Goal: Task Accomplishment & Management: Use online tool/utility

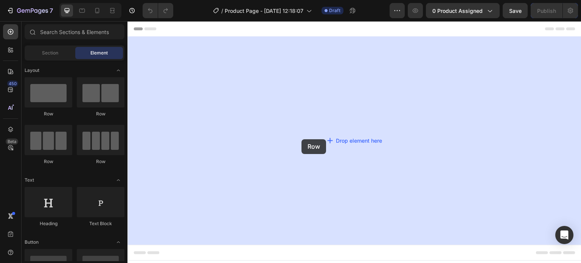
drag, startPoint x: 179, startPoint y: 126, endPoint x: 319, endPoint y: 136, distance: 140.8
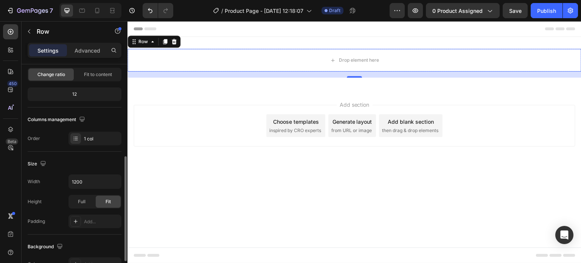
scroll to position [227, 0]
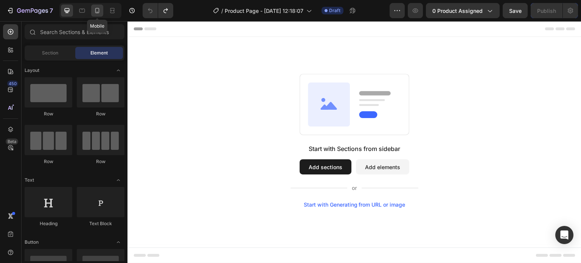
click at [95, 12] on icon at bounding box center [97, 10] width 4 height 5
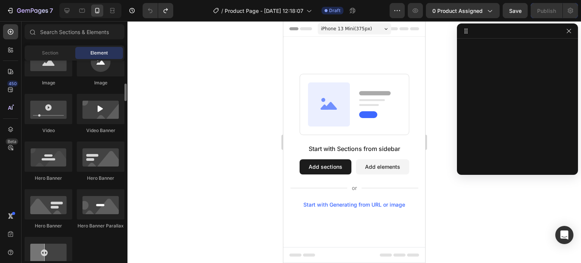
scroll to position [341, 0]
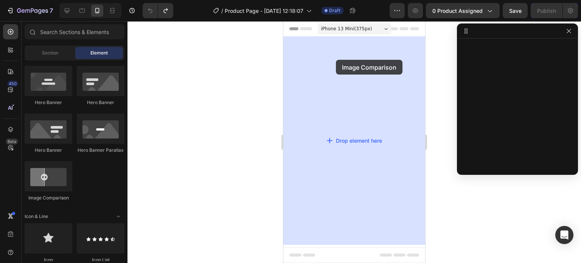
drag, startPoint x: 324, startPoint y: 200, endPoint x: 347, endPoint y: 63, distance: 138.5
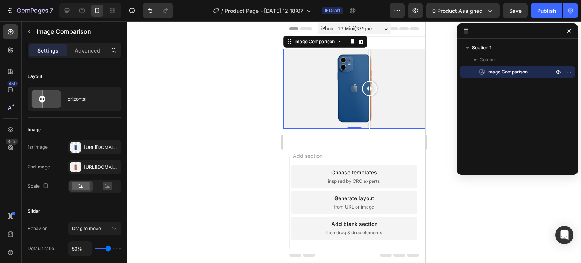
drag, startPoint x: 348, startPoint y: 87, endPoint x: 371, endPoint y: 81, distance: 23.5
click at [371, 81] on div at bounding box center [369, 88] width 15 height 15
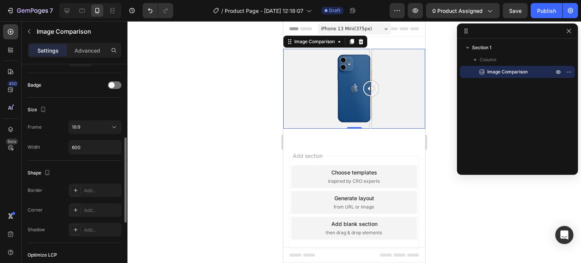
scroll to position [151, 0]
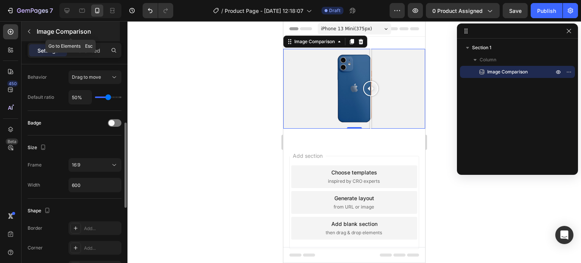
click at [33, 35] on button "button" at bounding box center [29, 31] width 12 height 12
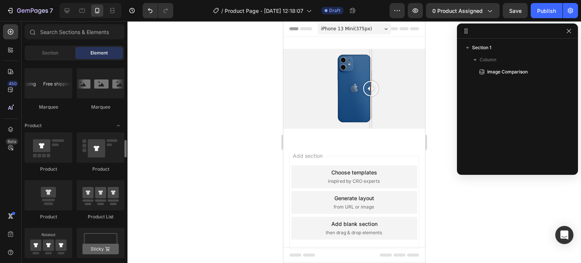
scroll to position [946, 0]
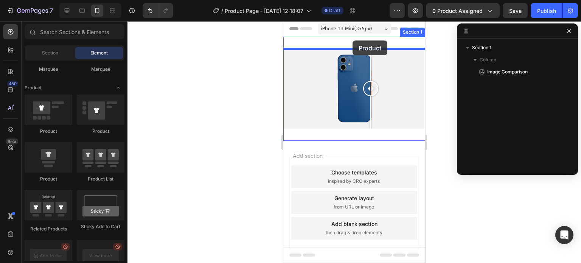
drag, startPoint x: 345, startPoint y: 143, endPoint x: 353, endPoint y: 40, distance: 102.8
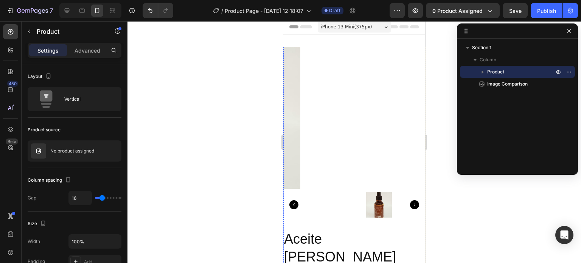
scroll to position [0, 0]
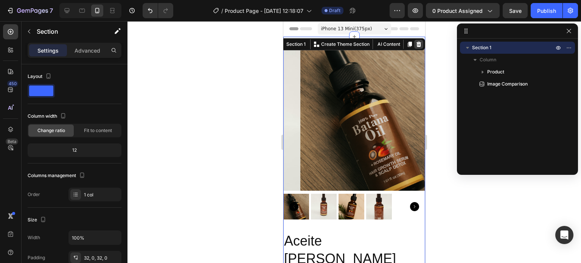
click at [417, 44] on icon at bounding box center [419, 44] width 5 height 5
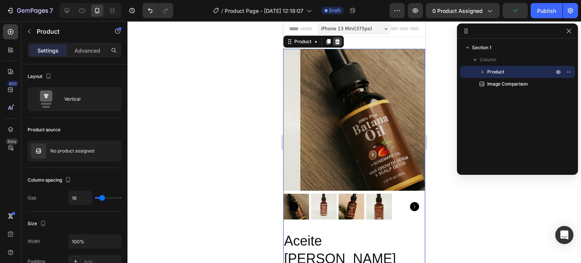
click at [339, 41] on icon at bounding box center [337, 41] width 5 height 5
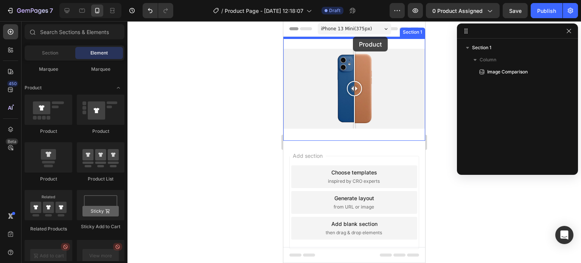
drag, startPoint x: 378, startPoint y: 105, endPoint x: 354, endPoint y: 38, distance: 71.7
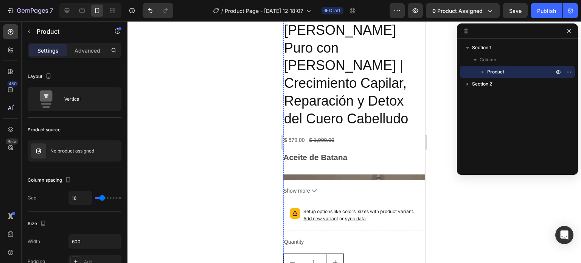
scroll to position [265, 0]
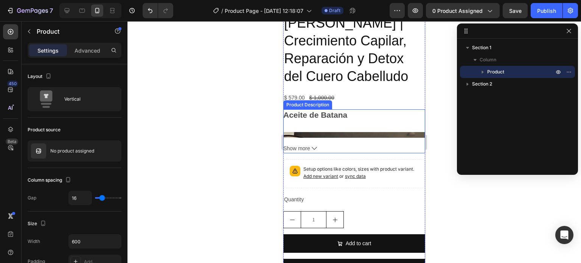
click at [317, 144] on button "Show more" at bounding box center [354, 148] width 142 height 9
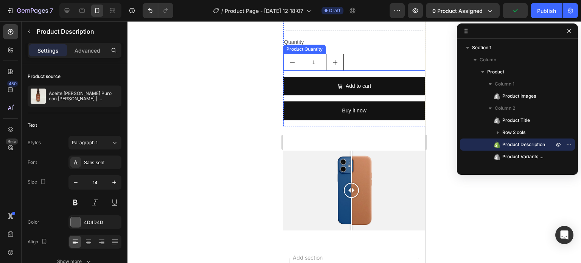
scroll to position [1249, 0]
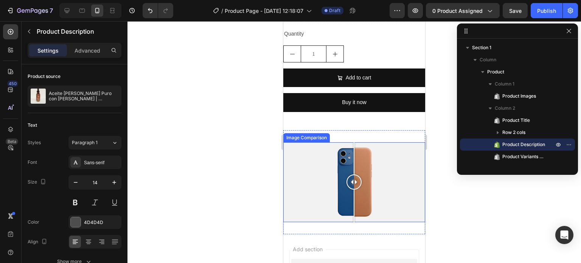
drag, startPoint x: 347, startPoint y: 130, endPoint x: 354, endPoint y: 119, distance: 13.0
click at [354, 174] on div at bounding box center [354, 181] width 15 height 15
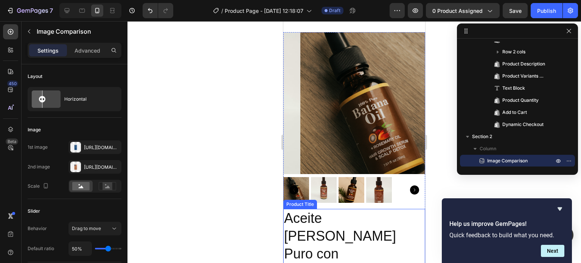
scroll to position [0, 0]
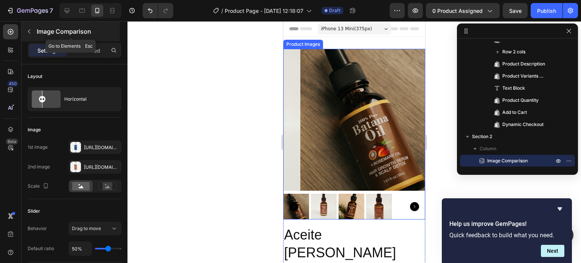
click at [24, 30] on button "button" at bounding box center [29, 31] width 12 height 12
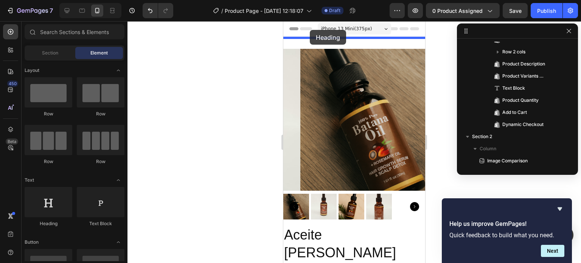
drag, startPoint x: 332, startPoint y: 221, endPoint x: 310, endPoint y: 30, distance: 192.0
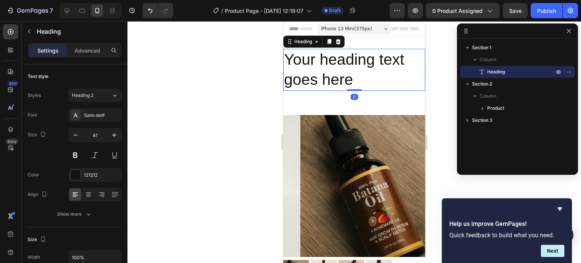
click at [349, 74] on h2 "Your heading text goes here" at bounding box center [354, 70] width 142 height 42
click at [349, 74] on p "Your heading text goes here" at bounding box center [354, 70] width 140 height 40
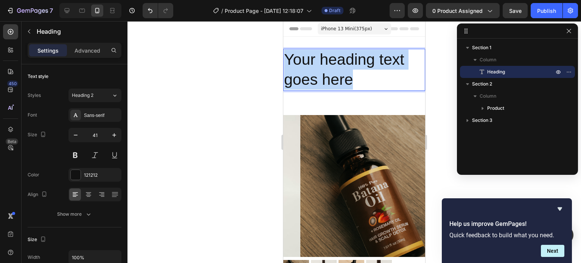
click at [349, 74] on p "Your heading text goes here" at bounding box center [354, 70] width 140 height 40
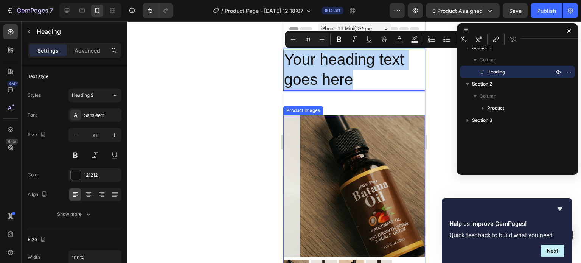
click at [342, 181] on img at bounding box center [371, 186] width 142 height 142
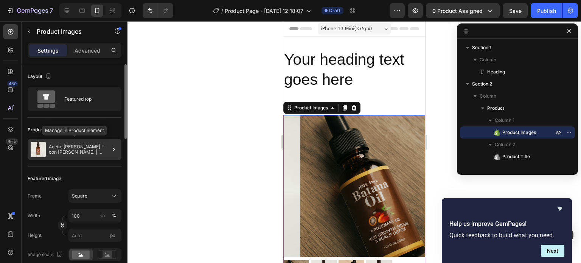
click at [82, 148] on p "Aceite [PERSON_NAME] Puro con [PERSON_NAME] | Crecimiento Capilar, Reparación y…" at bounding box center [84, 149] width 70 height 11
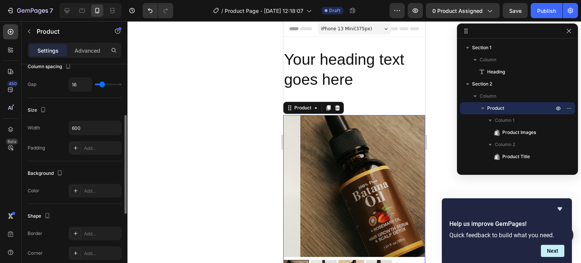
scroll to position [38, 0]
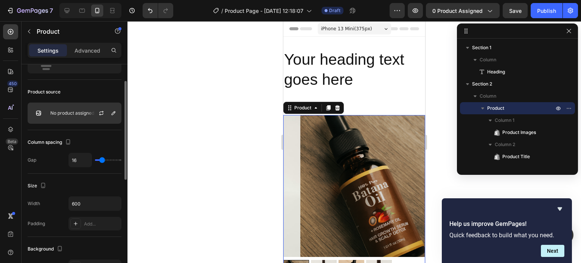
click at [77, 114] on p "No product assigned" at bounding box center [72, 112] width 44 height 5
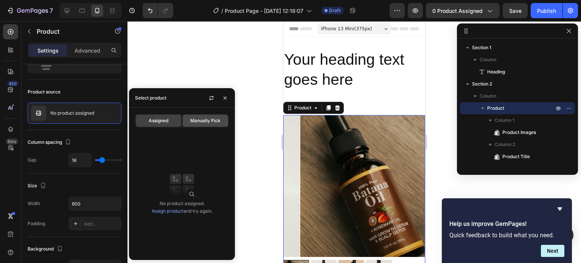
click at [209, 119] on span "Manually Pick" at bounding box center [205, 120] width 30 height 7
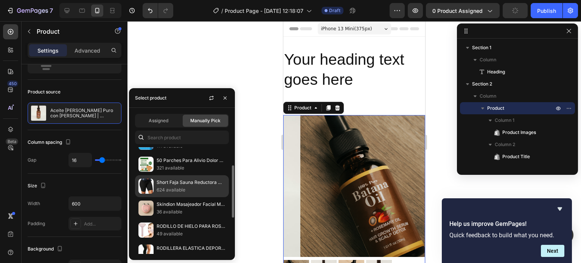
scroll to position [0, 0]
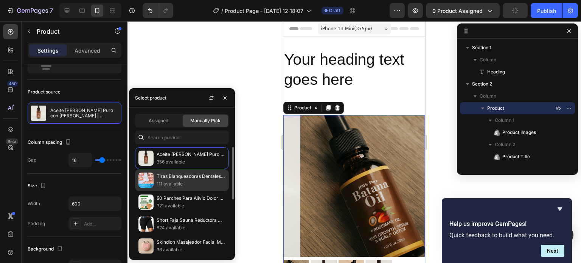
click at [196, 183] on p "111 available" at bounding box center [191, 184] width 69 height 8
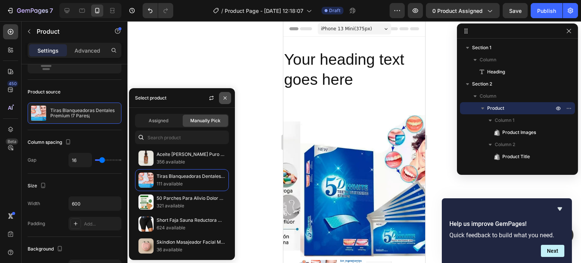
click at [223, 101] on button "button" at bounding box center [225, 98] width 12 height 12
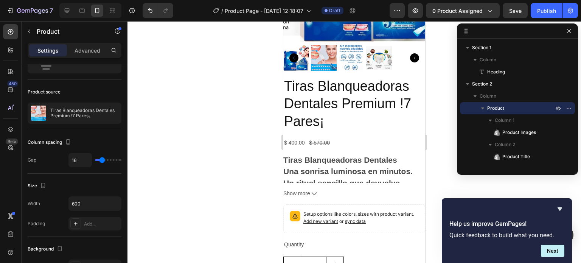
scroll to position [227, 0]
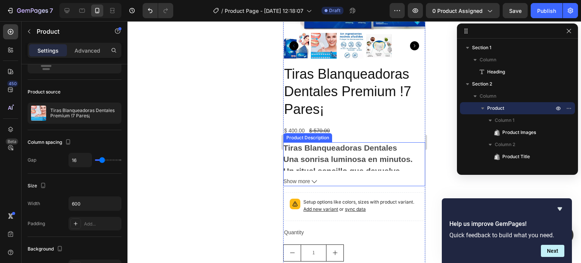
click at [297, 177] on span "Show more" at bounding box center [296, 181] width 27 height 9
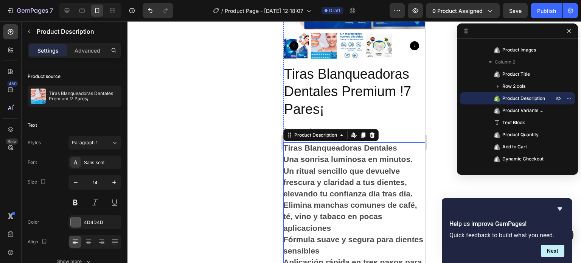
click at [334, 183] on h2 "Una sonrisa luminosa en minutos. Un ritual sencillo que devuelve frescura y cla…" at bounding box center [347, 176] width 129 height 43
click at [320, 132] on div "Product Description" at bounding box center [316, 135] width 46 height 7
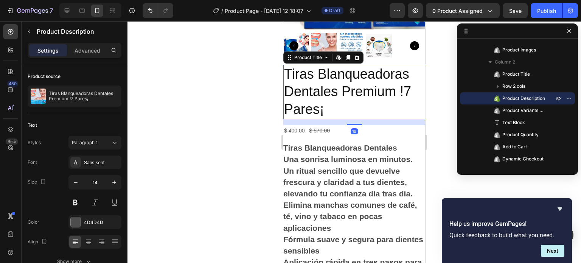
click at [417, 110] on h2 "Tiras Blanqueadoras Dentales Premium !7 Pares¡" at bounding box center [354, 92] width 142 height 54
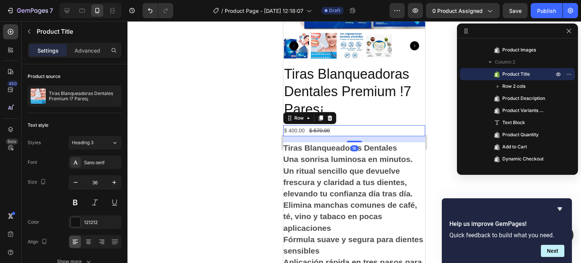
click at [405, 125] on div "$ 400.00 Product Price Product Price $ 570.00 Product Price Product Price Row 16" at bounding box center [354, 130] width 142 height 11
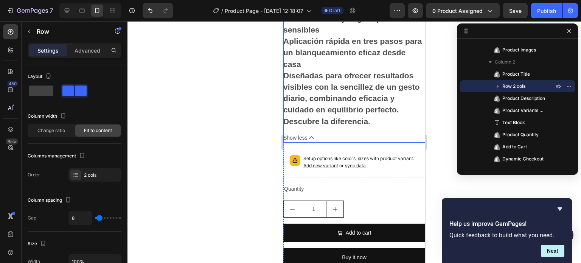
scroll to position [454, 0]
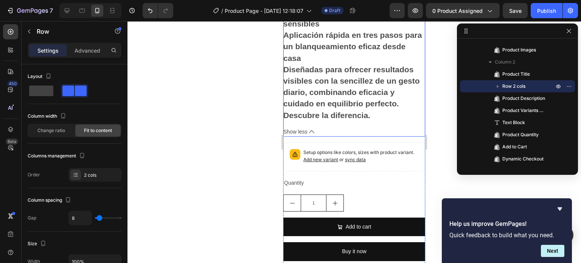
click at [306, 127] on span "Show less" at bounding box center [295, 131] width 24 height 9
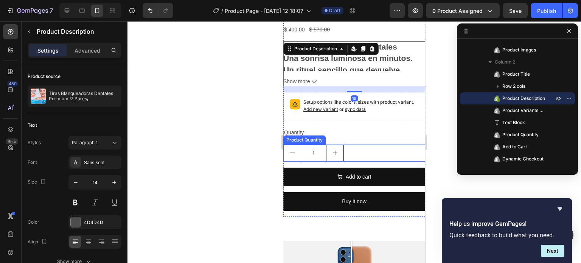
scroll to position [265, 0]
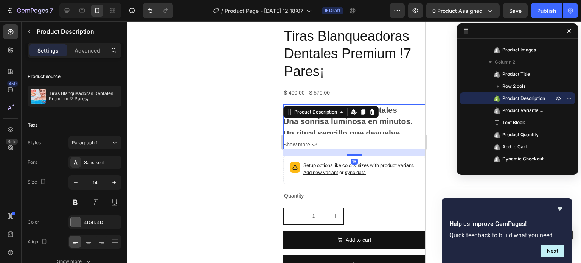
click at [314, 142] on icon at bounding box center [314, 144] width 5 height 5
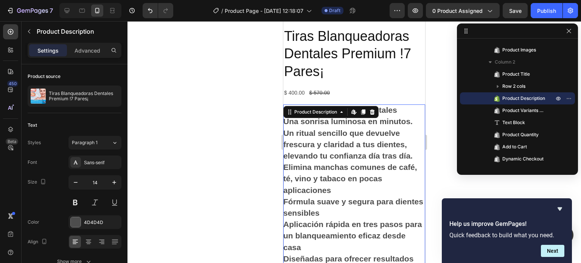
click at [231, 117] on div at bounding box center [355, 142] width 454 height 242
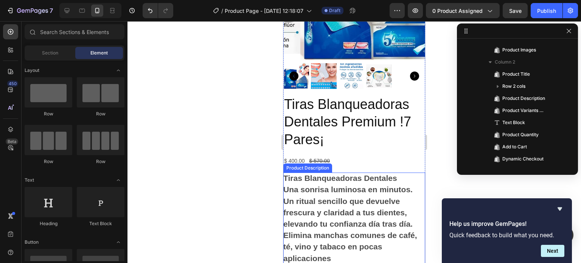
scroll to position [189, 0]
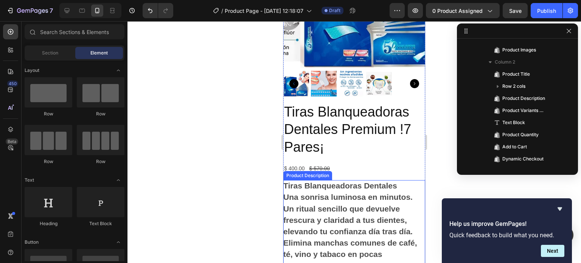
click at [348, 181] on h2 "Tiras Blanqueadoras Dentales" at bounding box center [340, 185] width 114 height 9
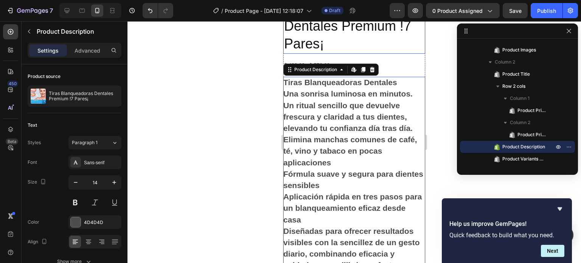
scroll to position [303, 0]
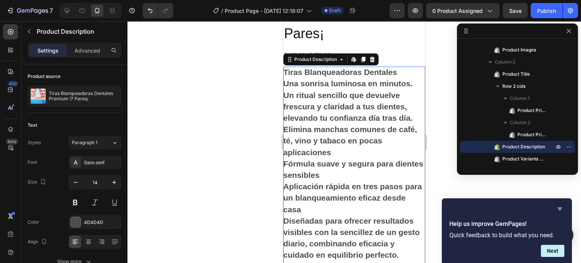
click at [559, 208] on icon "Hide survey" at bounding box center [560, 208] width 5 height 3
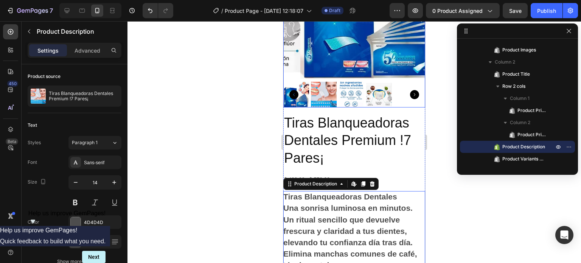
scroll to position [189, 0]
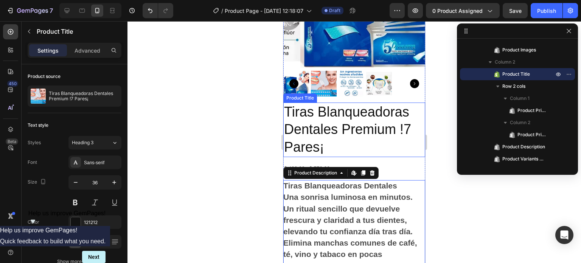
click at [380, 133] on h2 "Tiras Blanqueadoras Dentales Premium !7 Pares¡" at bounding box center [354, 130] width 142 height 54
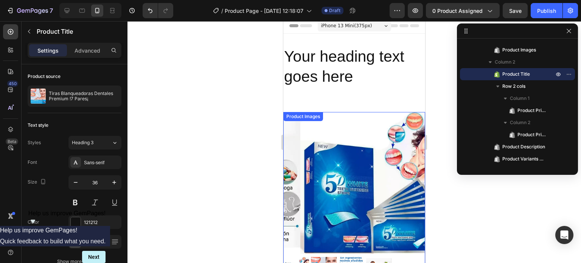
scroll to position [0, 0]
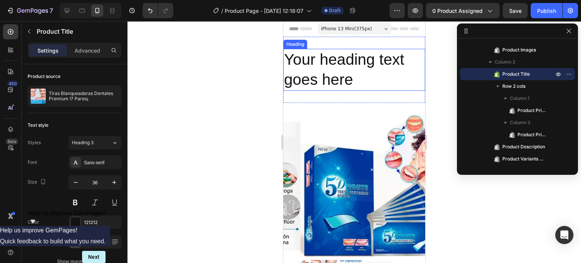
click at [368, 82] on h2 "Your heading text goes here" at bounding box center [354, 70] width 142 height 42
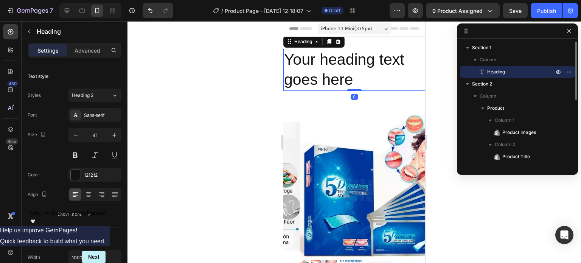
click at [368, 82] on h2 "Your heading text goes here" at bounding box center [354, 70] width 142 height 42
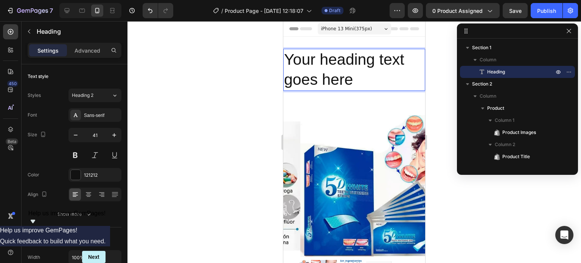
click at [366, 82] on p "Your heading text goes here" at bounding box center [354, 70] width 140 height 40
click at [366, 72] on p "Your heading text goes here" at bounding box center [354, 70] width 140 height 40
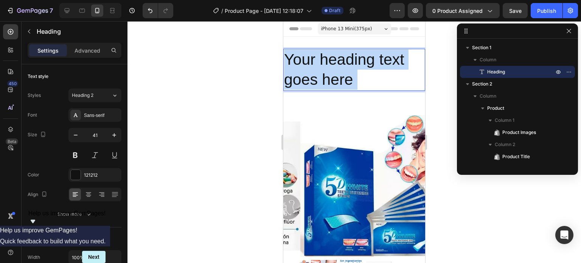
drag, startPoint x: 352, startPoint y: 78, endPoint x: 294, endPoint y: 51, distance: 64.2
click at [294, 51] on p "Your heading text goes here" at bounding box center [354, 70] width 140 height 40
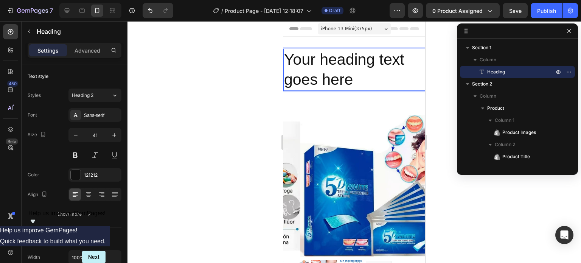
click at [292, 61] on p "Your heading text goes here" at bounding box center [354, 70] width 140 height 40
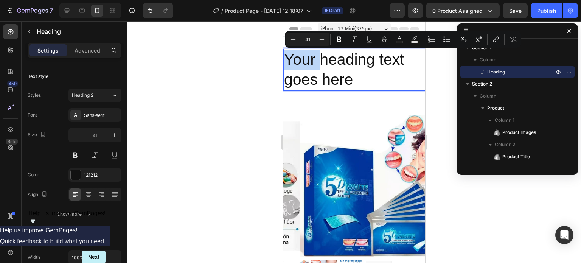
click at [289, 62] on p "Your heading text goes here" at bounding box center [354, 70] width 140 height 40
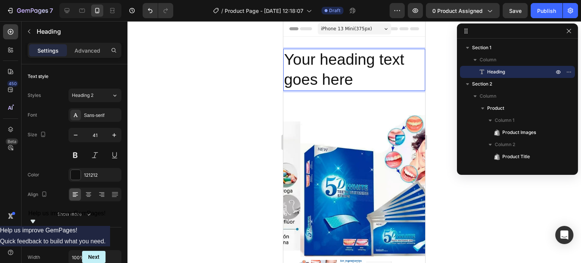
click at [351, 74] on p "Your heading text goes here" at bounding box center [354, 70] width 140 height 40
click at [90, 56] on div "Advanced" at bounding box center [87, 50] width 38 height 12
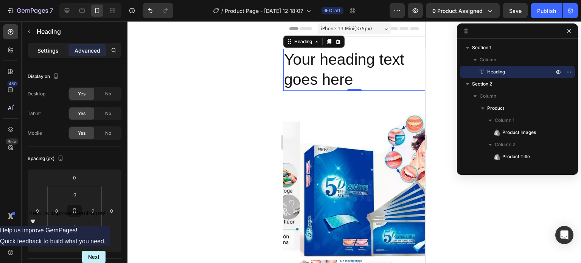
click at [58, 48] on p "Settings" at bounding box center [47, 51] width 21 height 8
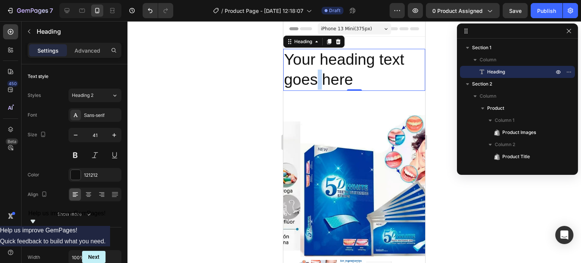
click at [317, 72] on p "Your heading text goes here" at bounding box center [354, 70] width 140 height 40
click at [316, 71] on p "Your heading text goes here" at bounding box center [354, 70] width 140 height 40
click at [303, 60] on p "Your heading text goes here" at bounding box center [354, 70] width 140 height 40
click at [350, 77] on p "Your heading text goes here" at bounding box center [354, 70] width 140 height 40
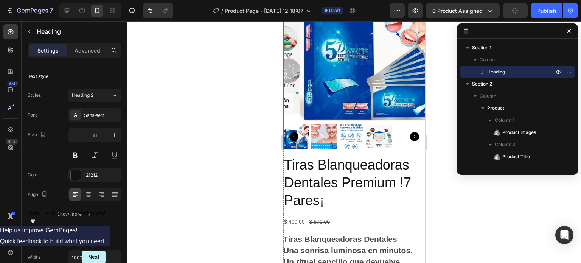
scroll to position [114, 0]
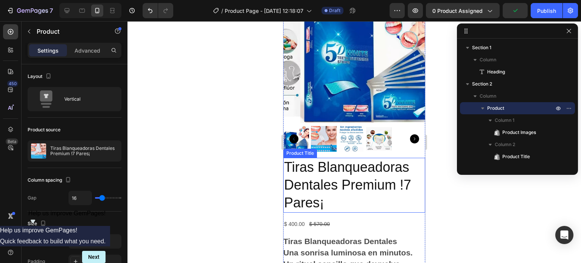
click at [311, 192] on h2 "Tiras Blanqueadoras Dentales Premium !7 Pares¡" at bounding box center [354, 185] width 142 height 54
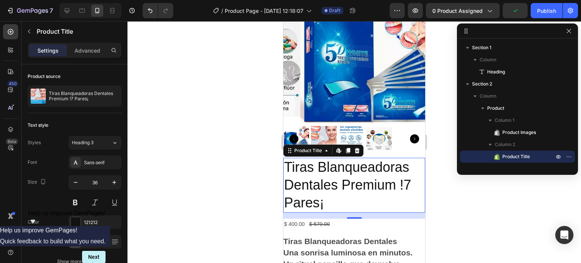
click at [311, 192] on h2 "Tiras Blanqueadoras Dentales Premium !7 Pares¡" at bounding box center [354, 185] width 142 height 54
click at [325, 195] on h2 "Tiras Blanqueadoras Dentales Premium !7 Pares¡" at bounding box center [354, 185] width 142 height 54
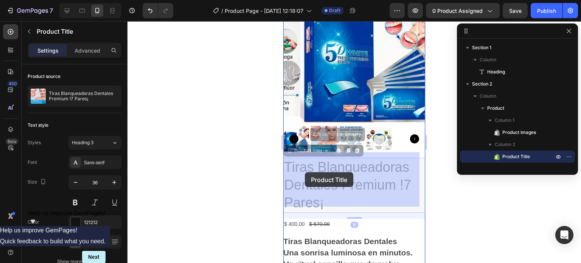
drag, startPoint x: 288, startPoint y: 161, endPoint x: 305, endPoint y: 172, distance: 20.3
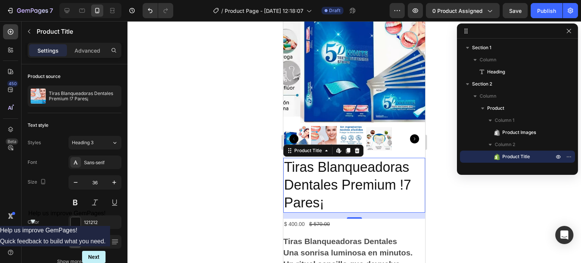
click at [299, 165] on h2 "Tiras Blanqueadoras Dentales Premium !7 Pares¡" at bounding box center [354, 185] width 142 height 54
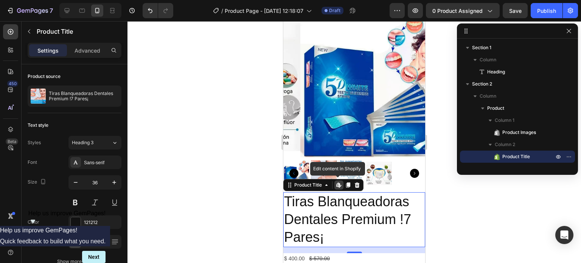
scroll to position [0, 0]
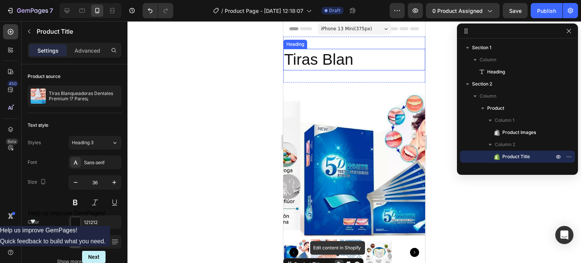
click at [331, 68] on h2 "Tiras Blan" at bounding box center [354, 60] width 142 height 22
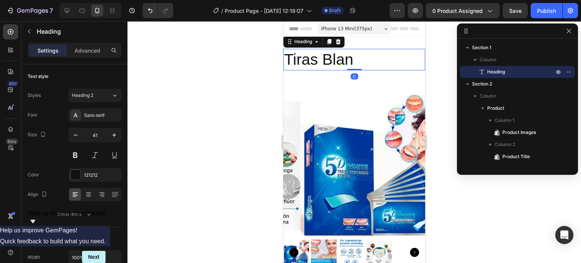
click at [331, 68] on h2 "Tiras Blan" at bounding box center [354, 60] width 142 height 22
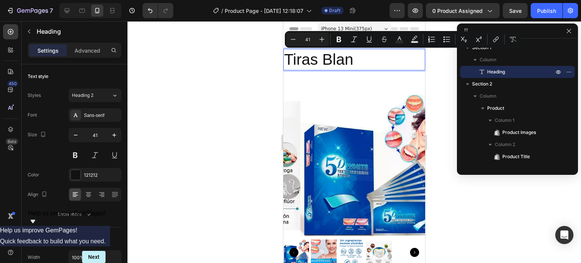
click at [355, 58] on p "Tiras Blan" at bounding box center [354, 60] width 140 height 20
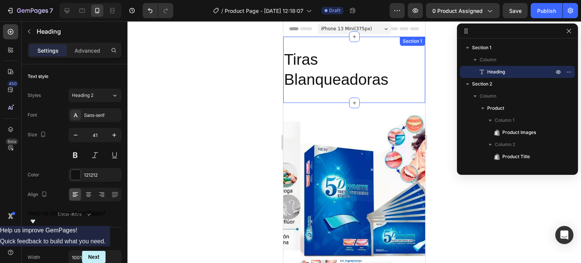
click at [400, 81] on h2 "Tiras Blanqueadoras" at bounding box center [354, 70] width 142 height 42
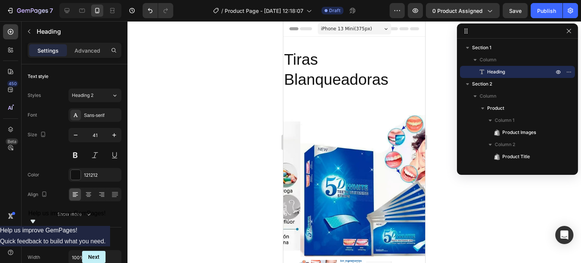
click at [380, 64] on p "Tiras Blanqueadoras" at bounding box center [354, 70] width 140 height 40
click at [395, 75] on p "Tiras Dentales Blanqueadoras" at bounding box center [354, 70] width 140 height 40
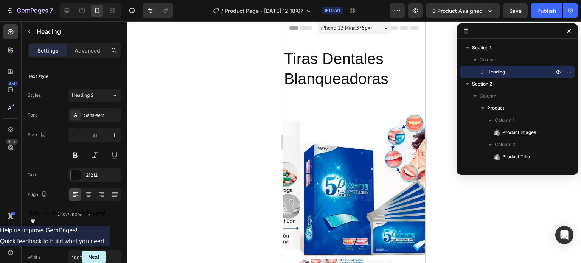
scroll to position [151, 0]
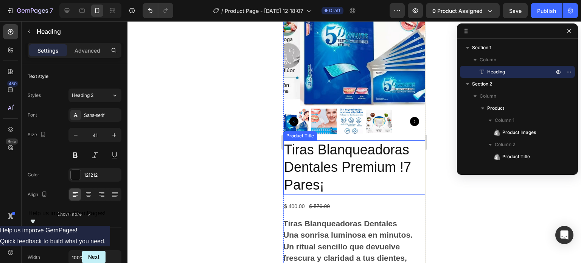
click at [377, 163] on h2 "Tiras Blanqueadoras Dentales Premium !7 Pares¡" at bounding box center [354, 167] width 142 height 54
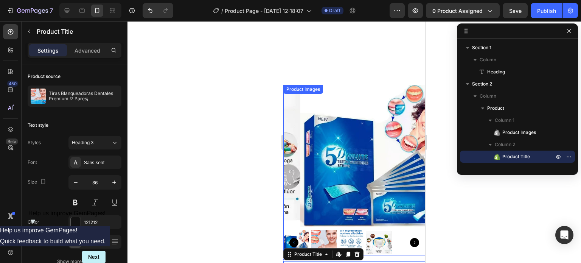
scroll to position [0, 0]
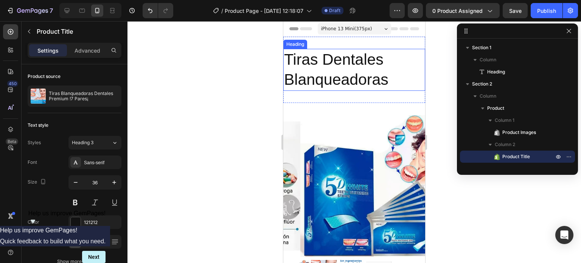
click at [359, 63] on h2 "Tiras Dentales Blanqueadoras" at bounding box center [354, 70] width 142 height 42
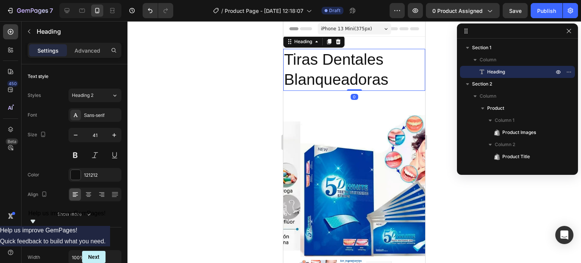
click at [359, 63] on h2 "Tiras Dentales Blanqueadoras" at bounding box center [354, 70] width 142 height 42
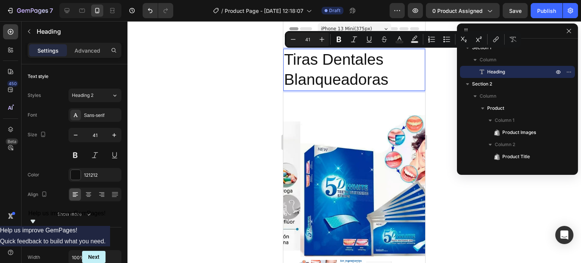
drag, startPoint x: 377, startPoint y: 76, endPoint x: 391, endPoint y: 81, distance: 14.7
click at [379, 76] on p "Tiras Dentales Blanqueadoras" at bounding box center [354, 70] width 140 height 40
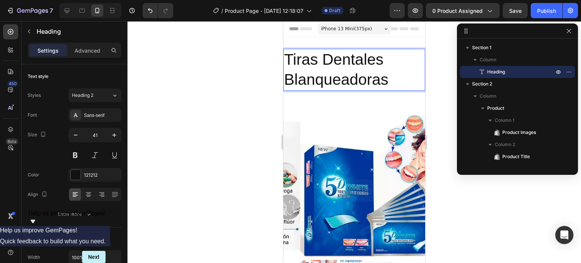
click at [394, 82] on p "Tiras Dentales Blanqueadoras" at bounding box center [354, 70] width 140 height 40
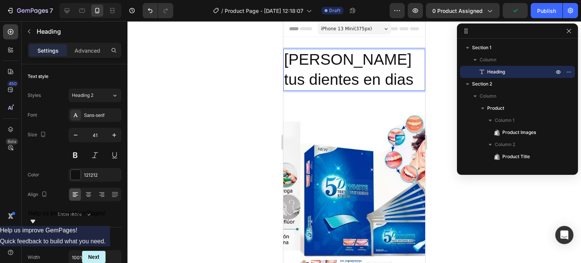
click at [317, 64] on p "[PERSON_NAME] tus dientes en dias" at bounding box center [354, 70] width 140 height 40
click at [316, 62] on p "[PERSON_NAME] tus dientes en dias" at bounding box center [354, 70] width 140 height 40
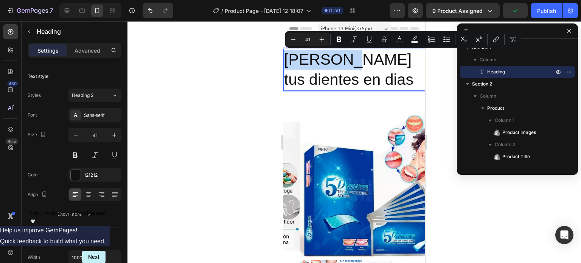
click at [318, 62] on p "[PERSON_NAME] tus dientes en dias" at bounding box center [354, 70] width 140 height 40
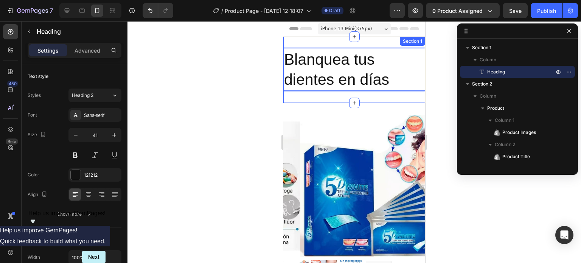
click at [395, 77] on p "Blanquea tus dientes en días" at bounding box center [354, 70] width 140 height 40
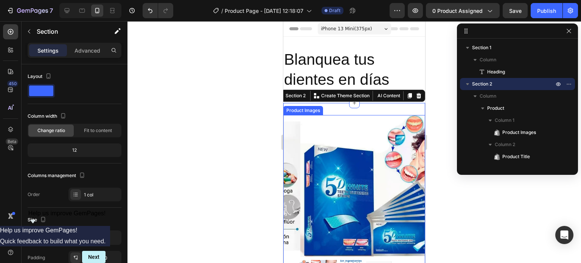
click at [412, 119] on img at bounding box center [371, 186] width 142 height 142
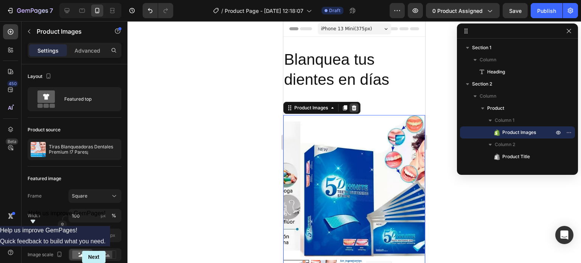
click at [356, 106] on icon at bounding box center [354, 107] width 5 height 5
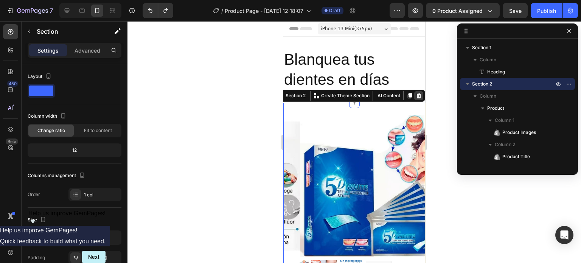
click at [417, 96] on icon at bounding box center [419, 95] width 5 height 5
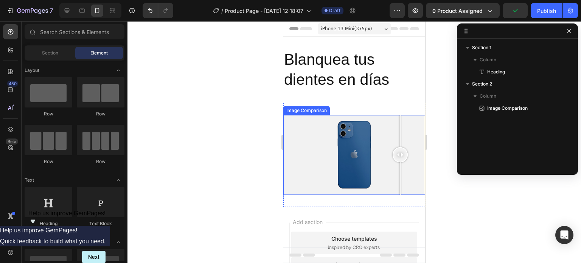
click at [400, 163] on div at bounding box center [354, 155] width 142 height 80
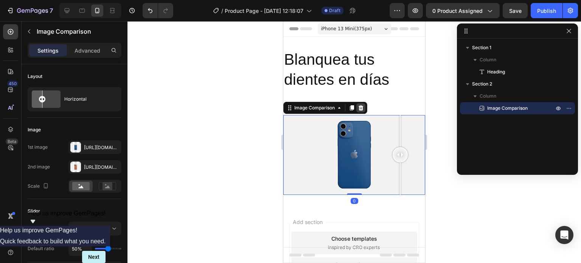
click at [360, 110] on icon at bounding box center [361, 107] width 5 height 5
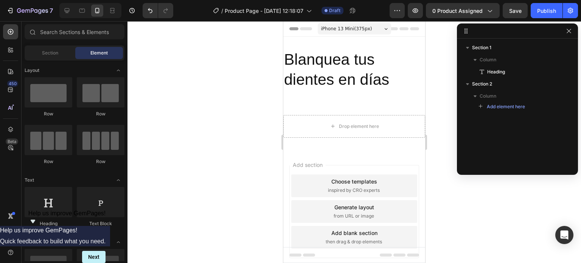
click at [326, 163] on span "Add section" at bounding box center [308, 165] width 36 height 8
click at [12, 64] on div at bounding box center [10, 71] width 15 height 15
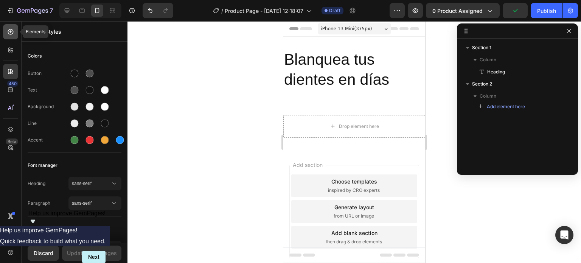
click at [11, 32] on icon at bounding box center [10, 31] width 3 height 3
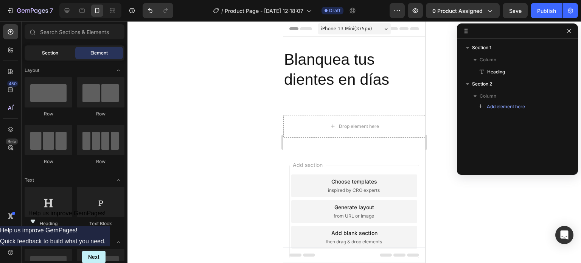
click at [41, 53] on div "Section" at bounding box center [50, 53] width 48 height 12
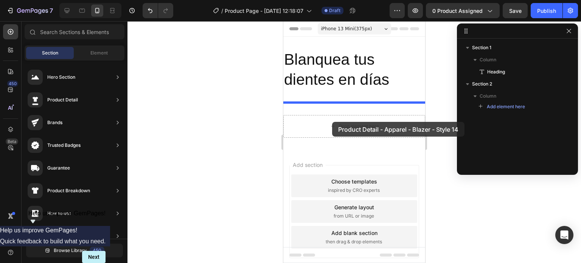
drag, startPoint x: 464, startPoint y: 98, endPoint x: 332, endPoint y: 122, distance: 133.9
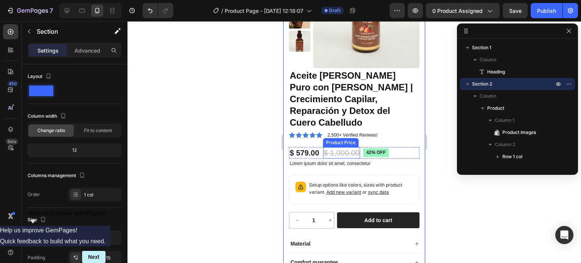
scroll to position [189, 0]
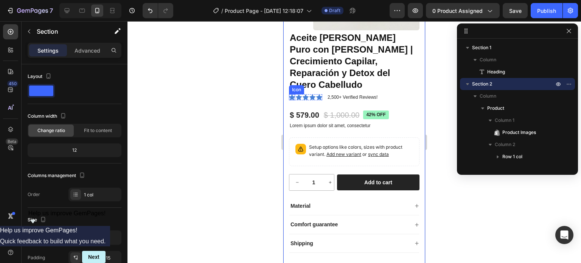
click at [291, 94] on icon at bounding box center [292, 97] width 6 height 6
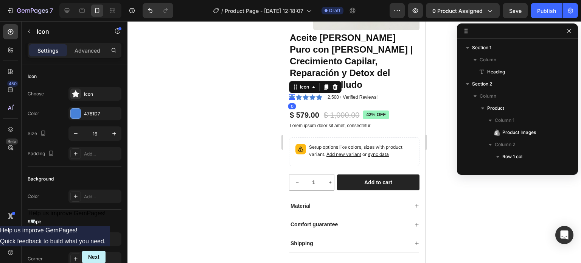
scroll to position [143, 0]
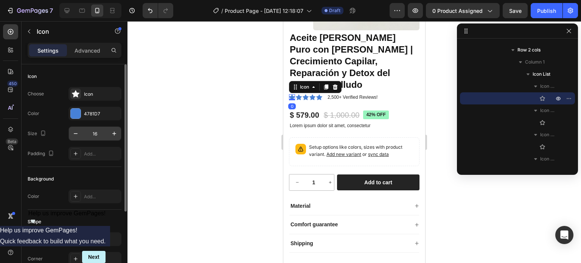
click at [103, 134] on input "16" at bounding box center [94, 134] width 25 height 14
type input "19"
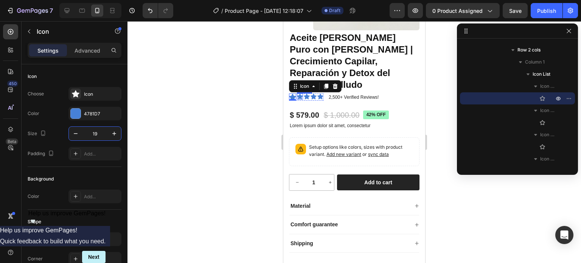
click at [300, 94] on icon at bounding box center [300, 97] width 6 height 6
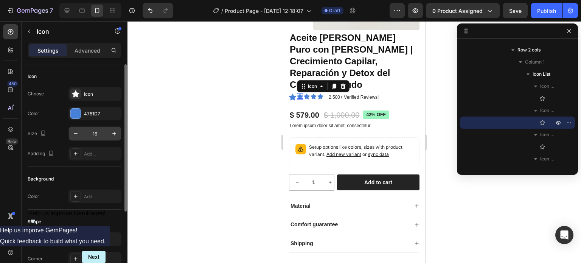
click at [97, 133] on input "16" at bounding box center [94, 134] width 25 height 14
type input "19"
click at [310, 93] on icon at bounding box center [308, 96] width 6 height 6
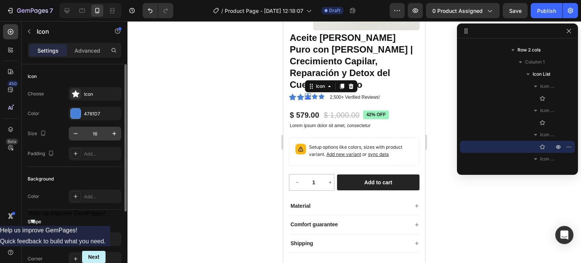
click at [100, 131] on input "16" at bounding box center [94, 134] width 25 height 14
type input "19"
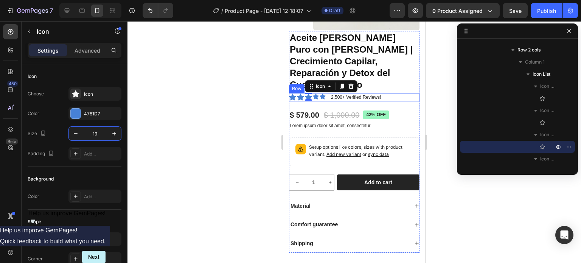
click at [316, 93] on div "Icon" at bounding box center [316, 96] width 6 height 7
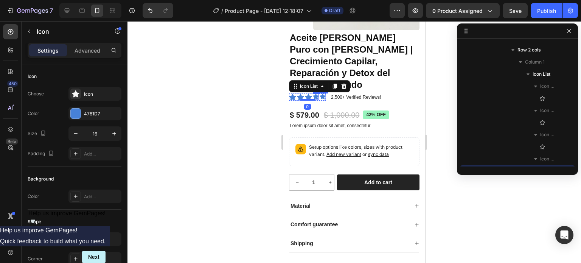
click at [316, 94] on icon at bounding box center [316, 97] width 6 height 6
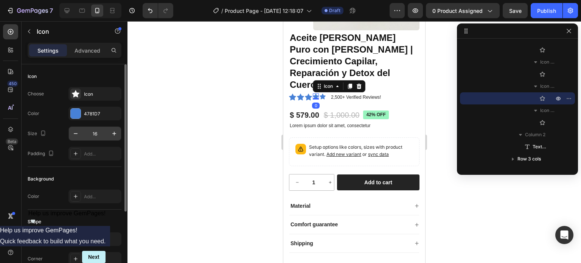
click at [103, 136] on input "16" at bounding box center [94, 134] width 25 height 14
type input "19"
click at [324, 94] on icon at bounding box center [324, 97] width 6 height 6
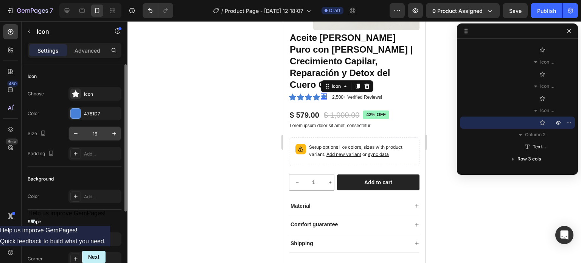
click at [100, 135] on input "16" at bounding box center [94, 134] width 25 height 14
type input "19"
click at [205, 152] on div at bounding box center [355, 142] width 454 height 242
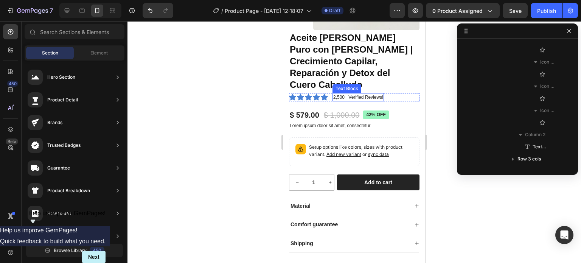
click at [351, 94] on p "2,500+ Verified Reviews!" at bounding box center [358, 97] width 50 height 7
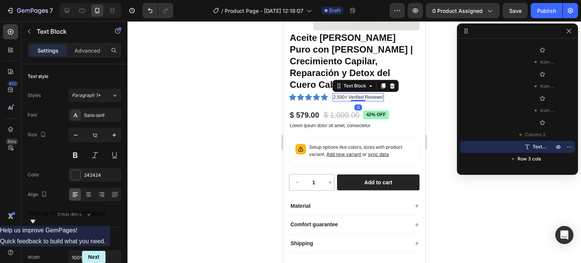
click at [355, 94] on p "2,500+ Verified Reviews!" at bounding box center [358, 97] width 50 height 7
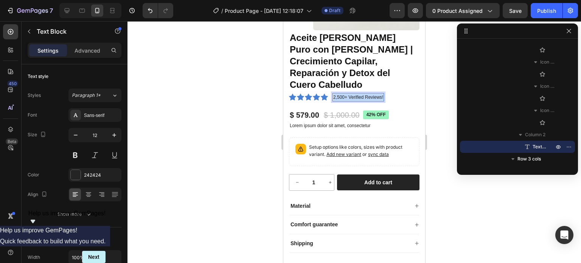
click at [355, 94] on p "2,500+ Verified Reviews!" at bounding box center [358, 97] width 50 height 7
click at [347, 94] on p "+5.226 clientes satisfechos" at bounding box center [360, 97] width 54 height 7
click at [375, 94] on p "+5.226 clientes satisfechos" at bounding box center [360, 97] width 54 height 7
click at [361, 94] on p "+5.226 clientes satisfechos" at bounding box center [360, 97] width 54 height 7
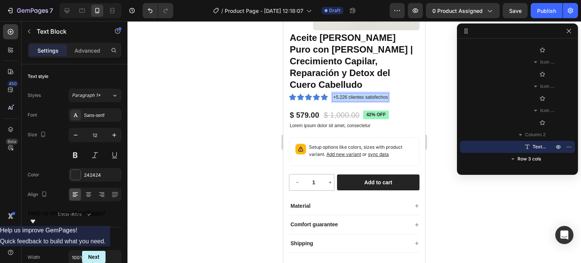
click at [361, 94] on p "+5.226 clientes satisfechos" at bounding box center [360, 97] width 54 height 7
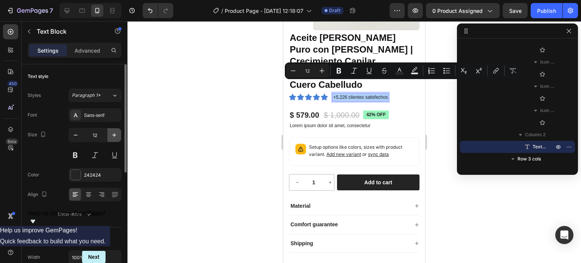
click at [114, 136] on icon "button" at bounding box center [114, 135] width 8 height 8
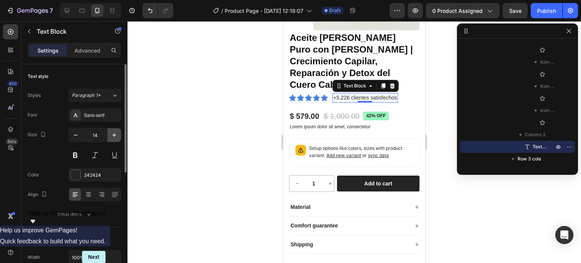
click at [114, 136] on icon "button" at bounding box center [114, 135] width 8 height 8
type input "16"
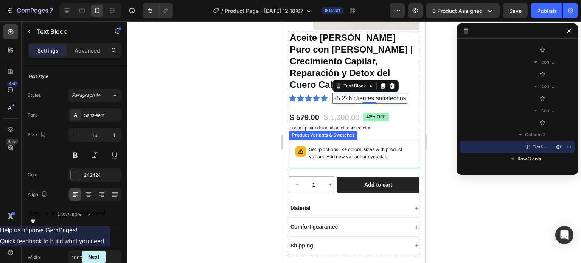
click at [438, 84] on div at bounding box center [355, 142] width 454 height 242
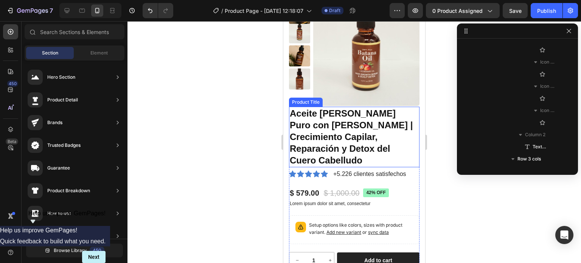
scroll to position [114, 0]
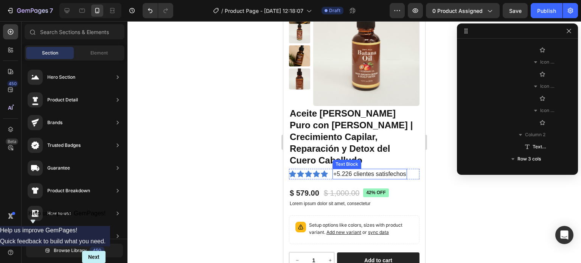
click at [356, 170] on p "+5.226 clientes satisfechos" at bounding box center [369, 174] width 73 height 9
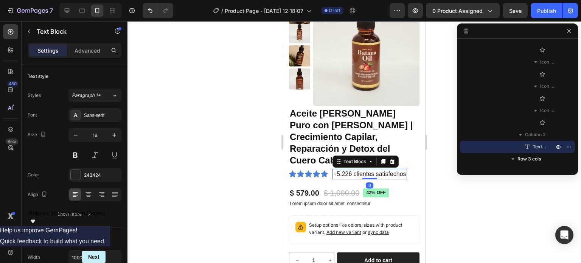
click at [456, 184] on div at bounding box center [355, 142] width 454 height 242
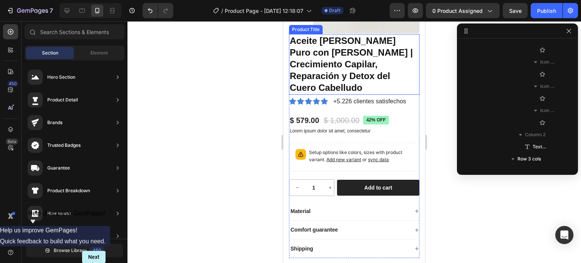
scroll to position [189, 0]
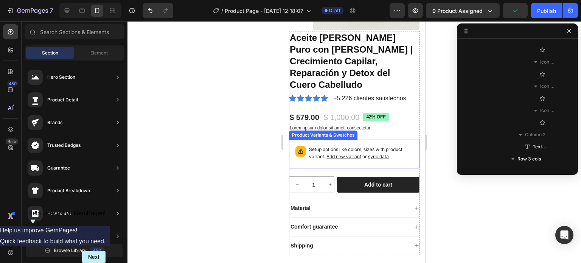
click at [325, 146] on p "Setup options like colors, sizes with product variant. Add new variant or sync …" at bounding box center [361, 153] width 104 height 14
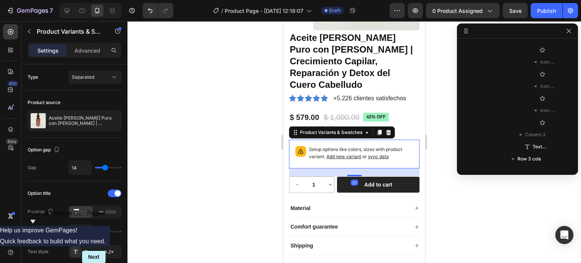
scroll to position [373, 0]
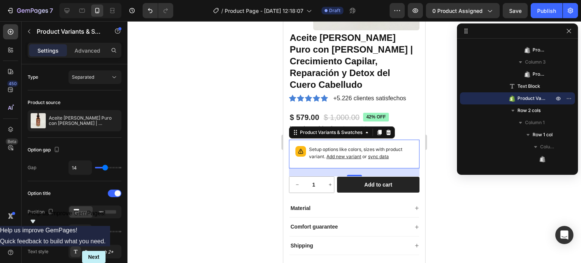
click at [440, 101] on div at bounding box center [355, 142] width 454 height 242
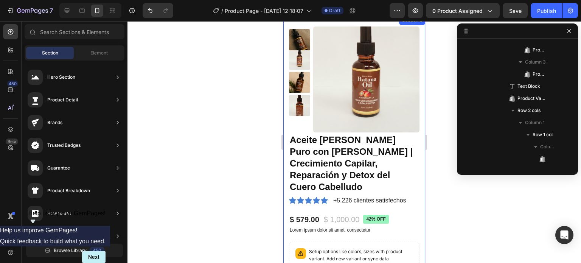
scroll to position [76, 0]
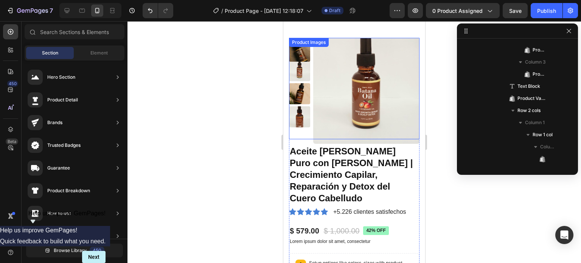
click at [369, 85] on img at bounding box center [366, 91] width 106 height 106
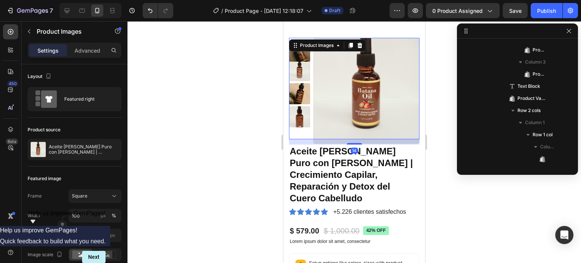
scroll to position [34, 0]
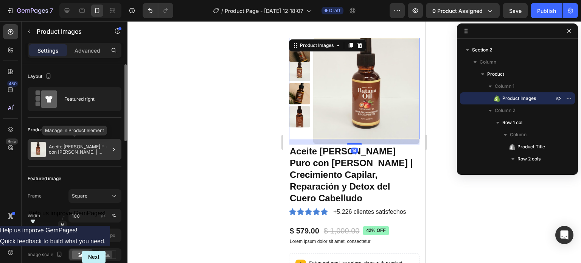
click at [63, 148] on p "Aceite [PERSON_NAME] Puro con [PERSON_NAME] | Crecimiento Capilar, Reparación y…" at bounding box center [84, 149] width 70 height 11
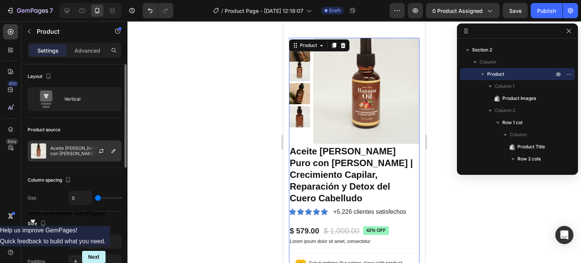
click at [85, 151] on p "Aceite [PERSON_NAME] Puro con [PERSON_NAME] | Crecimiento Capilar, Reparación y…" at bounding box center [84, 151] width 68 height 11
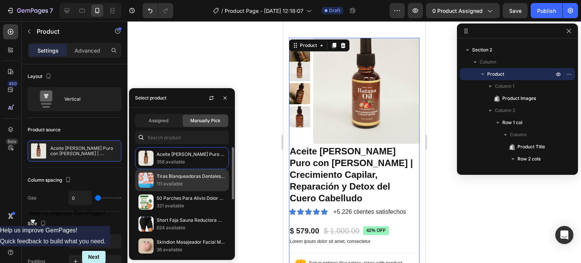
click at [176, 182] on p "111 available" at bounding box center [191, 184] width 69 height 8
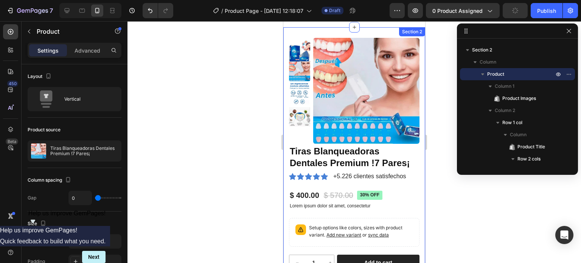
click at [447, 197] on div at bounding box center [355, 142] width 454 height 242
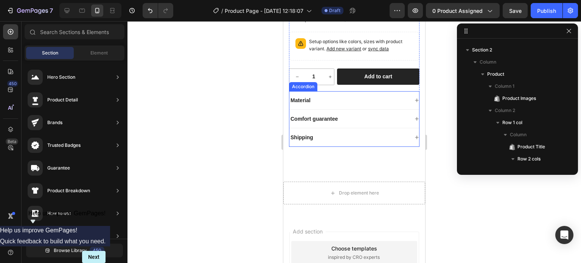
scroll to position [261, 0]
click at [415, 99] on icon at bounding box center [417, 100] width 5 height 5
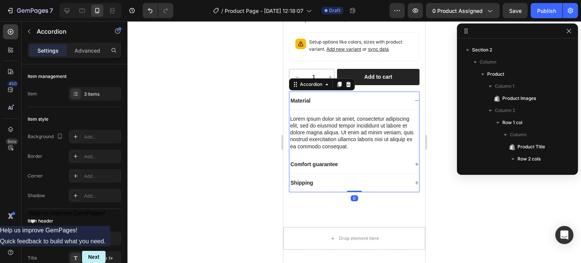
scroll to position [470, 0]
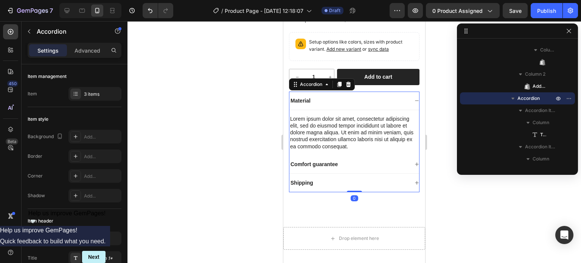
click at [356, 134] on div "Lorem ipsum dolor sit amet, consectetur adipiscing elit, sed do eiusmod tempor …" at bounding box center [354, 133] width 130 height 36
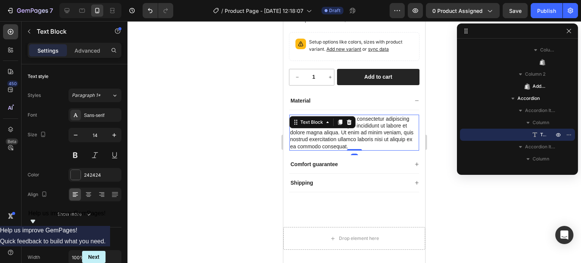
click at [356, 134] on div "Lorem ipsum dolor sit amet, consectetur adipiscing elit, sed do eiusmod tempor …" at bounding box center [354, 133] width 130 height 36
click at [356, 134] on p "Lorem ipsum dolor sit amet, consectetur adipiscing elit, sed do eiusmod tempor …" at bounding box center [354, 132] width 128 height 34
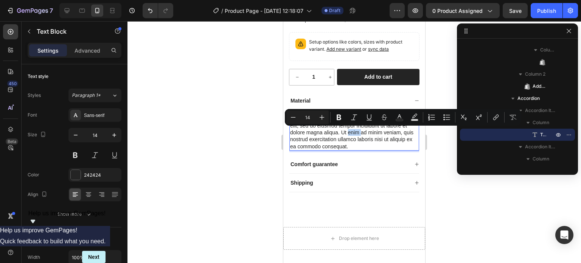
click at [356, 134] on p "Lorem ipsum dolor sit amet, consectetur adipiscing elit, sed do eiusmod tempor …" at bounding box center [354, 132] width 128 height 34
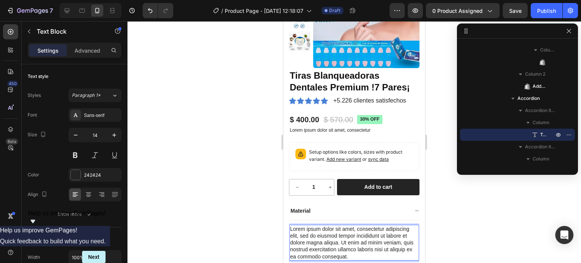
scroll to position [148, 0]
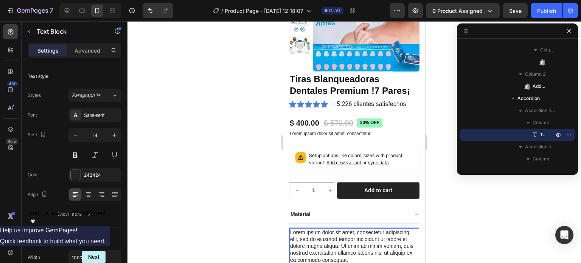
click at [435, 124] on div at bounding box center [355, 142] width 454 height 242
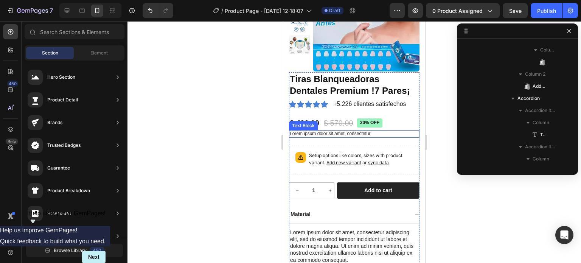
click at [375, 134] on p "Lorem ipsum dolor sit amet, consectetur" at bounding box center [354, 134] width 129 height 6
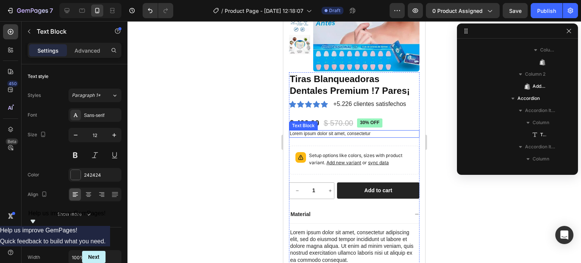
scroll to position [361, 0]
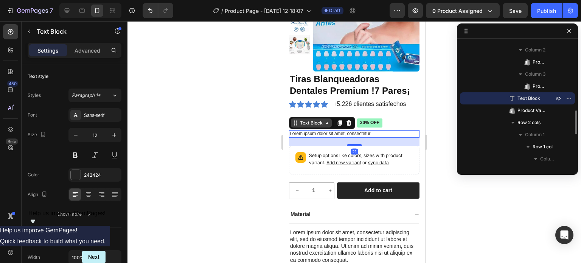
click at [324, 124] on div "Text Block" at bounding box center [312, 123] width 26 height 7
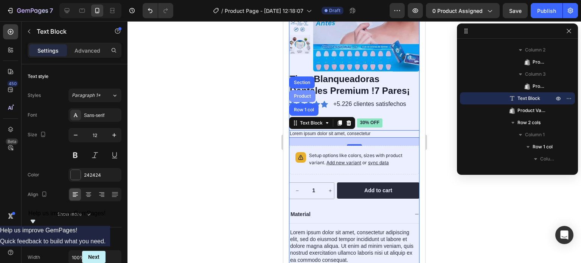
click at [304, 97] on div "Product" at bounding box center [303, 96] width 20 height 5
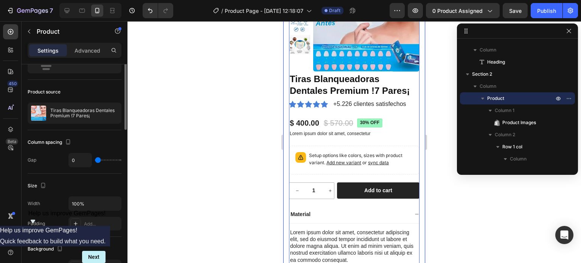
scroll to position [0, 0]
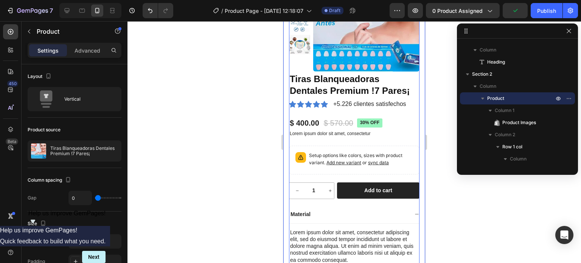
click at [96, 43] on div "Settings Advanced" at bounding box center [75, 50] width 94 height 15
click at [93, 47] on p "Advanced" at bounding box center [88, 51] width 26 height 8
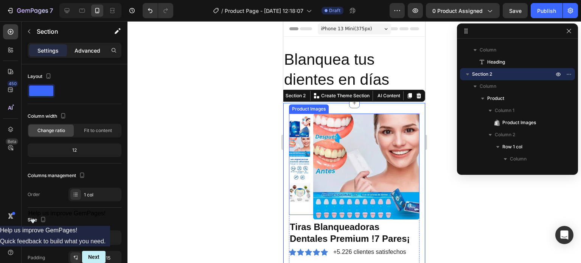
click at [82, 54] on p "Advanced" at bounding box center [88, 51] width 26 height 8
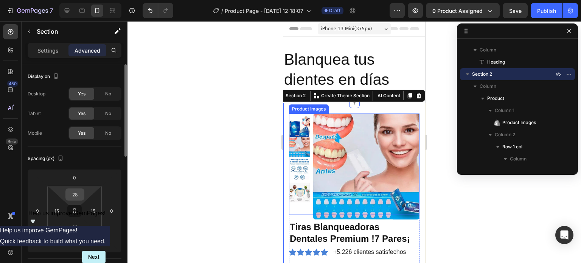
click at [77, 191] on input "28" at bounding box center [74, 194] width 15 height 11
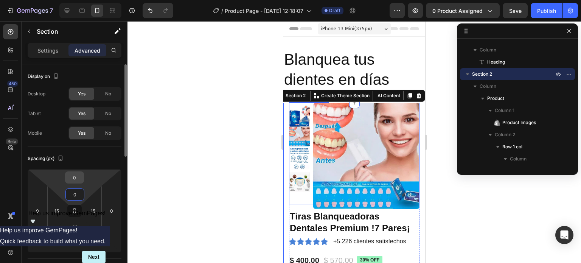
type input "0"
click at [72, 175] on input "0" at bounding box center [74, 177] width 15 height 11
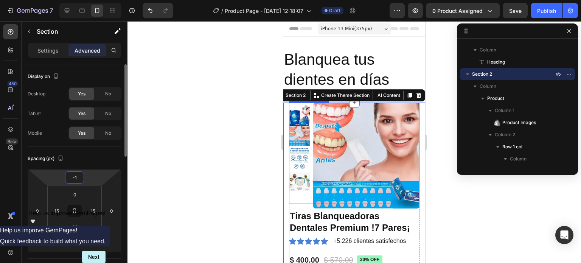
type input "-18"
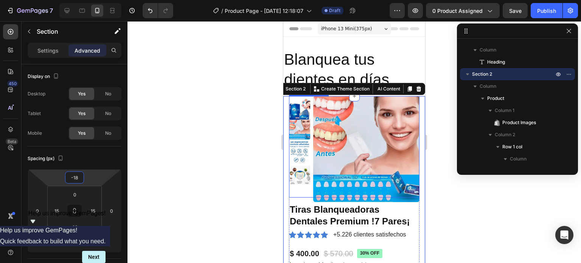
click at [179, 198] on div at bounding box center [355, 142] width 454 height 242
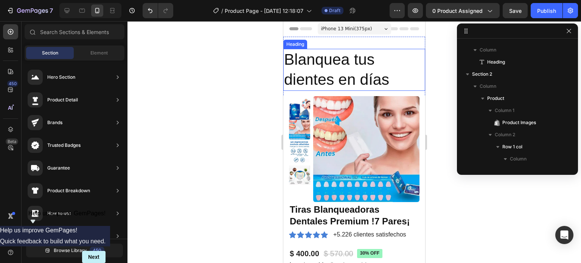
click at [331, 63] on h2 "Blanquea tus dientes en días" at bounding box center [354, 70] width 142 height 42
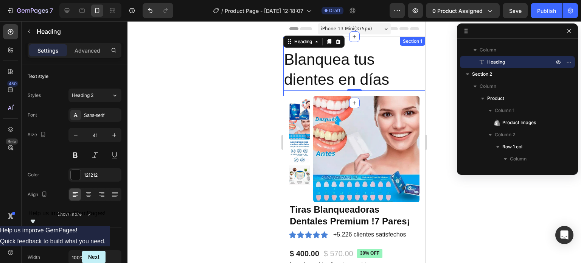
click at [375, 38] on div "Blanquea tus dientes en días Heading 0 Section 1" at bounding box center [354, 70] width 142 height 66
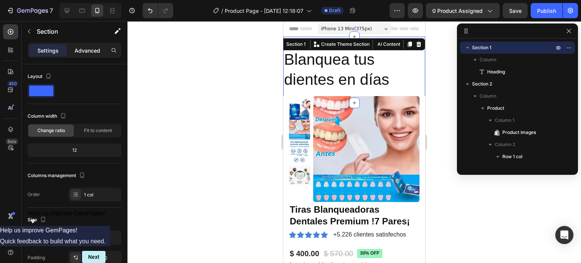
click at [93, 51] on p "Advanced" at bounding box center [88, 51] width 26 height 8
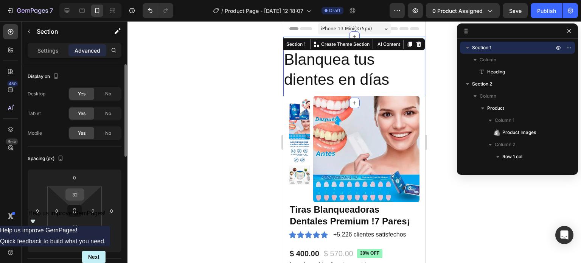
click at [79, 193] on input "32" at bounding box center [74, 194] width 15 height 11
type input "0"
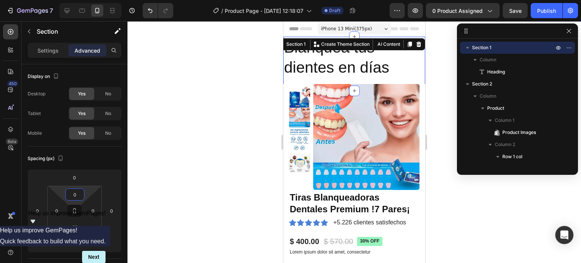
click at [247, 205] on div at bounding box center [355, 142] width 454 height 242
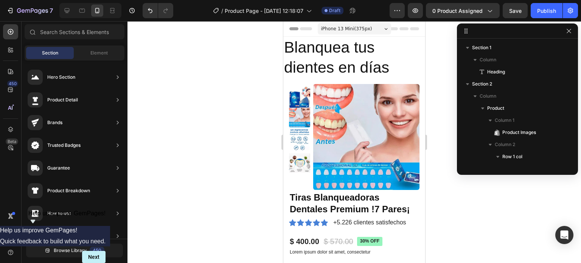
click at [444, 62] on div at bounding box center [355, 142] width 454 height 242
click at [385, 119] on img at bounding box center [366, 137] width 106 height 106
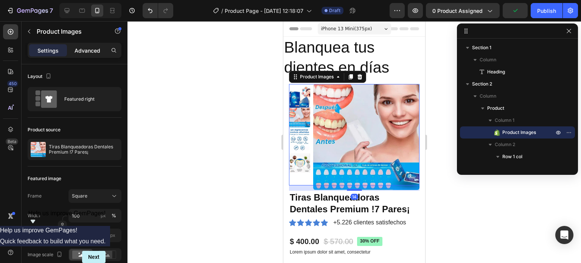
click at [89, 56] on div "Advanced" at bounding box center [87, 50] width 38 height 12
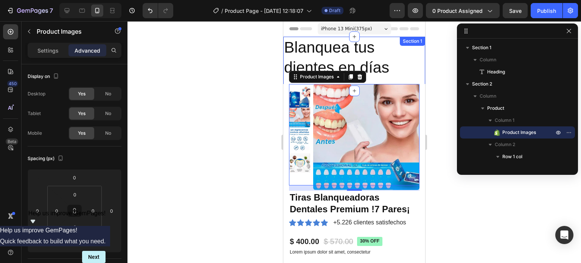
click at [383, 81] on div "Blanquea tus dientes en días Heading Section 1" at bounding box center [354, 64] width 142 height 54
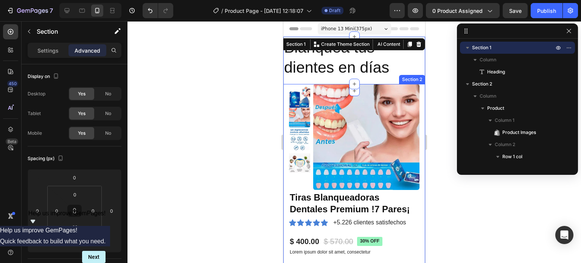
click at [285, 96] on div "Product Images Tiras Blanqueadoras Dentales Premium !7 Pares¡ Product Title Ico…" at bounding box center [354, 265] width 142 height 363
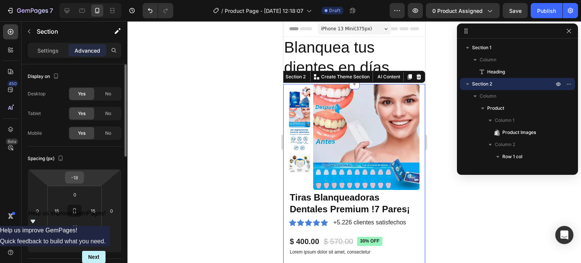
click at [75, 176] on input "-18" at bounding box center [74, 177] width 15 height 11
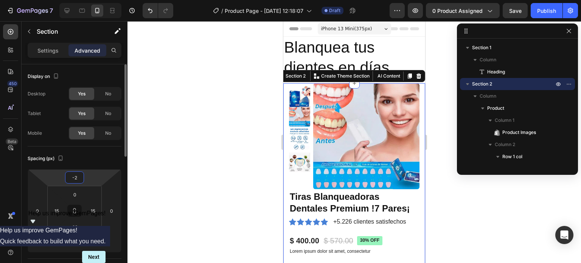
type input "-20"
click at [180, 192] on div at bounding box center [355, 142] width 454 height 242
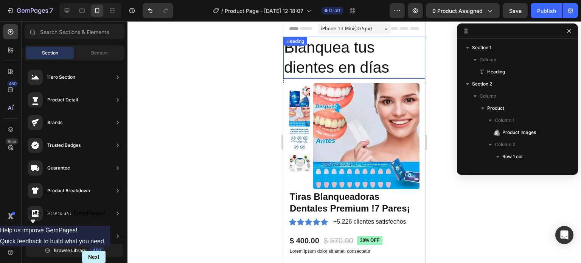
click at [397, 66] on h2 "Blanquea tus dientes en días" at bounding box center [354, 58] width 142 height 42
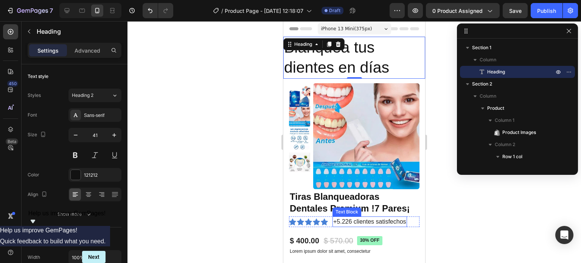
click at [366, 221] on p "+5.226 clientes satisfechos" at bounding box center [369, 221] width 73 height 9
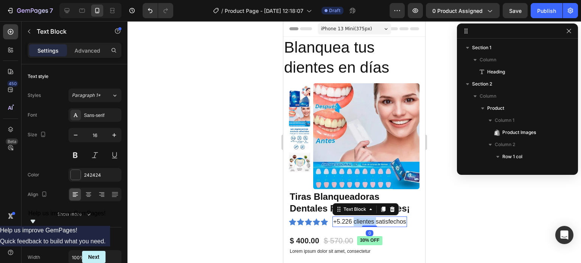
scroll to position [264, 0]
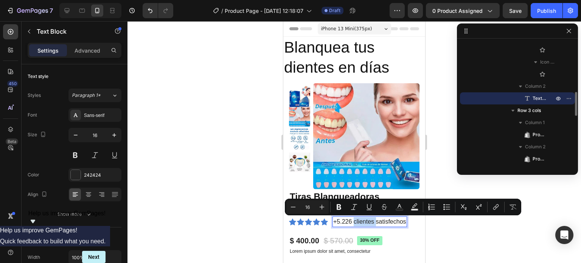
click at [375, 222] on p "+5.226 clientes satisfechos" at bounding box center [369, 221] width 73 height 9
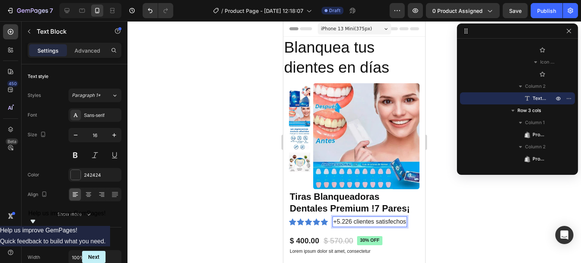
click at [404, 221] on p "+5.226 clientes satisfechos" at bounding box center [369, 221] width 73 height 9
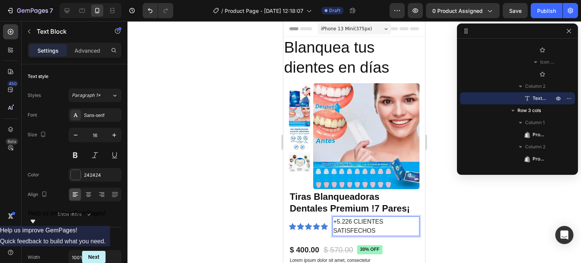
click at [384, 225] on p "+5.226 CLIENTES SATISFECHOS" at bounding box center [376, 226] width 86 height 18
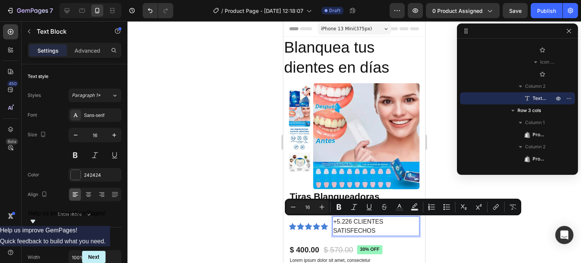
click at [383, 230] on p "+5.226 CLIENTES SATISFECHOS" at bounding box center [376, 226] width 86 height 18
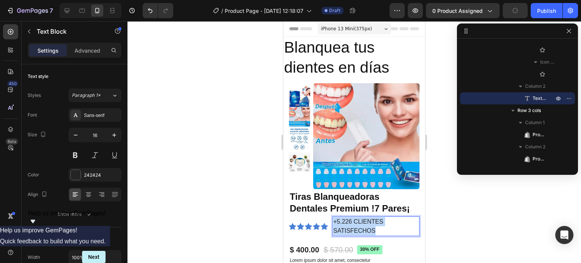
drag, startPoint x: 380, startPoint y: 231, endPoint x: 332, endPoint y: 220, distance: 49.2
click at [332, 220] on div "Icon Icon Icon Icon Icon Icon List +5.226 CLIENTES SATISFECHOS Text Block 0 Row" at bounding box center [354, 226] width 131 height 20
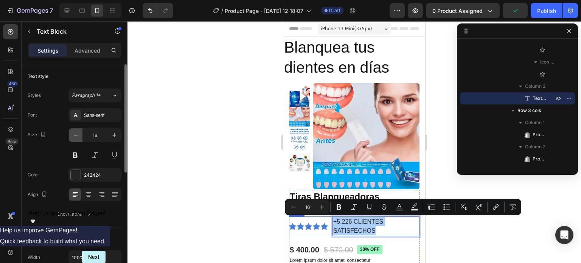
click at [76, 136] on icon "button" at bounding box center [76, 135] width 8 height 8
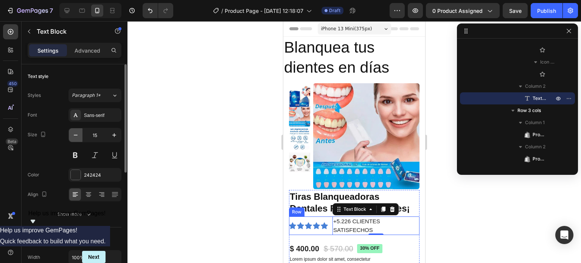
click at [76, 136] on icon "button" at bounding box center [76, 135] width 8 height 8
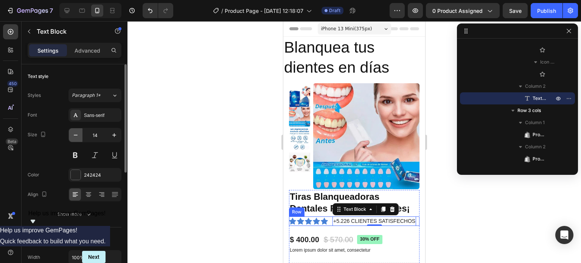
click at [76, 136] on icon "button" at bounding box center [76, 135] width 8 height 8
type input "13"
click at [411, 222] on div "Icon Icon Icon Icon Icon Icon List +5.226 CLIENTES SATISFECHOS Text Block 0 Row" at bounding box center [354, 220] width 131 height 9
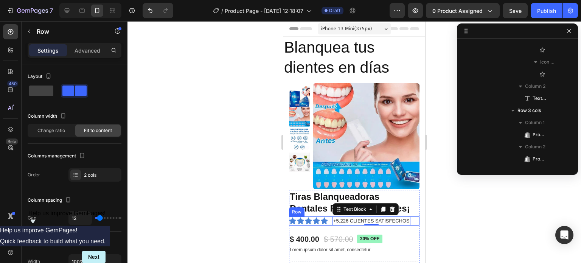
scroll to position [95, 0]
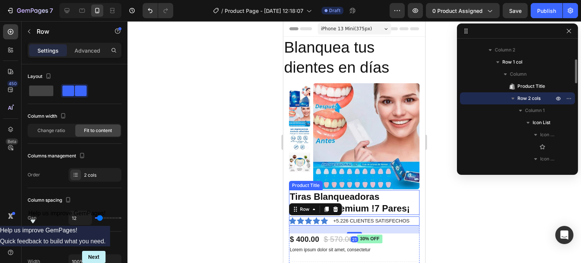
click at [404, 207] on h1 "Tiras Blanqueadoras Dentales Premium !7 Pares¡" at bounding box center [354, 202] width 131 height 25
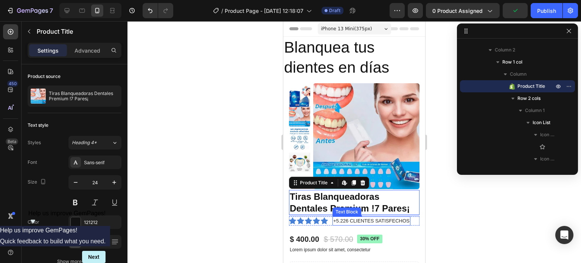
click at [387, 224] on p "+5.226 CLIENTES SATISFECHOS" at bounding box center [371, 221] width 76 height 8
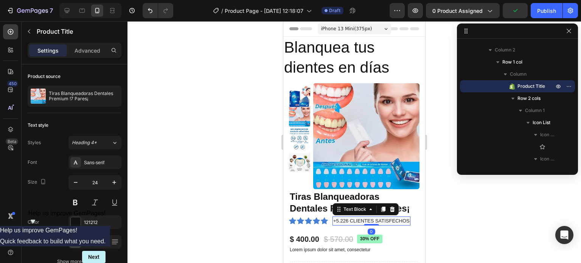
scroll to position [264, 0]
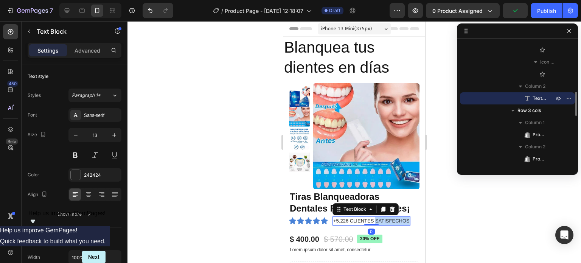
click at [384, 221] on p "+5.226 CLIENTES SATISFECHOS" at bounding box center [371, 221] width 76 height 8
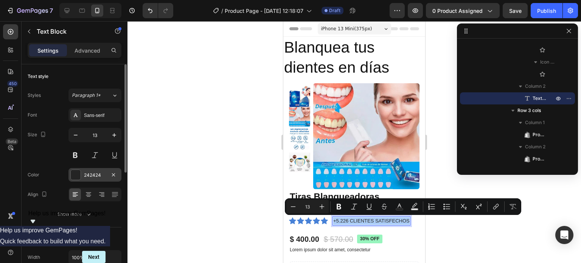
click at [77, 173] on div at bounding box center [76, 175] width 10 height 10
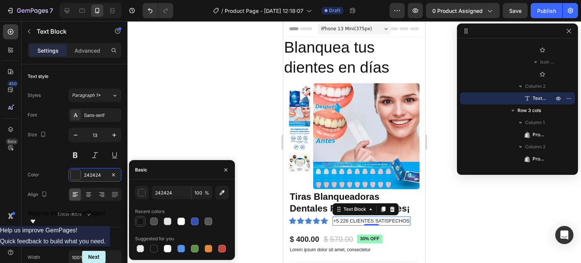
click at [141, 224] on div at bounding box center [141, 222] width 8 height 8
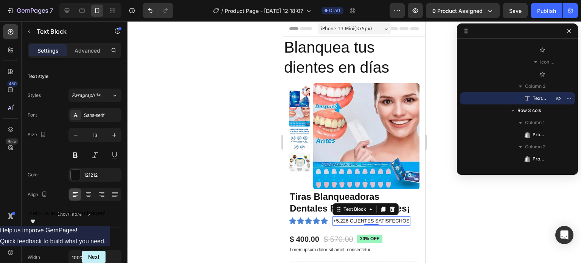
click at [349, 222] on p "+5.226 CLIENTES SATISFECHOS" at bounding box center [371, 221] width 76 height 8
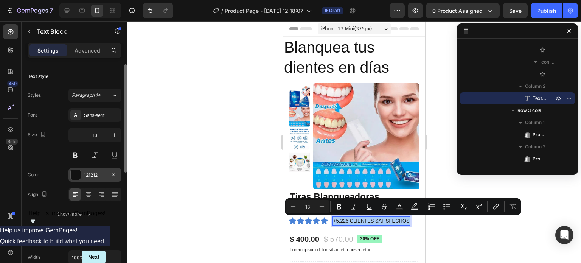
click at [70, 174] on div "121212" at bounding box center [94, 175] width 53 height 14
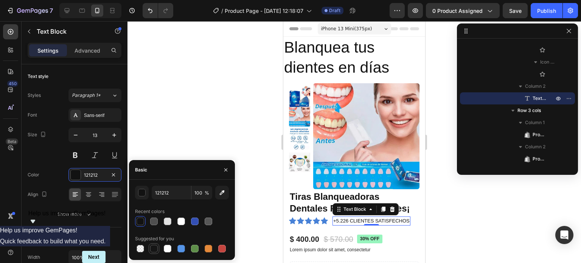
click at [152, 249] on div at bounding box center [154, 249] width 8 height 8
type input "151515"
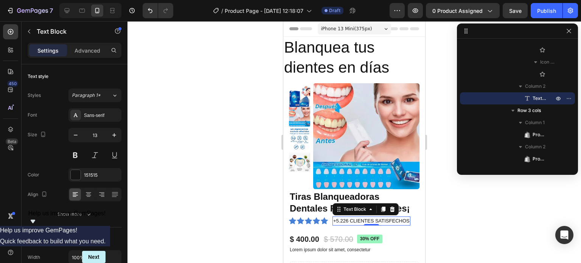
click at [130, 140] on div at bounding box center [355, 142] width 454 height 242
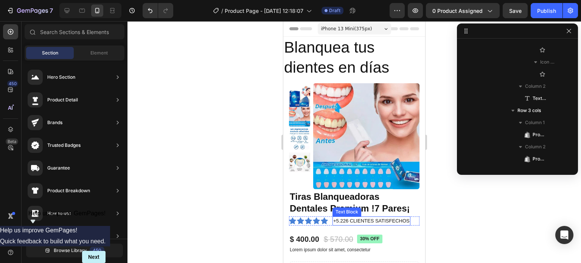
click at [394, 219] on p "+5.226 CLIENTES SATISFECHOS" at bounding box center [371, 221] width 76 height 8
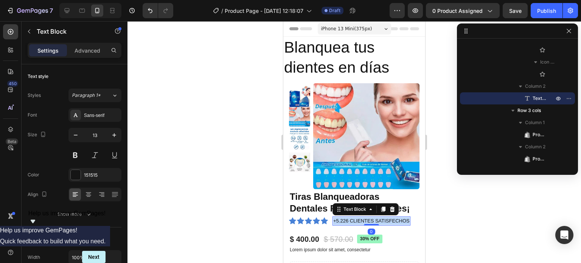
click at [394, 219] on p "+5.226 CLIENTES SATISFECHOS" at bounding box center [371, 221] width 76 height 8
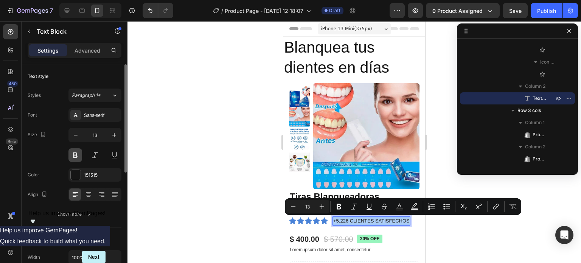
click at [78, 154] on button at bounding box center [75, 155] width 14 height 14
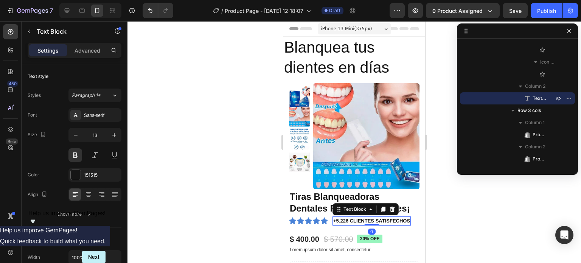
click at [174, 150] on div at bounding box center [355, 142] width 454 height 242
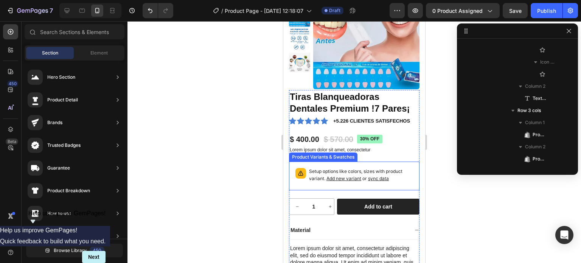
scroll to position [76, 0]
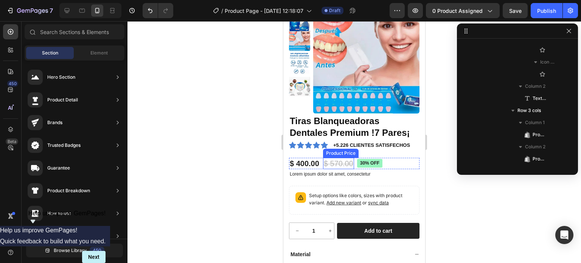
click at [339, 162] on div "$ 570.00" at bounding box center [338, 163] width 31 height 11
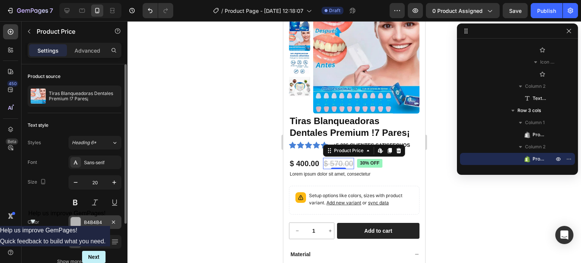
click at [76, 223] on div at bounding box center [76, 222] width 10 height 10
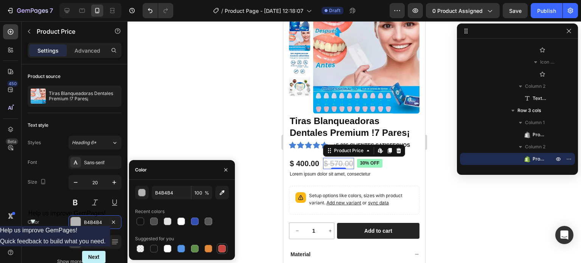
click at [224, 247] on div at bounding box center [222, 249] width 8 height 8
type input "C5453F"
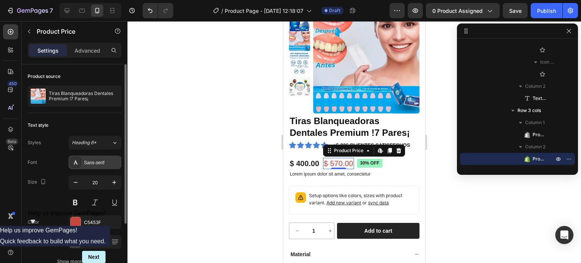
click at [96, 158] on div "Sans-serif" at bounding box center [94, 163] width 53 height 14
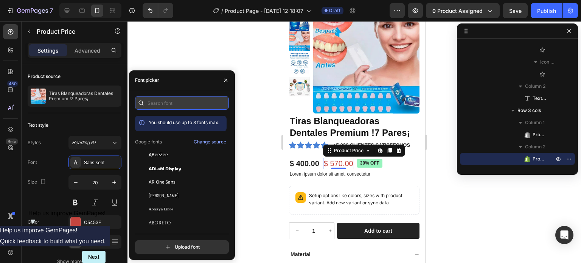
click at [180, 104] on input "text" at bounding box center [182, 103] width 94 height 14
type input "mons"
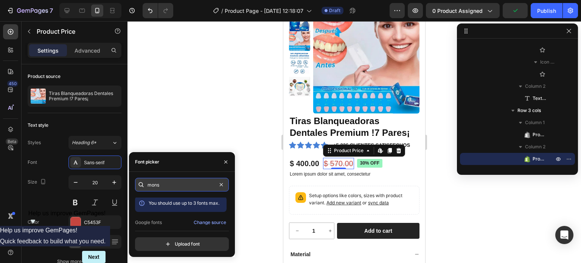
scroll to position [0, 0]
click at [207, 185] on input "mons" at bounding box center [182, 185] width 94 height 14
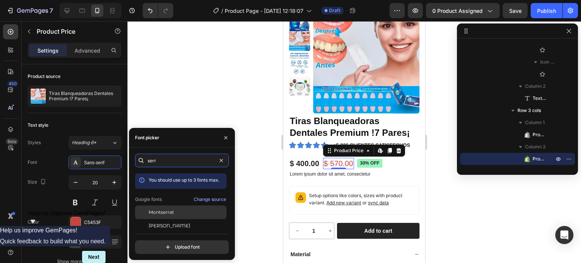
type input "serr"
click at [179, 210] on div "Montserrat" at bounding box center [187, 212] width 76 height 7
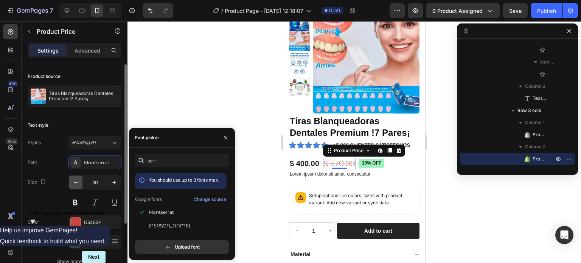
click at [76, 185] on icon "button" at bounding box center [76, 183] width 8 height 8
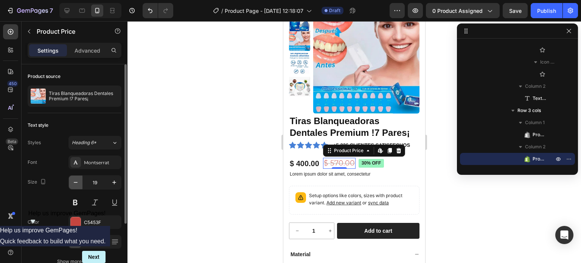
click at [76, 185] on icon "button" at bounding box center [76, 183] width 8 height 8
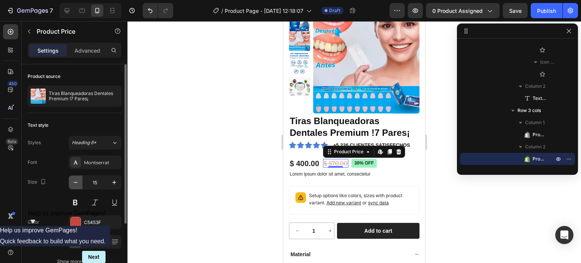
type input "14"
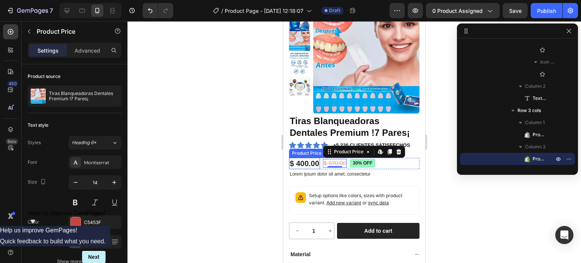
click at [304, 159] on div "$ 400.00" at bounding box center [304, 163] width 31 height 11
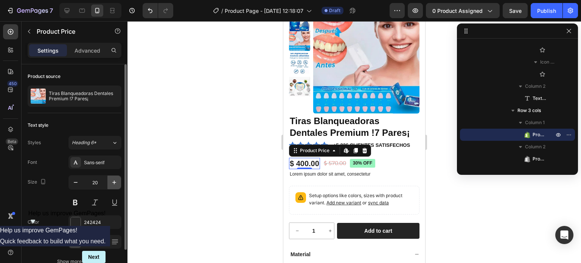
click at [113, 180] on icon "button" at bounding box center [114, 183] width 8 height 8
type input "21"
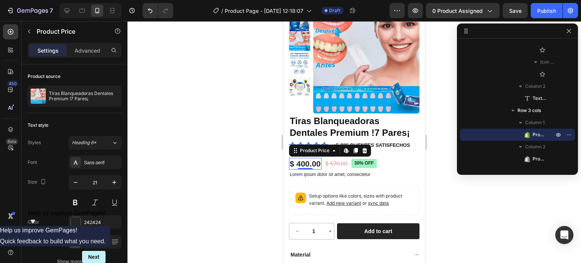
click at [473, 185] on div at bounding box center [355, 142] width 454 height 242
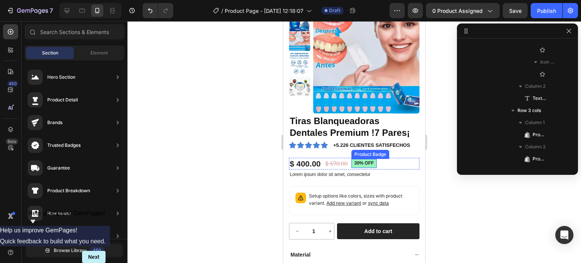
click at [389, 165] on div "$ 400.00 Product Price Product Price $ 570.00 Product Price Product Price 30% o…" at bounding box center [354, 164] width 131 height 12
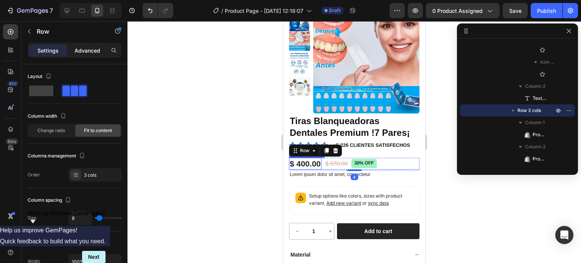
click at [98, 48] on p "Advanced" at bounding box center [88, 51] width 26 height 8
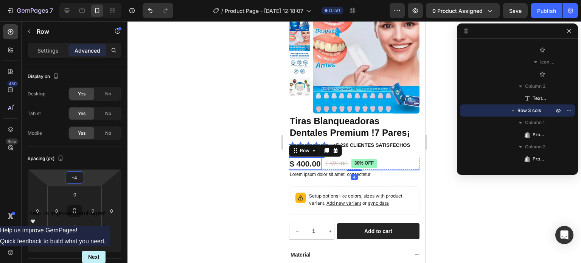
type input "-10"
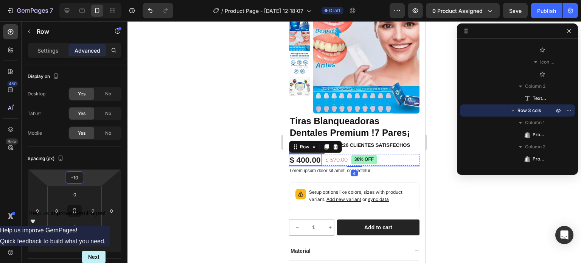
click at [88, 0] on html "7 / Product Page - [DATE] 12:18:07 Draft Preview 0 product assigned Save Publis…" at bounding box center [290, 0] width 581 height 0
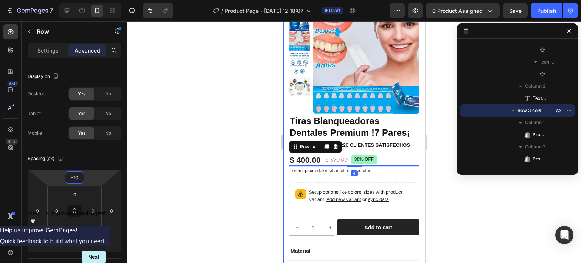
drag, startPoint x: 465, startPoint y: 227, endPoint x: 461, endPoint y: 226, distance: 3.9
click at [464, 227] on div at bounding box center [355, 142] width 454 height 242
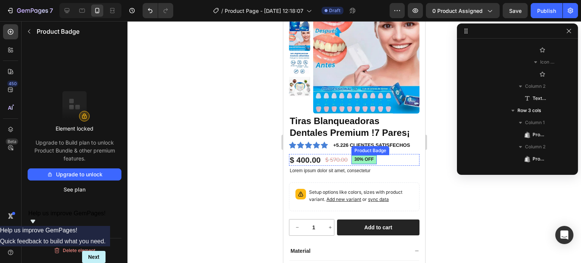
scroll to position [349, 0]
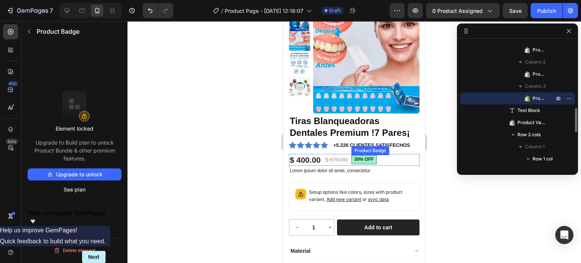
click at [363, 159] on pre "30% off" at bounding box center [364, 159] width 25 height 9
click at [417, 152] on div at bounding box center [420, 147] width 9 height 9
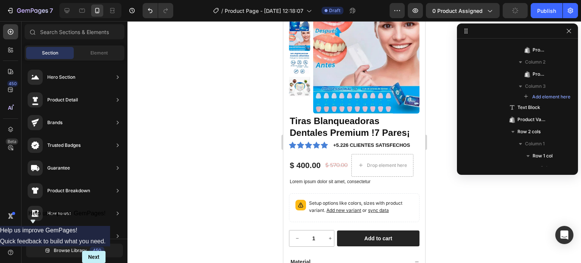
click at [445, 187] on div at bounding box center [355, 142] width 454 height 242
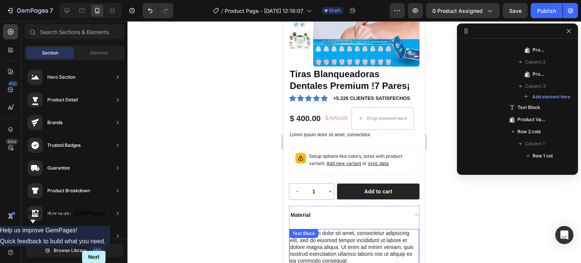
scroll to position [189, 0]
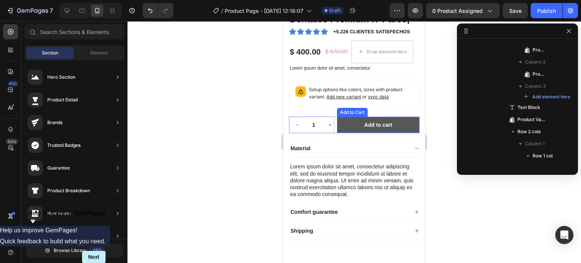
click at [383, 120] on button "Add to cart" at bounding box center [378, 125] width 82 height 16
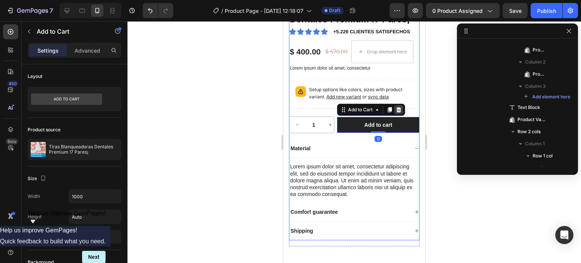
scroll to position [455, 0]
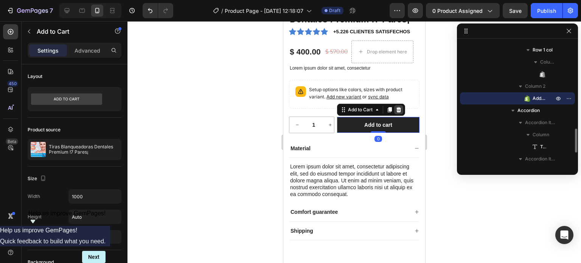
click at [398, 113] on div at bounding box center [398, 109] width 9 height 9
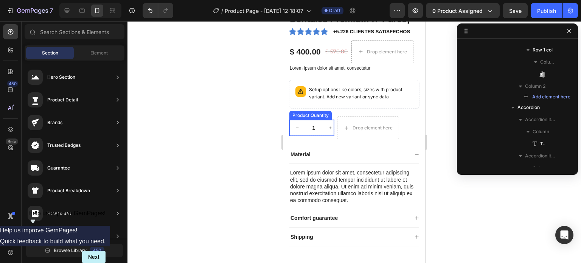
click at [331, 131] on button "increment" at bounding box center [330, 128] width 16 height 16
type input "2"
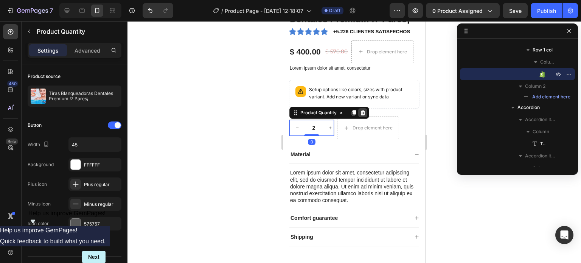
click at [362, 111] on icon at bounding box center [363, 112] width 5 height 5
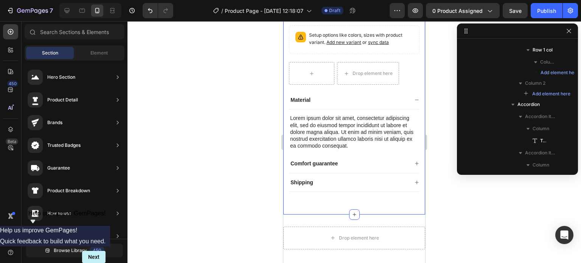
scroll to position [227, 0]
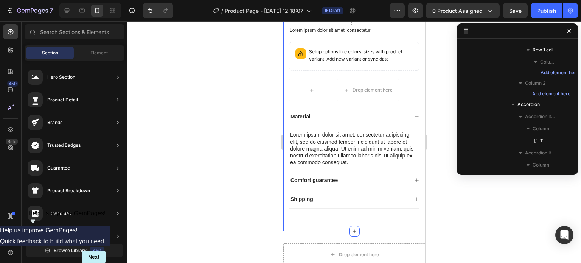
click at [379, 143] on p "Lorem ipsum dolor sit amet, consectetur adipiscing elit, sed do eiusmod tempor …" at bounding box center [354, 148] width 128 height 34
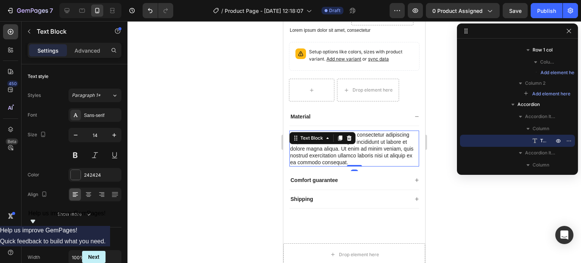
click at [346, 120] on div "Material" at bounding box center [348, 116] width 119 height 9
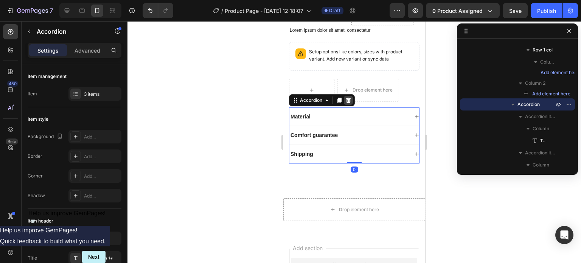
click at [349, 103] on div at bounding box center [348, 100] width 9 height 9
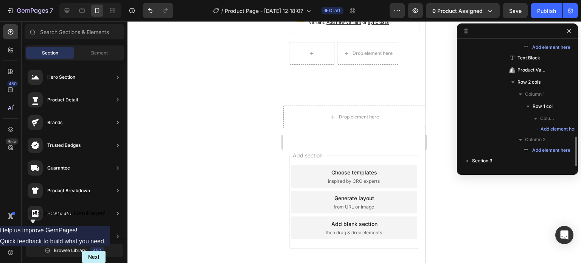
scroll to position [112, 0]
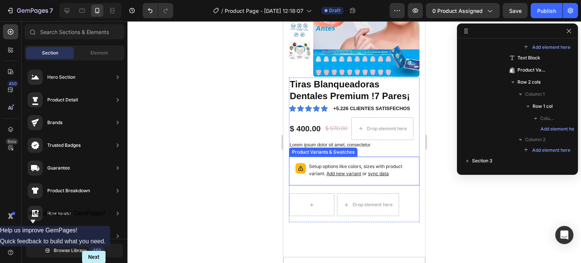
click at [322, 160] on div "Setup options like colors, sizes with product variant. Add new variant or sync …" at bounding box center [355, 171] width 124 height 22
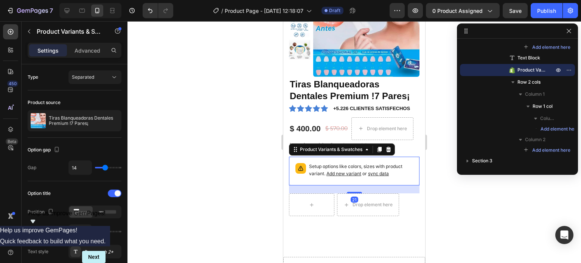
click at [390, 155] on div "Product Variants & Swatches" at bounding box center [342, 149] width 106 height 12
click at [390, 150] on icon at bounding box center [388, 149] width 5 height 5
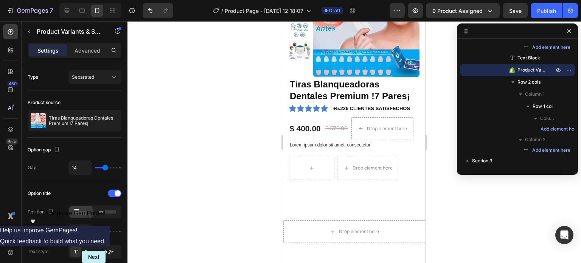
scroll to position [386, 0]
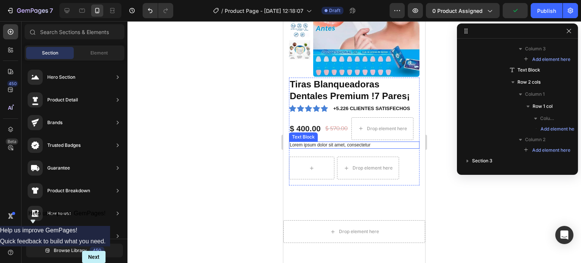
click at [343, 142] on div "Lorem ipsum dolor sit amet, consectetur" at bounding box center [354, 146] width 131 height 8
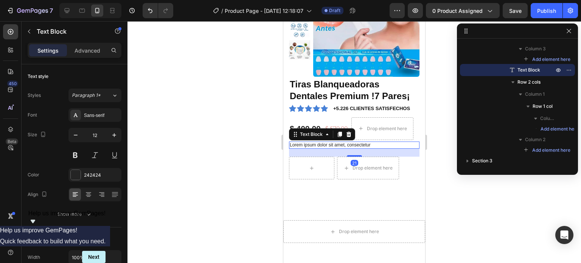
click at [348, 138] on div "Text Block" at bounding box center [322, 134] width 66 height 12
click at [350, 134] on icon at bounding box center [349, 133] width 5 height 5
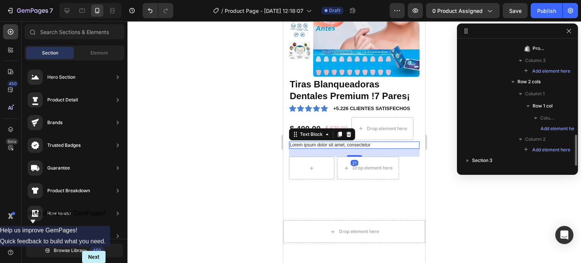
scroll to position [374, 0]
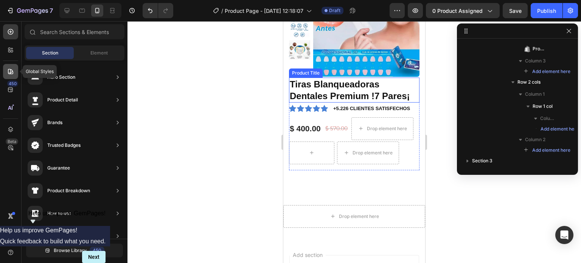
click at [5, 64] on div at bounding box center [10, 71] width 15 height 15
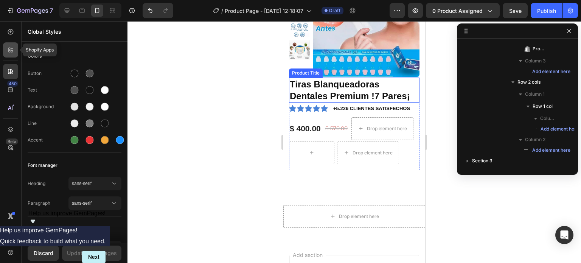
click at [11, 53] on icon at bounding box center [11, 50] width 8 height 8
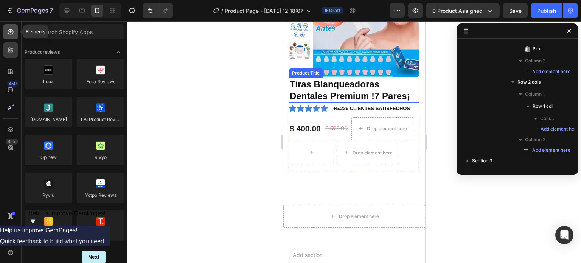
click at [10, 30] on icon at bounding box center [11, 32] width 8 height 8
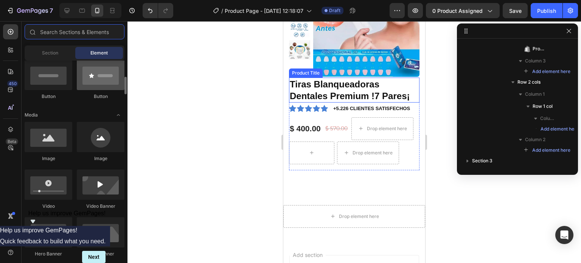
scroll to position [114, 0]
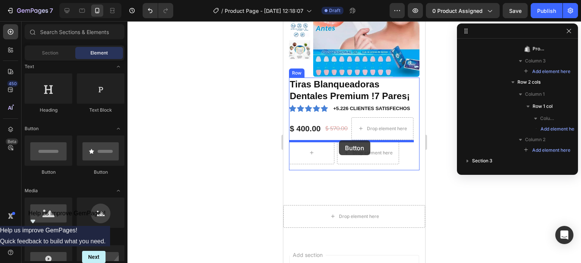
drag, startPoint x: 386, startPoint y: 180, endPoint x: 339, endPoint y: 140, distance: 61.8
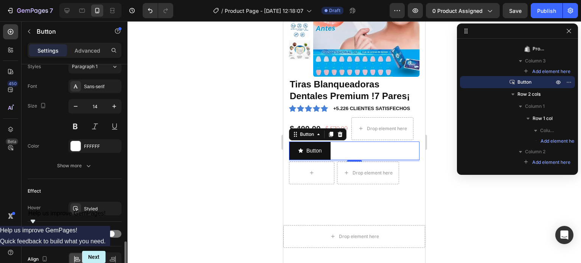
scroll to position [381, 0]
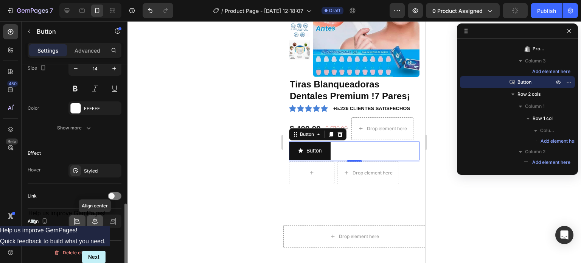
click at [93, 222] on icon at bounding box center [94, 221] width 5 height 7
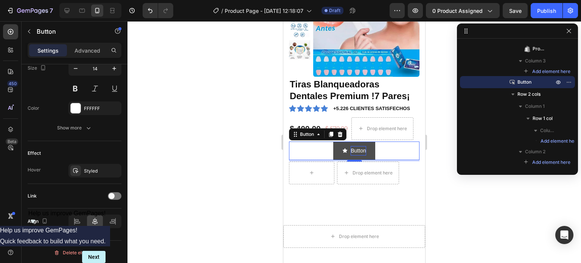
click at [353, 146] on p "Button" at bounding box center [358, 150] width 15 height 9
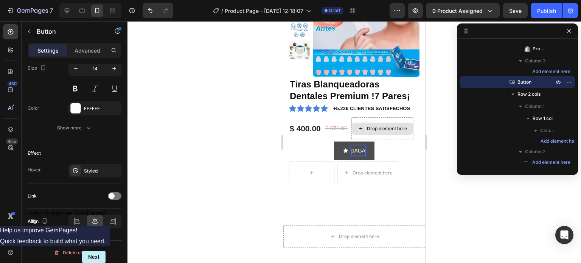
click at [334, 142] on button "pAGA" at bounding box center [354, 151] width 40 height 19
click at [335, 142] on button "Paga" at bounding box center [354, 151] width 39 height 19
click at [332, 142] on button "Paga Al" at bounding box center [354, 151] width 45 height 19
click at [335, 147] on span "<p>Paga al Recibir</p>" at bounding box center [334, 150] width 5 height 9
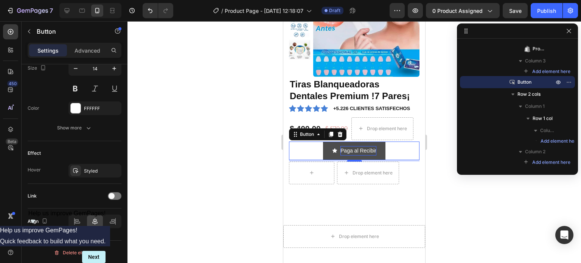
click at [333, 149] on icon "<p>Paga al Recibir</p>" at bounding box center [335, 150] width 5 height 5
click at [333, 152] on icon "<p>Paga al Recibir</p>" at bounding box center [335, 150] width 5 height 5
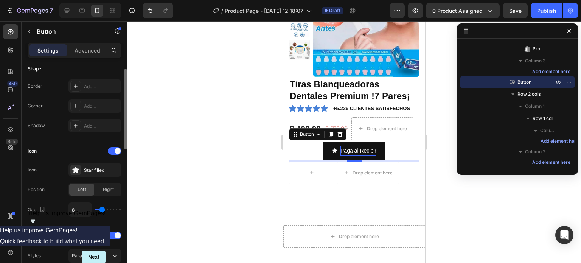
scroll to position [116, 0]
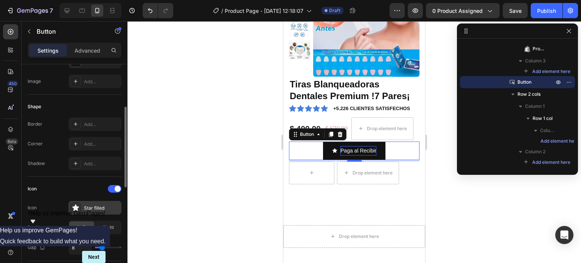
click at [83, 204] on div "Star filled" at bounding box center [94, 208] width 53 height 14
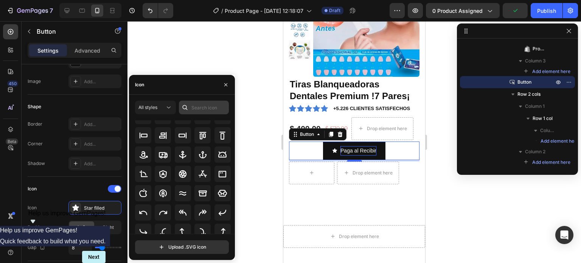
scroll to position [83, 0]
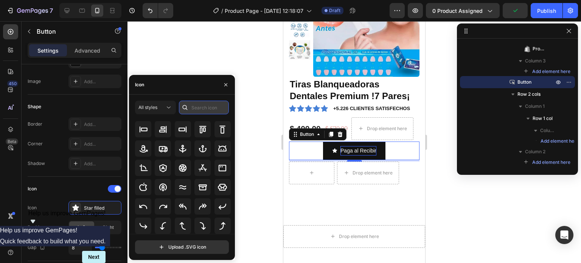
click at [223, 103] on input "text" at bounding box center [204, 108] width 50 height 14
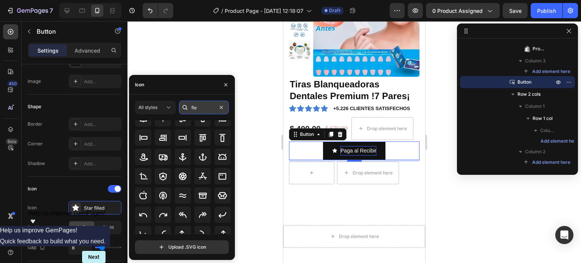
scroll to position [0, 0]
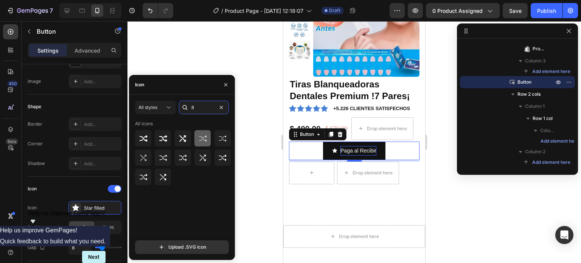
type input "f"
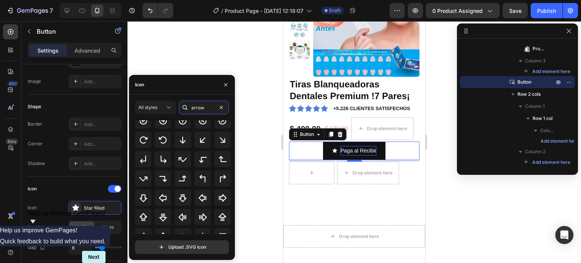
scroll to position [83, 0]
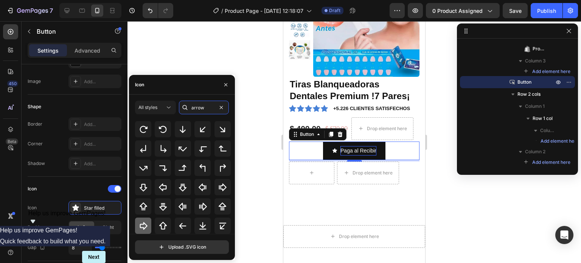
type input "arrow"
click at [139, 228] on icon at bounding box center [143, 225] width 9 height 9
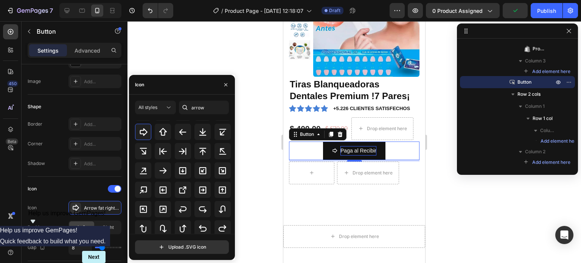
scroll to position [159, 0]
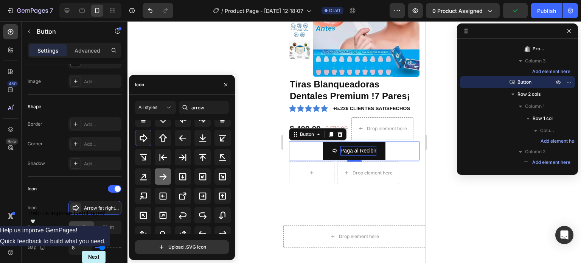
click at [160, 177] on icon at bounding box center [163, 177] width 7 height 6
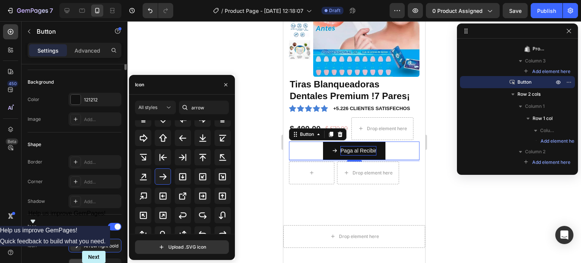
scroll to position [0, 0]
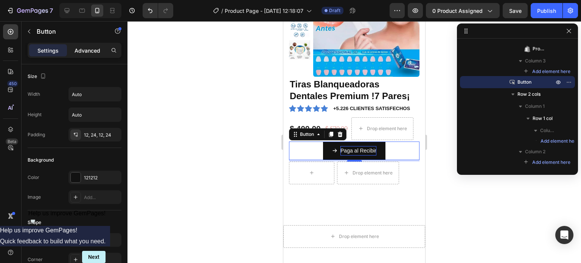
click at [88, 49] on p "Advanced" at bounding box center [88, 51] width 26 height 8
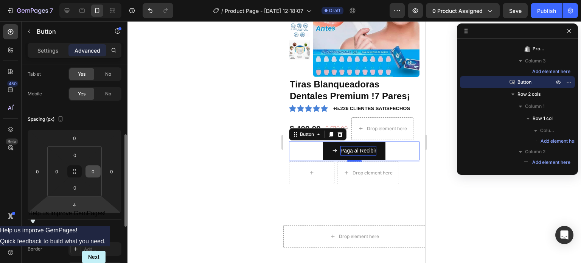
scroll to position [115, 0]
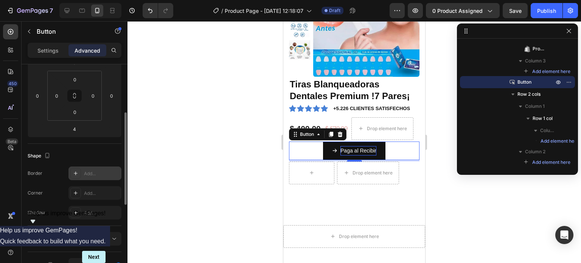
click at [92, 172] on div "Add..." at bounding box center [102, 173] width 36 height 7
click at [115, 171] on icon "button" at bounding box center [113, 173] width 6 height 6
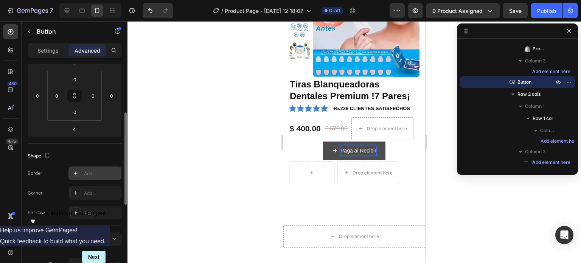
click at [378, 152] on button "Paga al Recibir" at bounding box center [354, 151] width 62 height 19
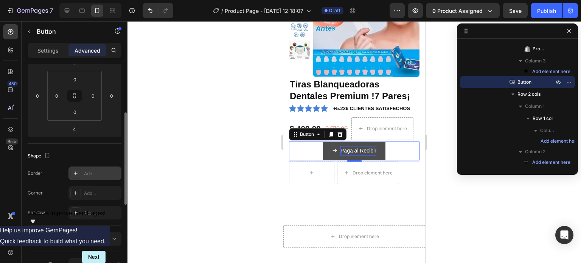
click at [380, 152] on button "Paga al Recibir" at bounding box center [354, 151] width 62 height 19
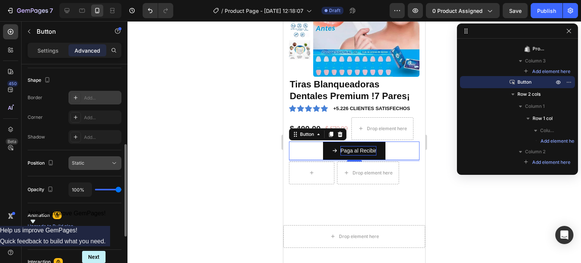
click at [101, 163] on div "Static" at bounding box center [91, 163] width 39 height 7
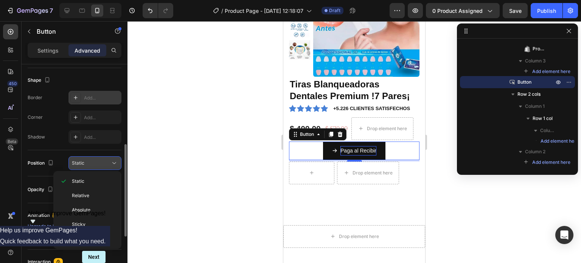
click at [101, 163] on div "Static" at bounding box center [91, 163] width 39 height 7
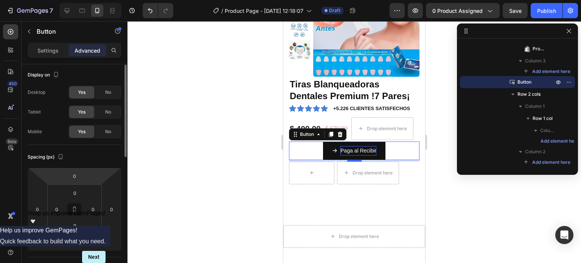
scroll to position [0, 0]
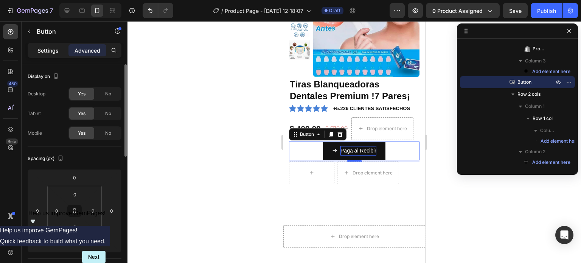
click at [48, 54] on div "Settings" at bounding box center [48, 50] width 38 height 12
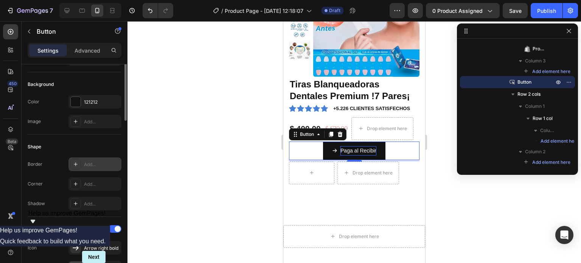
scroll to position [114, 0]
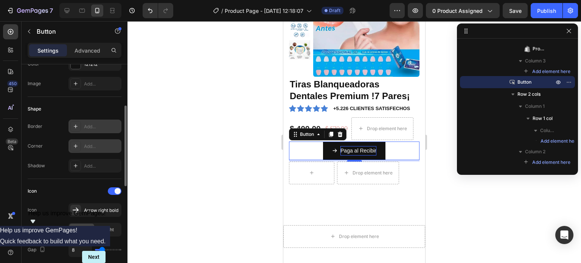
click at [102, 146] on div "Add..." at bounding box center [102, 146] width 36 height 7
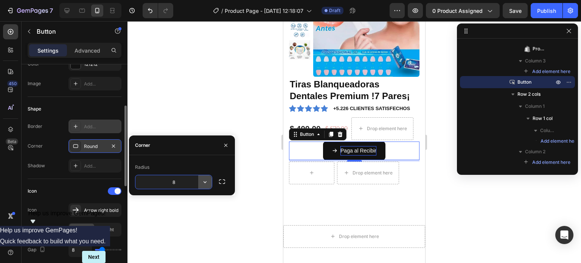
click at [206, 181] on icon "button" at bounding box center [205, 182] width 8 height 8
click at [182, 181] on input "8" at bounding box center [173, 182] width 76 height 14
type input "10"
click at [226, 143] on icon "button" at bounding box center [226, 145] width 6 height 6
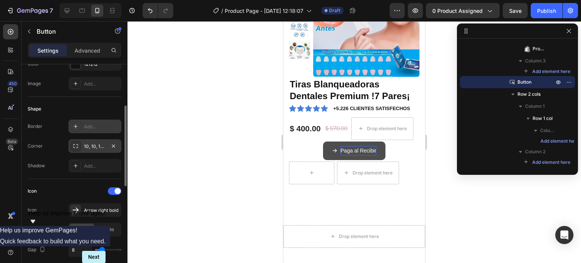
click at [335, 154] on span "<p>Paga al Recibir</p>" at bounding box center [334, 150] width 5 height 9
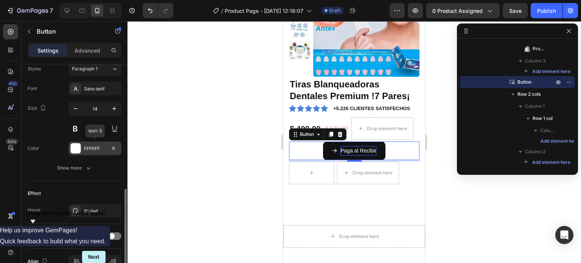
scroll to position [303, 0]
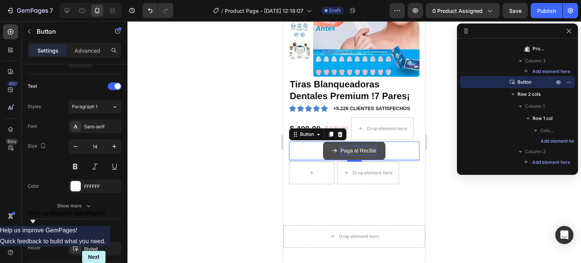
click at [323, 146] on button "Paga al Recibir" at bounding box center [354, 151] width 62 height 19
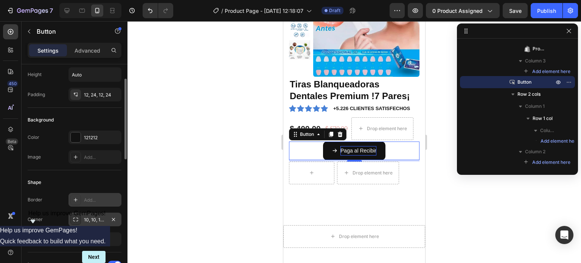
scroll to position [2, 0]
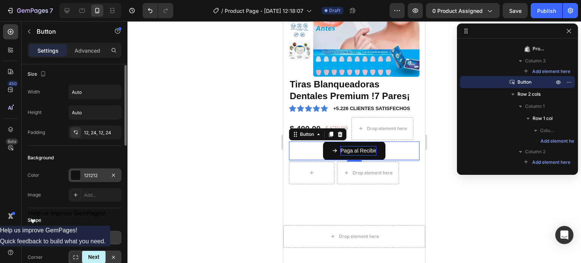
click at [75, 173] on div at bounding box center [76, 175] width 10 height 10
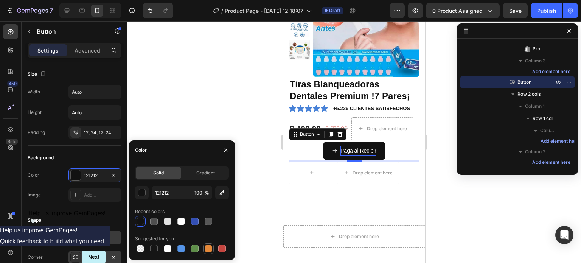
click at [211, 248] on div at bounding box center [209, 249] width 8 height 8
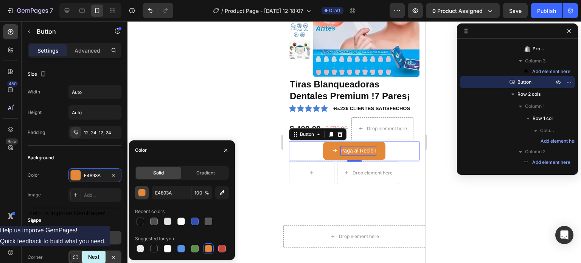
click at [143, 191] on div "button" at bounding box center [142, 193] width 8 height 8
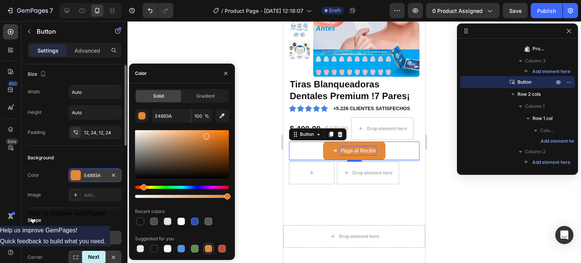
click at [95, 175] on div "E4893A" at bounding box center [95, 175] width 22 height 7
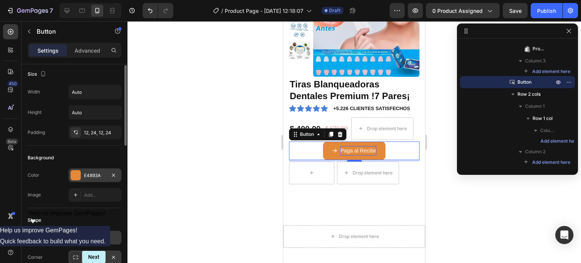
click at [95, 175] on div "E4893A" at bounding box center [95, 175] width 22 height 7
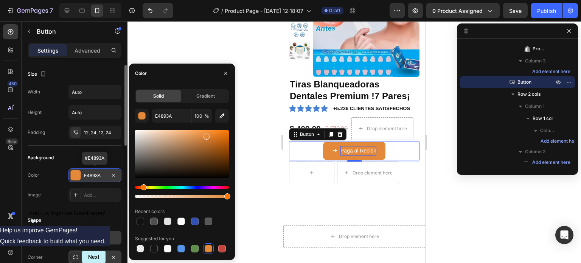
click at [97, 172] on div "E4893A" at bounding box center [95, 175] width 22 height 7
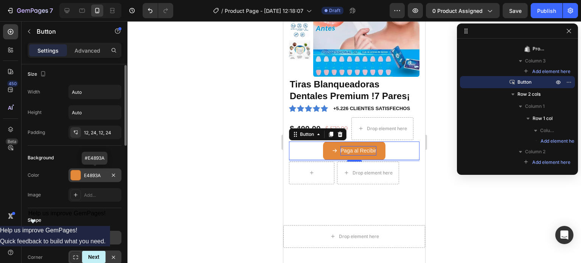
click at [97, 172] on div "E4893A" at bounding box center [95, 175] width 22 height 7
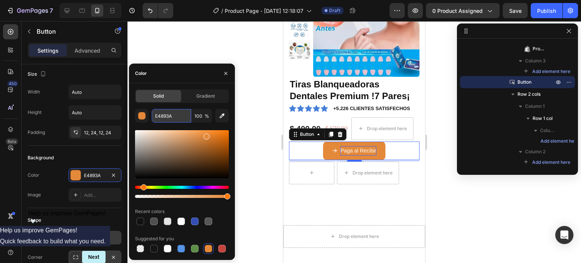
click at [180, 117] on input "E4893A" at bounding box center [171, 116] width 39 height 14
paste input "#FFD700"
type input "FFD700"
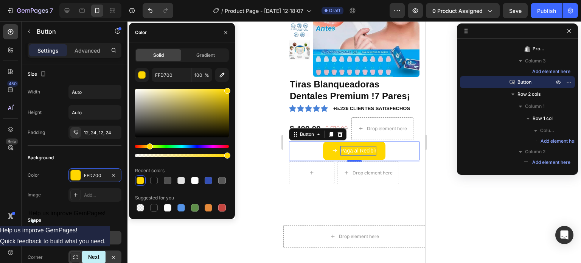
scroll to position [223, 0]
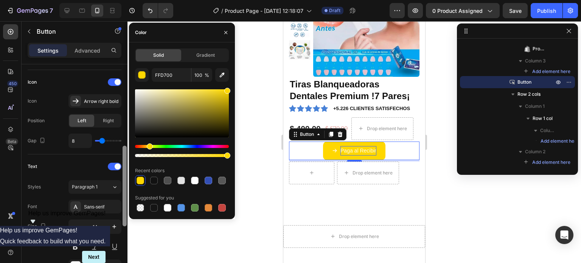
click at [123, 182] on div at bounding box center [125, 174] width 6 height 220
click at [228, 31] on icon "button" at bounding box center [226, 33] width 6 height 6
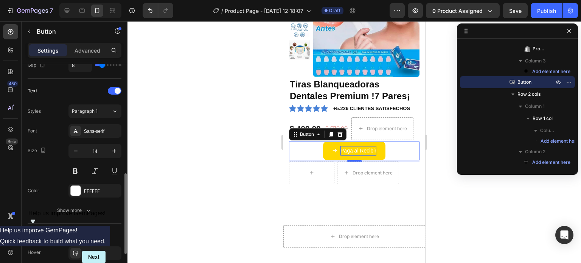
scroll to position [374, 0]
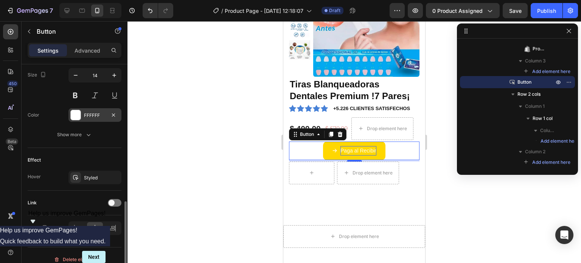
click at [91, 108] on div "FFFFFF" at bounding box center [94, 115] width 53 height 14
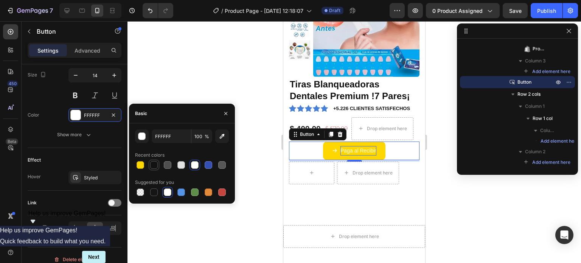
click at [152, 162] on div at bounding box center [154, 165] width 8 height 8
type input "121212"
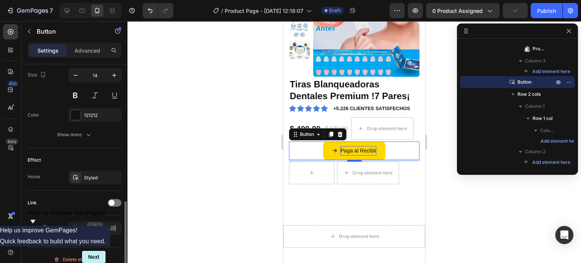
click at [111, 124] on div "Font Sans-serif Size 14 Color 121212 Show more" at bounding box center [75, 94] width 94 height 93
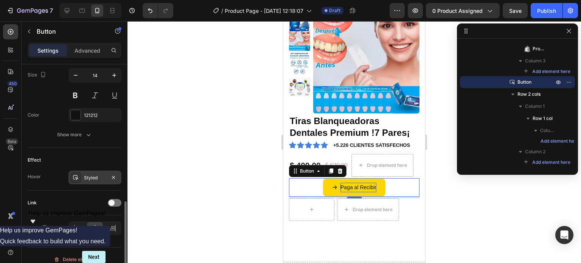
scroll to position [381, 0]
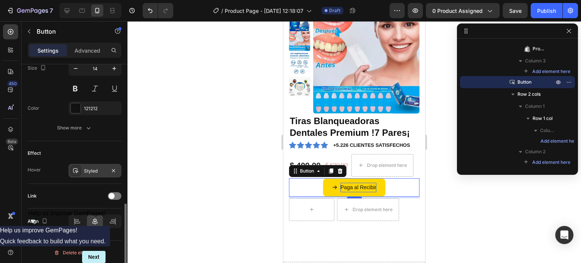
click at [91, 169] on div "Styled" at bounding box center [95, 171] width 22 height 7
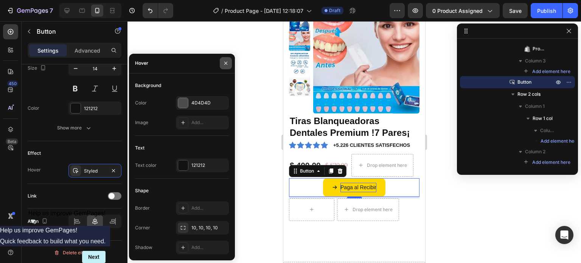
click at [223, 66] on icon "button" at bounding box center [226, 63] width 6 height 6
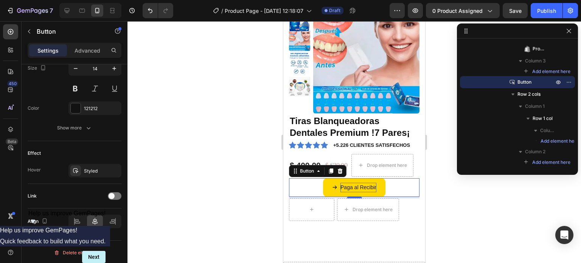
scroll to position [114, 0]
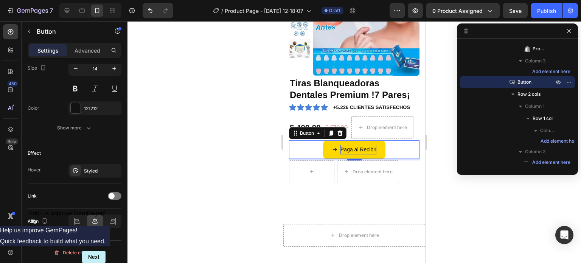
click at [457, 205] on div at bounding box center [355, 142] width 454 height 242
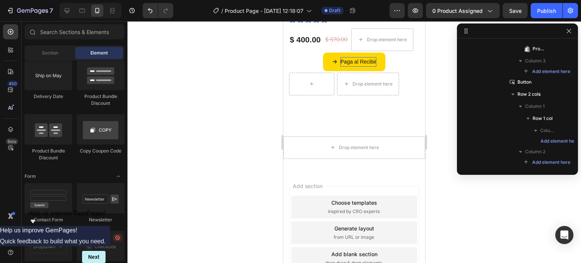
scroll to position [118, 0]
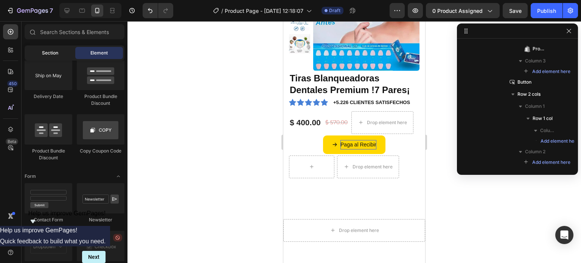
click at [54, 48] on div "Section" at bounding box center [50, 53] width 48 height 12
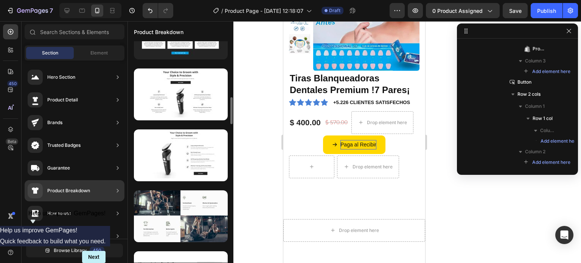
scroll to position [387, 0]
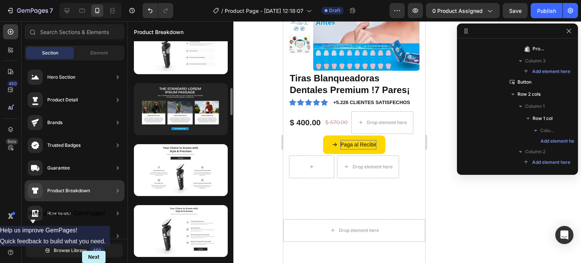
drag, startPoint x: 177, startPoint y: 104, endPoint x: 129, endPoint y: 96, distance: 49.5
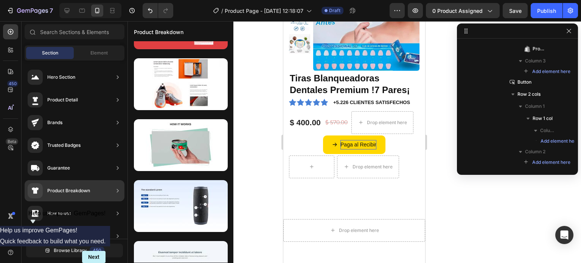
scroll to position [8, 0]
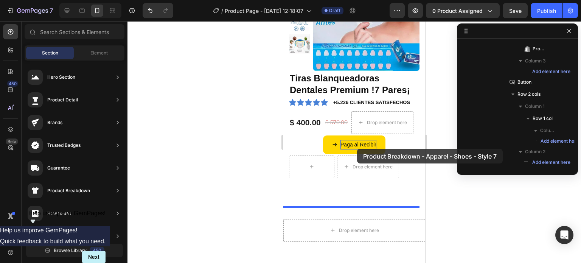
drag, startPoint x: 468, startPoint y: 132, endPoint x: 357, endPoint y: 149, distance: 112.2
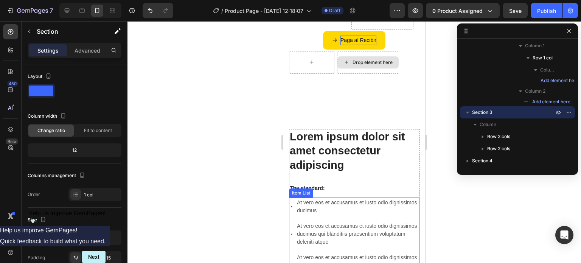
scroll to position [240, 0]
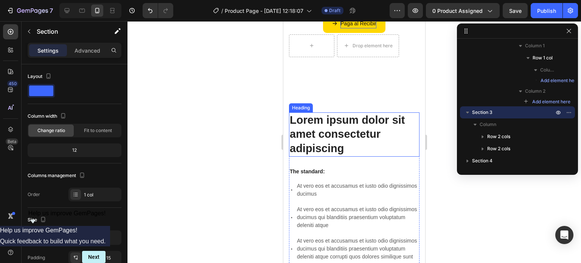
click at [379, 136] on h2 "Lorem ipsum dolor sit amet consectetur adipiscing" at bounding box center [354, 134] width 131 height 44
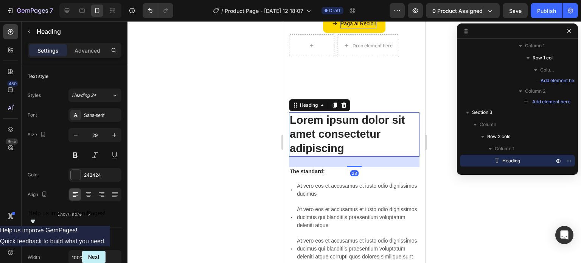
scroll to position [497, 0]
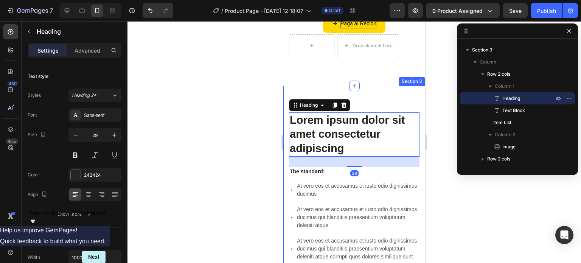
click at [417, 147] on div "Lorem ipsum dolor sit amet consectetur adipiscing Heading 28 The standard: Text…" at bounding box center [354, 251] width 142 height 330
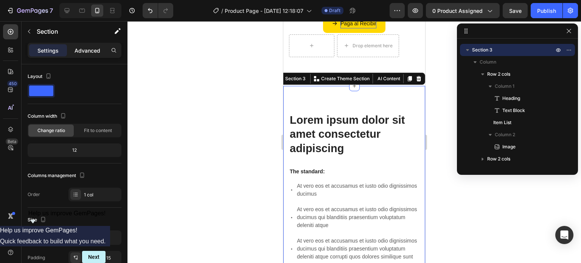
click at [95, 50] on p "Advanced" at bounding box center [88, 51] width 26 height 8
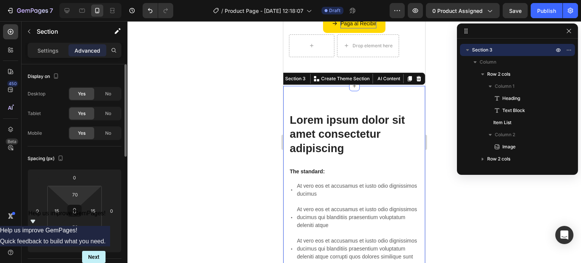
click at [85, 0] on html "7 / Product Page - [DATE] 12:18:07 Draft Preview 0 product assigned Save Publis…" at bounding box center [290, 0] width 581 height 0
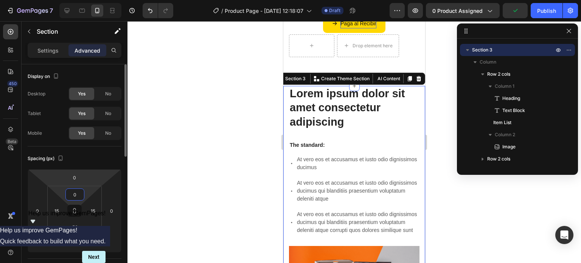
type input "0"
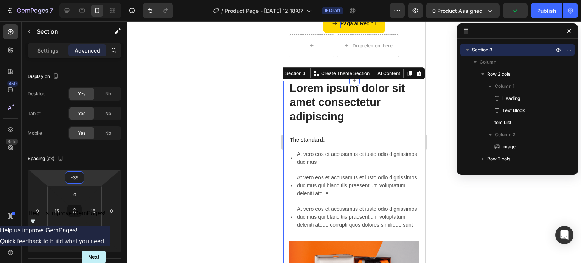
type input "-40"
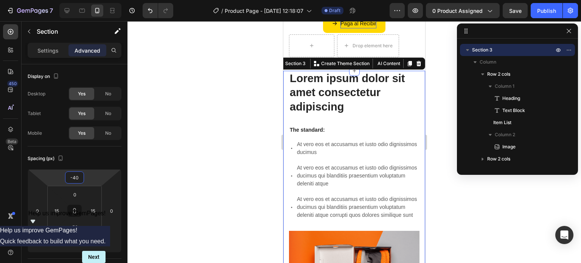
drag, startPoint x: 91, startPoint y: 180, endPoint x: 91, endPoint y: 187, distance: 7.6
click at [91, 0] on html "7 / Product Page - [DATE] 12:18:07 Draft Preview 0 product assigned Save Publis…" at bounding box center [290, 0] width 581 height 0
click at [172, 199] on div at bounding box center [355, 142] width 454 height 242
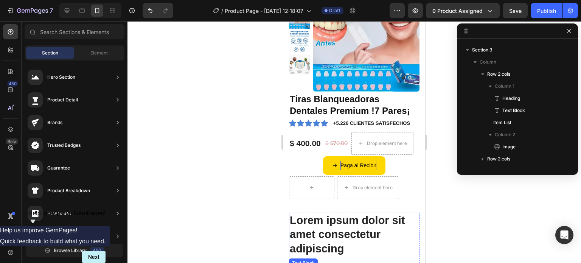
scroll to position [88, 0]
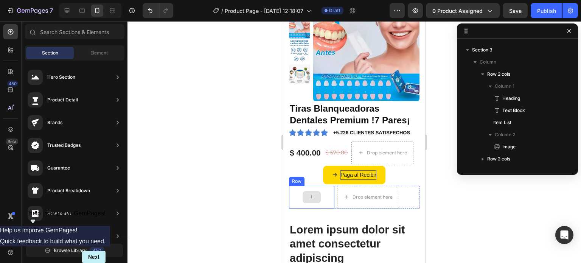
click at [316, 200] on div at bounding box center [312, 197] width 18 height 12
click at [310, 194] on icon at bounding box center [312, 197] width 6 height 6
click at [83, 43] on div "Sections(18) Elements(84) Section Element Hero Section Product Detail Brands Tr…" at bounding box center [75, 143] width 106 height 238
click at [92, 56] on span "Element" at bounding box center [98, 53] width 17 height 7
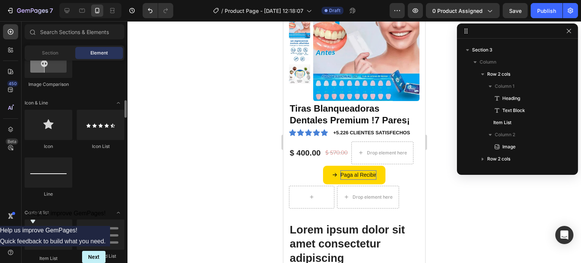
scroll to position [416, 0]
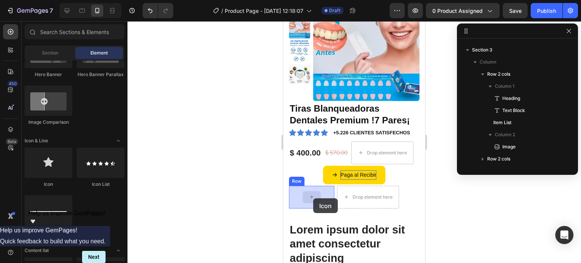
drag, startPoint x: 335, startPoint y: 189, endPoint x: 313, endPoint y: 198, distance: 23.2
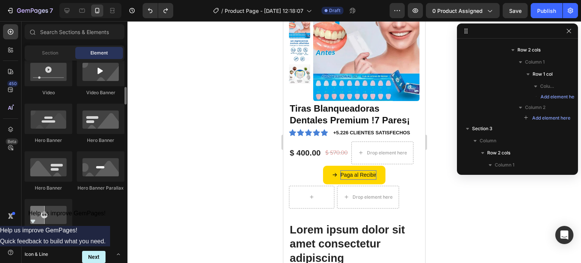
scroll to position [227, 0]
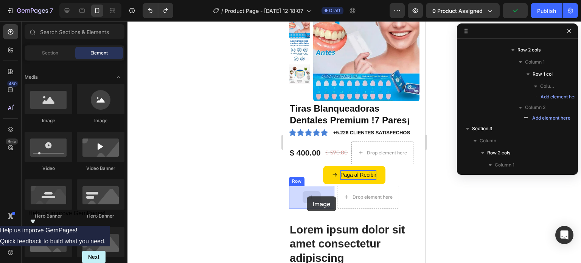
drag, startPoint x: 386, startPoint y: 128, endPoint x: 307, endPoint y: 196, distance: 104.7
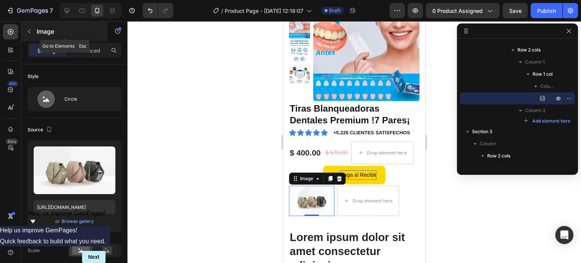
click at [23, 31] on button "button" at bounding box center [29, 31] width 12 height 12
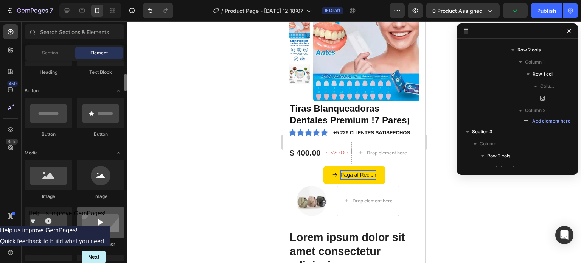
scroll to position [38, 0]
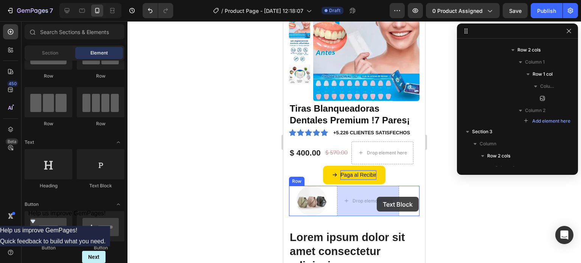
drag, startPoint x: 383, startPoint y: 196, endPoint x: 374, endPoint y: 198, distance: 9.2
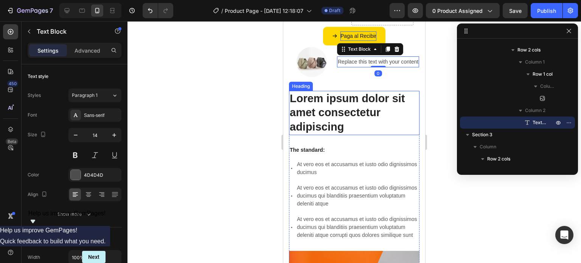
scroll to position [240, 0]
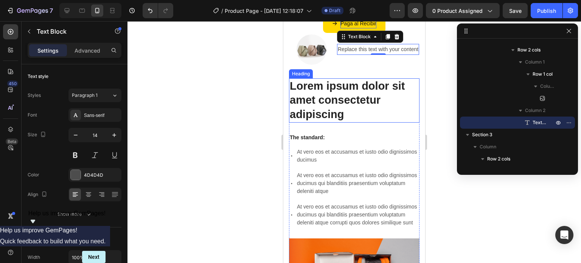
click at [328, 91] on h2 "Lorem ipsum dolor sit amet consectetur adipiscing" at bounding box center [354, 100] width 131 height 44
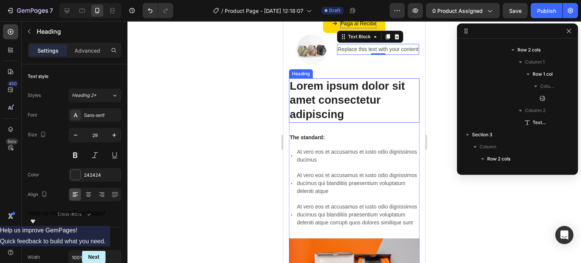
click at [326, 92] on h2 "Lorem ipsum dolor sit amet consectetur adipiscing" at bounding box center [354, 100] width 131 height 44
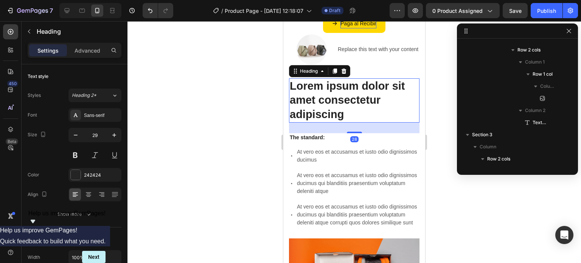
scroll to position [503, 0]
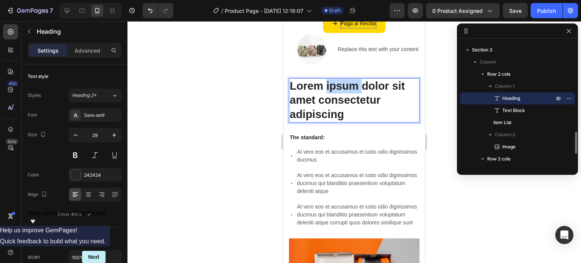
click at [326, 92] on p "Lorem ipsum dolor sit amet consectetur adipiscing" at bounding box center [354, 100] width 129 height 43
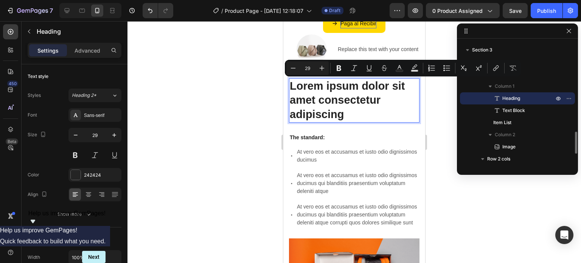
click at [353, 111] on p "Lorem ipsum dolor sit amet consectetur adipiscing" at bounding box center [354, 100] width 129 height 43
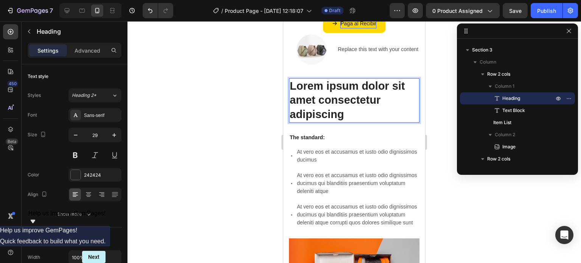
click at [354, 110] on p "Lorem ipsum dolor sit amet consectetur adipiscing" at bounding box center [354, 100] width 129 height 43
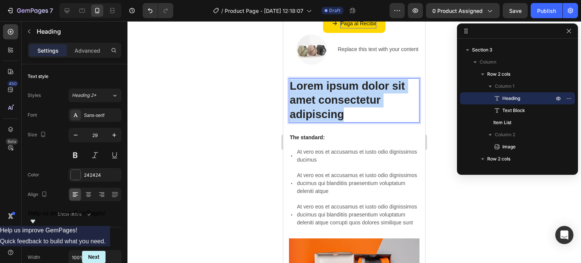
click at [354, 110] on p "Lorem ipsum dolor sit amet consectetur adipiscing" at bounding box center [354, 100] width 129 height 43
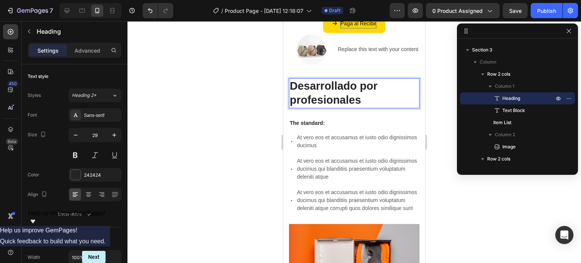
click at [387, 98] on p "Desarrollado por profesionales" at bounding box center [354, 93] width 129 height 28
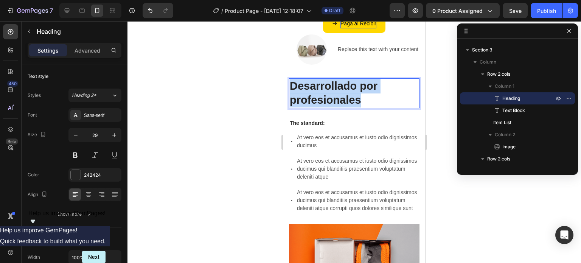
click at [387, 98] on p "Desarrollado por profesionales" at bounding box center [354, 93] width 129 height 28
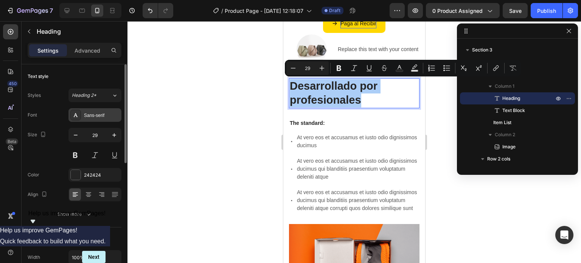
click at [87, 109] on div "Sans-serif" at bounding box center [94, 115] width 53 height 14
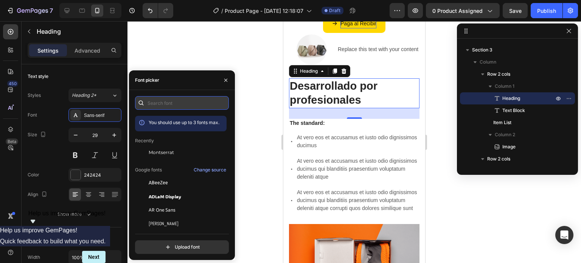
click at [173, 106] on input "text" at bounding box center [182, 103] width 94 height 14
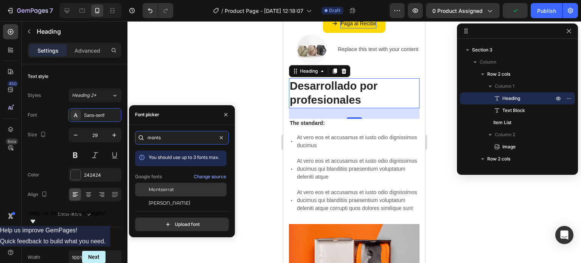
type input "monts"
click at [189, 188] on div "Montserrat" at bounding box center [187, 189] width 76 height 7
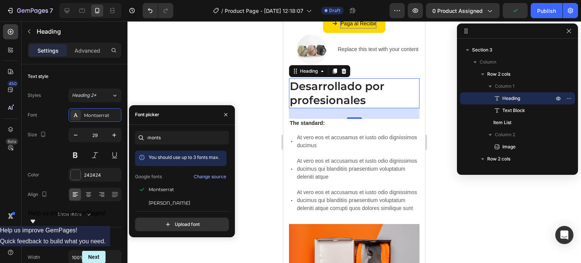
click at [260, 148] on div at bounding box center [355, 142] width 454 height 242
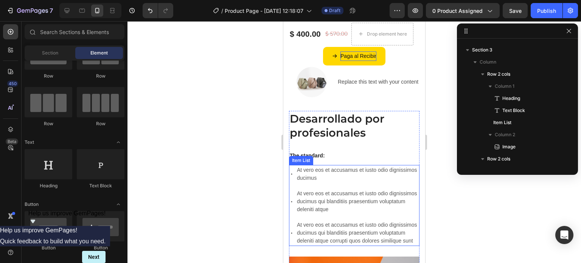
scroll to position [202, 0]
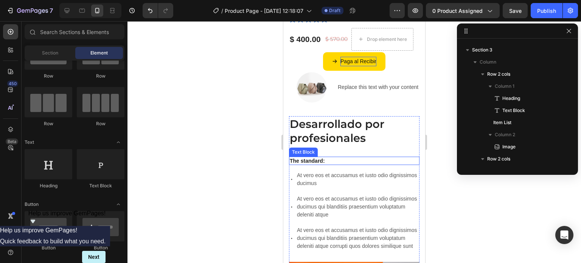
click at [353, 159] on p "The standard:" at bounding box center [354, 160] width 129 height 7
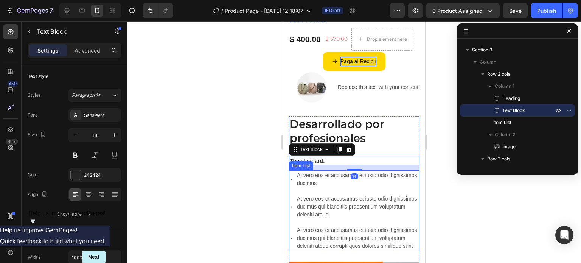
scroll to position [240, 0]
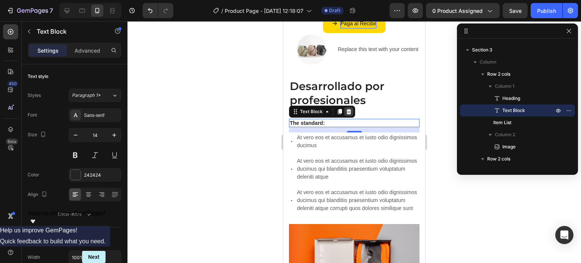
click at [350, 115] on div at bounding box center [348, 111] width 9 height 9
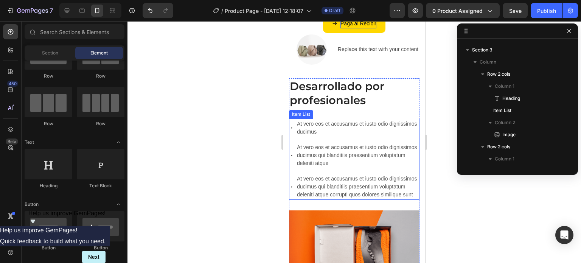
click at [350, 134] on p "At vero eos et accusamus et iusto odio dignissimos ducimus" at bounding box center [357, 128] width 121 height 16
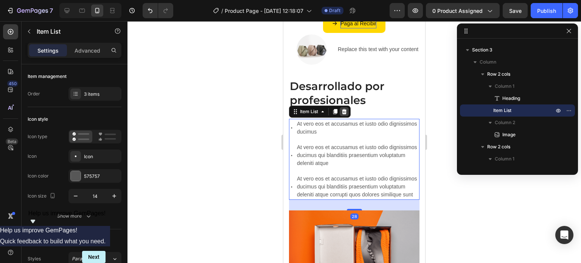
click at [342, 115] on div at bounding box center [344, 111] width 9 height 9
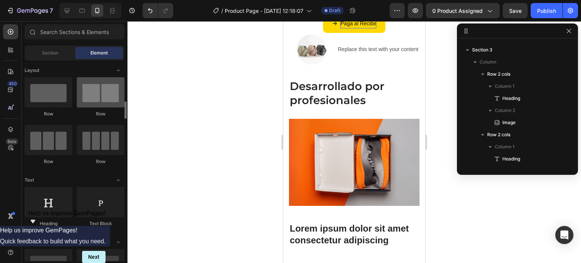
scroll to position [76, 0]
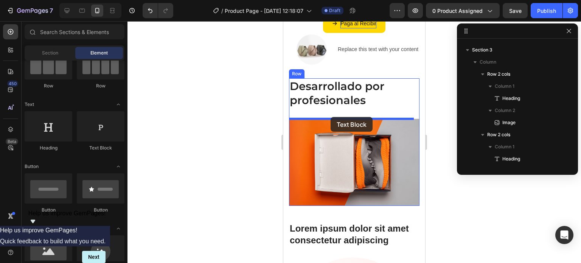
drag, startPoint x: 384, startPoint y: 154, endPoint x: 331, endPoint y: 117, distance: 64.7
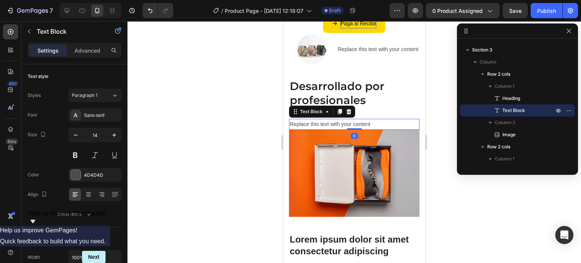
click at [363, 120] on div "Replace this text with your content" at bounding box center [354, 124] width 131 height 11
click at [368, 124] on p "Replace this text with your content" at bounding box center [354, 124] width 129 height 9
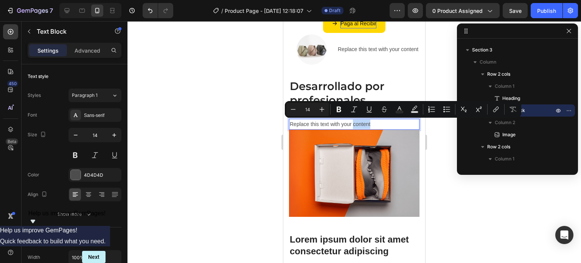
click at [379, 119] on div "Replace this text with your content" at bounding box center [354, 124] width 131 height 11
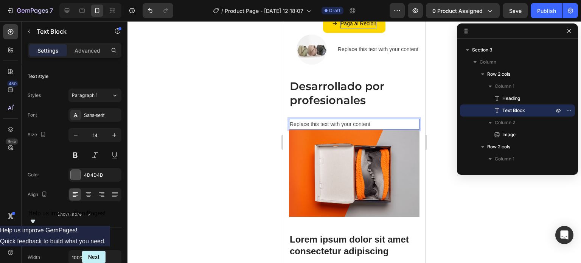
click at [379, 125] on p "Replace this text with your content" at bounding box center [354, 124] width 129 height 9
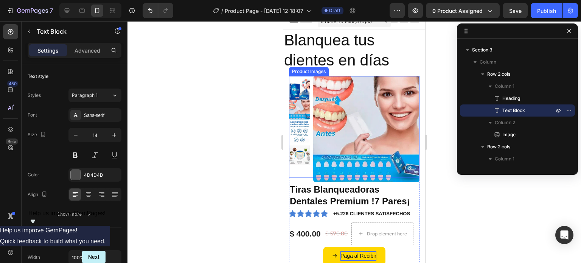
scroll to position [0, 0]
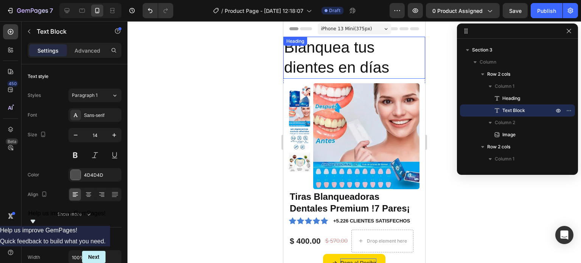
click at [377, 73] on h2 "Blanquea tus dientes en días" at bounding box center [354, 58] width 142 height 42
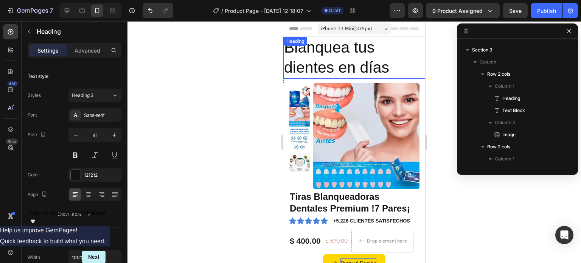
click at [377, 73] on h2 "Blanquea tus dientes en días" at bounding box center [354, 58] width 142 height 42
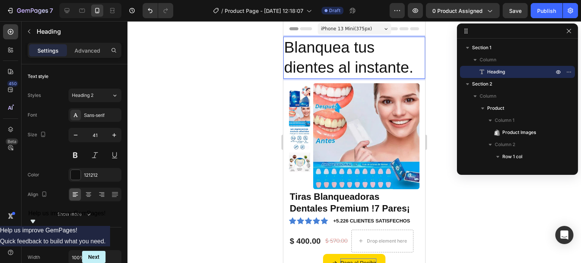
click at [273, 144] on div at bounding box center [355, 142] width 454 height 242
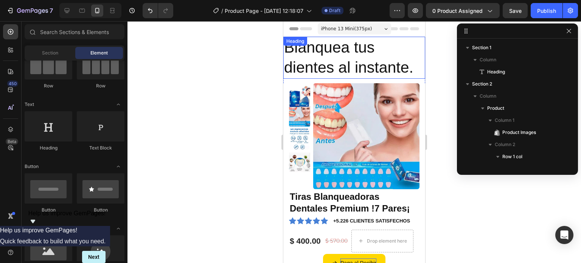
click at [409, 69] on p "Blanquea tus dientes al instante." at bounding box center [354, 57] width 140 height 40
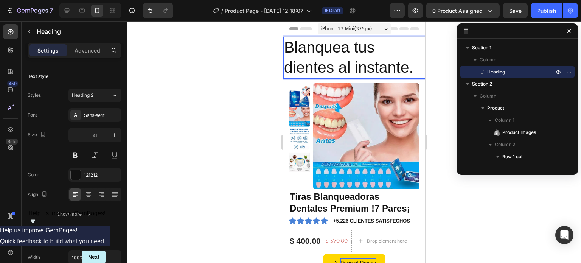
click at [411, 69] on p "Blanquea tus dientes al instante." at bounding box center [354, 57] width 140 height 40
click at [413, 68] on p "Blanquea tus dientes al instante." at bounding box center [354, 57] width 140 height 40
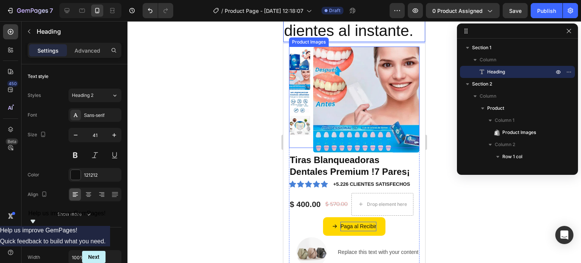
scroll to position [38, 0]
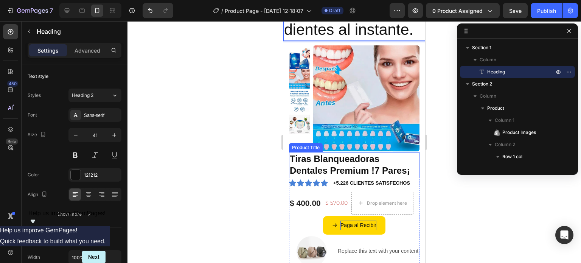
click at [363, 171] on h1 "Tiras Blanqueadoras Dentales Premium !7 Pares¡" at bounding box center [354, 164] width 131 height 25
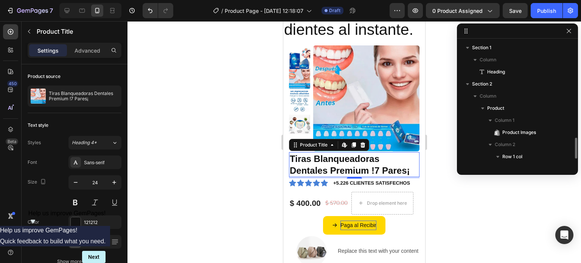
scroll to position [82, 0]
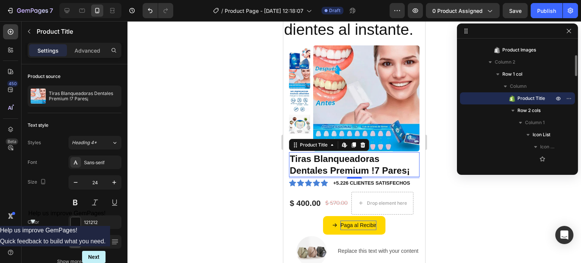
click at [363, 171] on h1 "Tiras Blanqueadoras Dentales Premium !7 Pares¡" at bounding box center [354, 164] width 131 height 25
click at [358, 162] on h1 "Tiras Blanqueadoras Dentales Premium !7 Pares¡" at bounding box center [354, 164] width 131 height 25
click at [170, 159] on div at bounding box center [355, 142] width 454 height 242
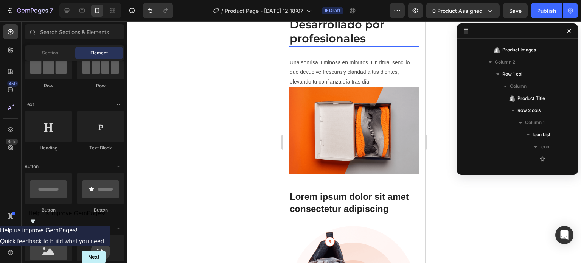
scroll to position [303, 0]
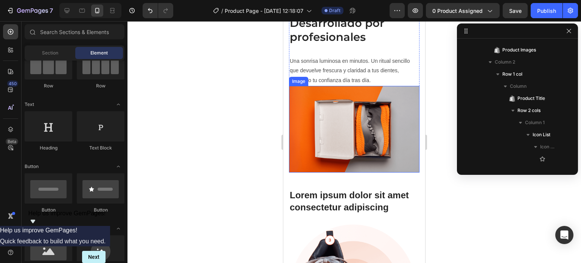
click at [350, 126] on img at bounding box center [354, 129] width 131 height 87
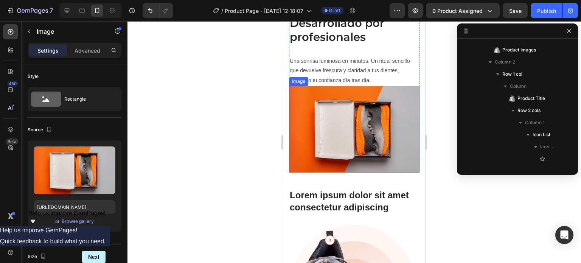
scroll to position [540, 0]
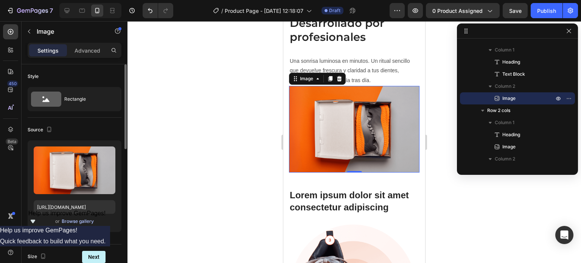
click at [79, 222] on div "Browse gallery" at bounding box center [78, 221] width 32 height 7
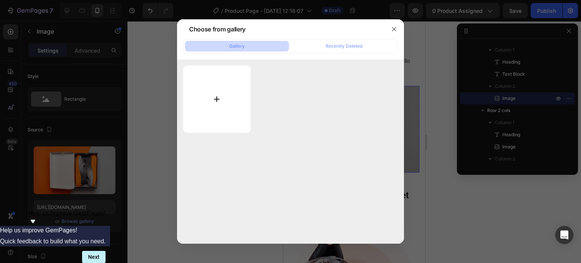
click at [230, 87] on input "file" at bounding box center [217, 98] width 68 height 67
type input "C:\fakepath\fita_480x480.webp"
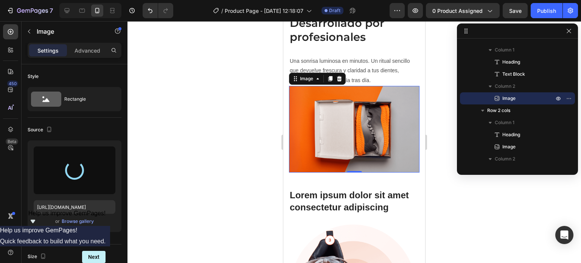
type input "[URL][DOMAIN_NAME]"
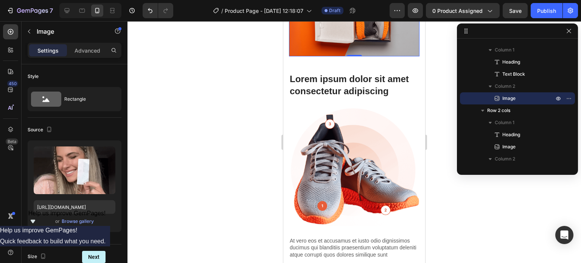
scroll to position [454, 0]
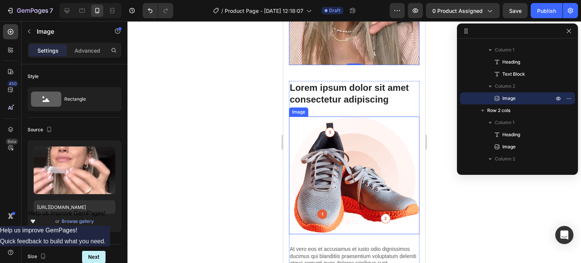
click at [342, 156] on img at bounding box center [354, 176] width 131 height 118
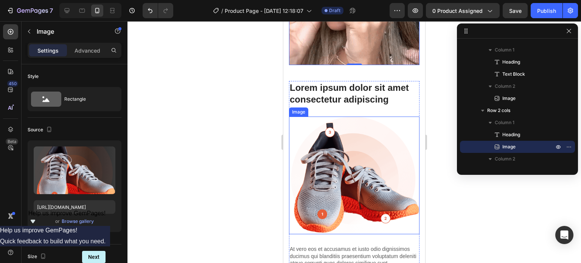
scroll to position [297, 0]
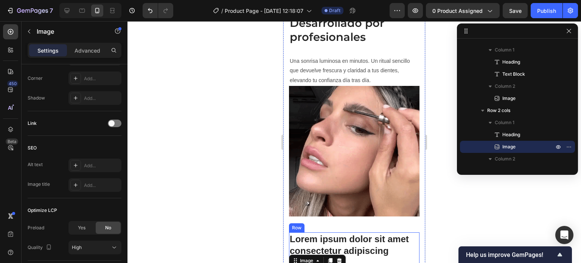
scroll to position [341, 0]
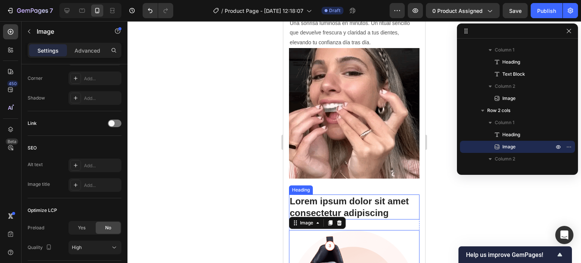
click at [359, 201] on h2 "Lorem ipsum dolor sit amet consectetur adipiscing" at bounding box center [354, 206] width 131 height 25
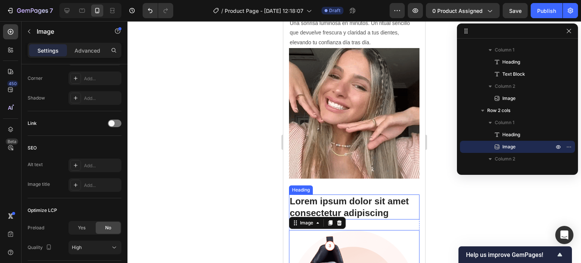
click at [359, 201] on h2 "Lorem ipsum dolor sit amet consectetur adipiscing" at bounding box center [354, 206] width 131 height 25
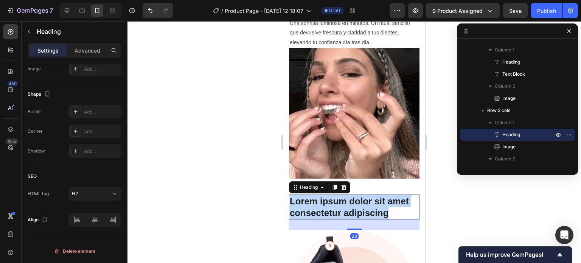
scroll to position [0, 0]
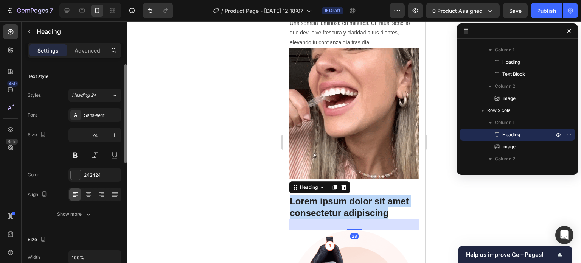
click at [359, 201] on p "Lorem ipsum dolor sit amet consectetur adipiscing" at bounding box center [354, 206] width 129 height 23
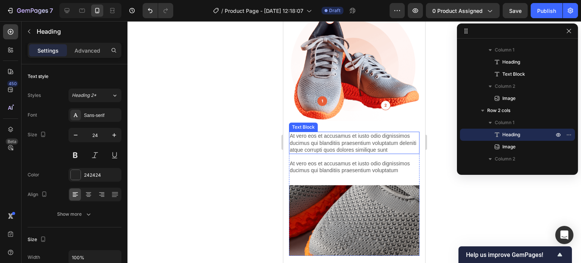
scroll to position [454, 0]
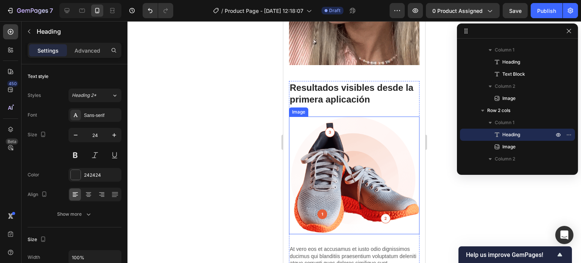
click at [376, 134] on img at bounding box center [354, 176] width 131 height 118
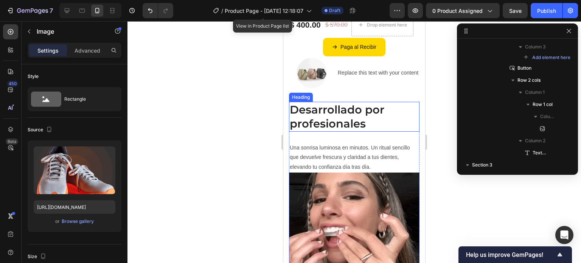
scroll to position [189, 0]
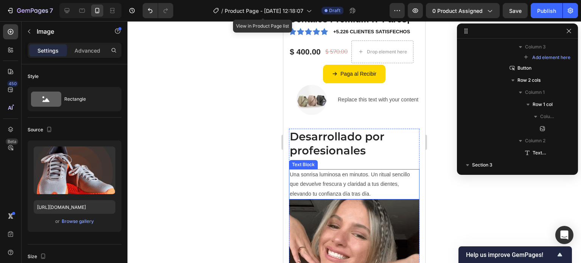
click at [368, 188] on p "Una sonrisa luminosa en minutos. Un ritual sencillo que devuelve frescura y cla…" at bounding box center [354, 184] width 129 height 29
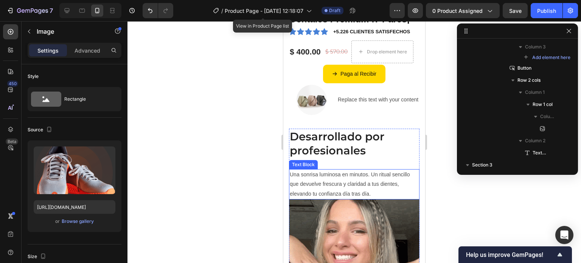
click at [368, 188] on p "Una sonrisa luminosa en minutos. Un ritual sencillo que devuelve frescura y cla…" at bounding box center [354, 184] width 129 height 29
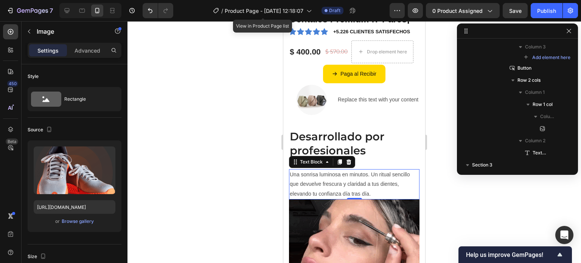
click at [368, 188] on p "Una sonrisa luminosa en minutos. Un ritual sencillo que devuelve frescura y cla…" at bounding box center [354, 184] width 129 height 29
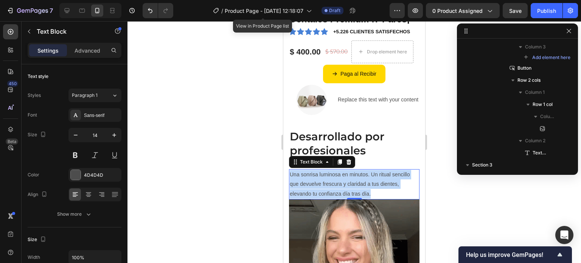
scroll to position [515, 0]
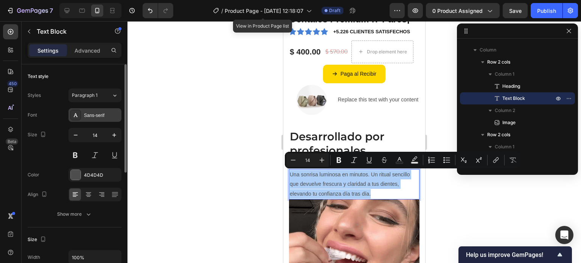
click at [81, 116] on div "Sans-serif" at bounding box center [94, 115] width 53 height 14
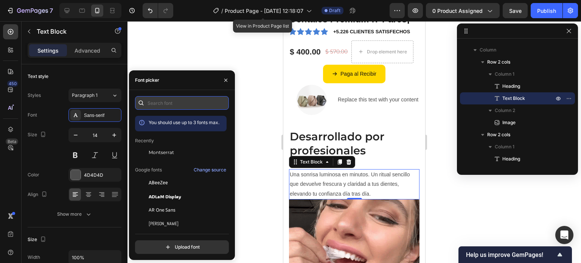
click at [182, 106] on input "text" at bounding box center [182, 103] width 94 height 14
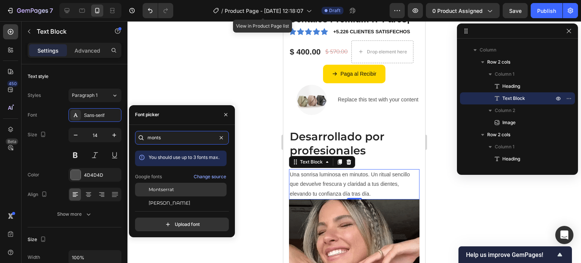
type input "monts"
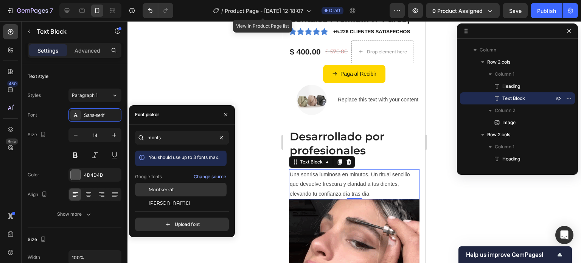
click at [166, 189] on span "Montserrat" at bounding box center [161, 189] width 25 height 7
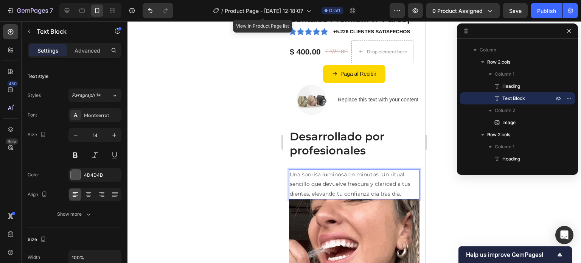
click at [403, 182] on p "Una sonrisa luminosa en minutos. Un ritual sencillo que devuelve frescura y cla…" at bounding box center [354, 184] width 129 height 29
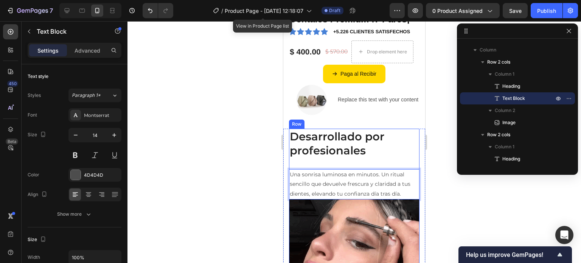
click at [400, 168] on div "Desarrollado por profesionales Heading Una sonrisa luminosa en minutos. Un ritu…" at bounding box center [354, 164] width 131 height 71
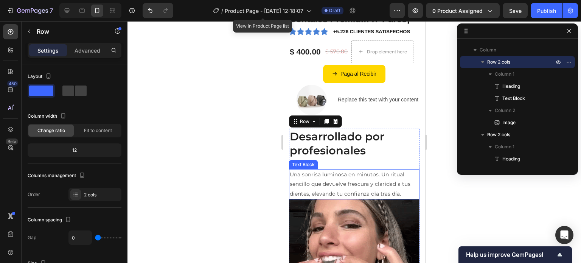
click at [395, 182] on p "Una sonrisa luminosa en minutos. Un ritual sencillo que devuelve frescura y cla…" at bounding box center [354, 184] width 129 height 29
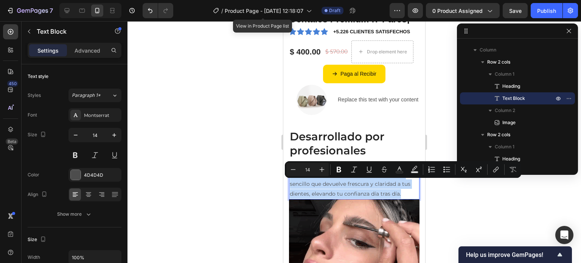
click at [362, 181] on p "Una sonrisa luminosa en minutos. Un ritual sencillo que devuelve frescura y cla…" at bounding box center [354, 184] width 129 height 29
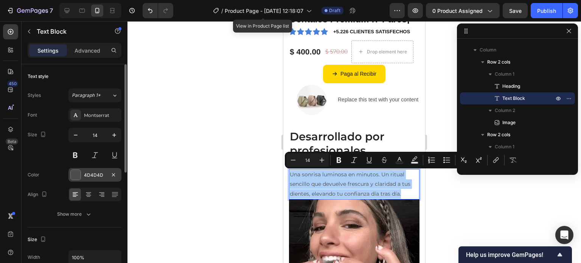
click at [75, 178] on div at bounding box center [76, 175] width 10 height 10
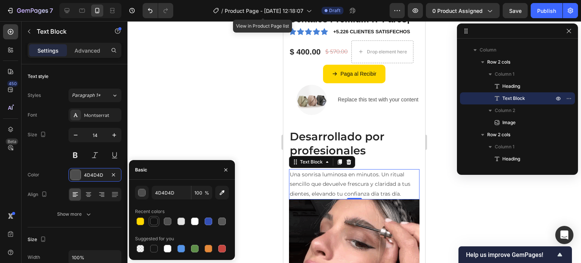
click at [150, 218] on div at bounding box center [153, 221] width 9 height 9
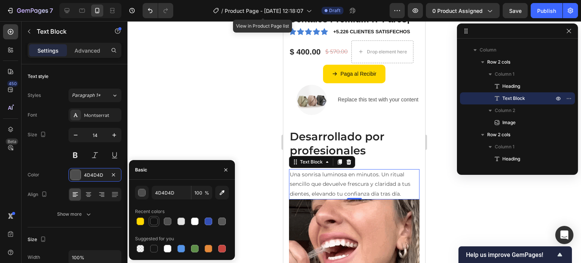
type input "121212"
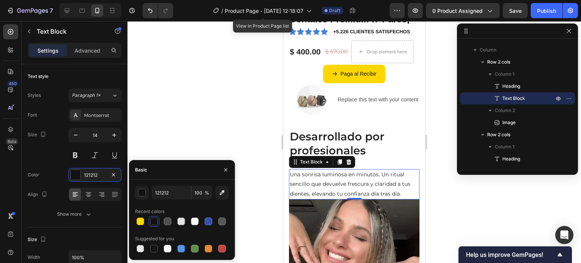
click at [176, 116] on div at bounding box center [355, 142] width 454 height 242
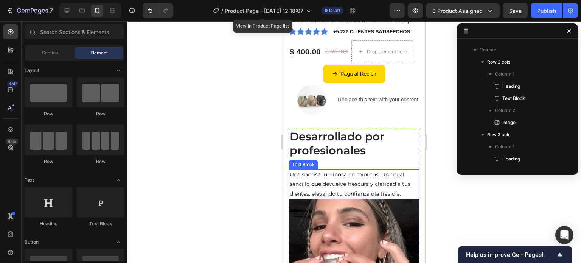
click at [348, 195] on p "Una sonrisa luminosa en minutos. Un ritual sencillo que devuelve frescura y cla…" at bounding box center [354, 184] width 129 height 29
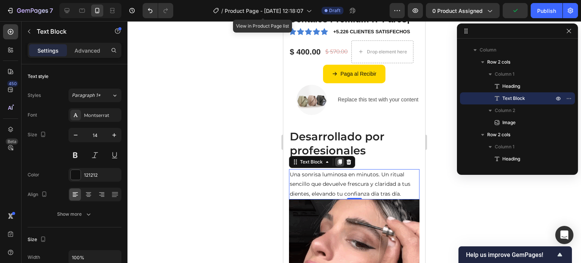
click at [338, 164] on icon at bounding box center [340, 162] width 6 height 6
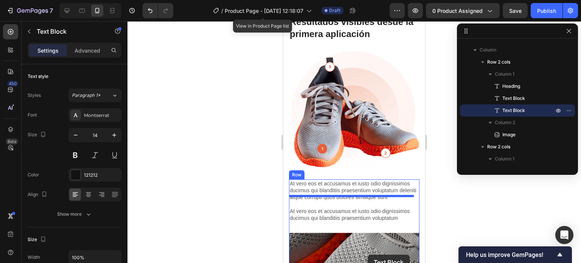
scroll to position [584, 0]
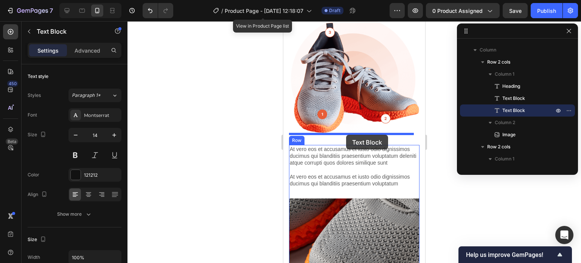
drag, startPoint x: 361, startPoint y: 61, endPoint x: 346, endPoint y: 135, distance: 74.8
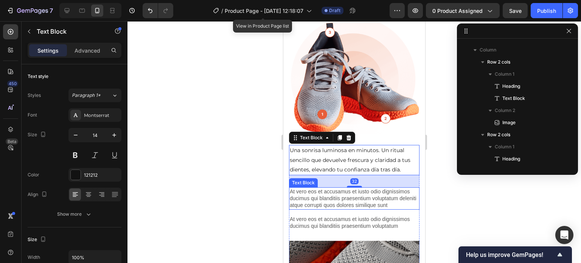
click at [336, 197] on p "At vero eos et accusamus et iusto odio dignissimos ducimus qui blanditiis praes…" at bounding box center [354, 198] width 129 height 21
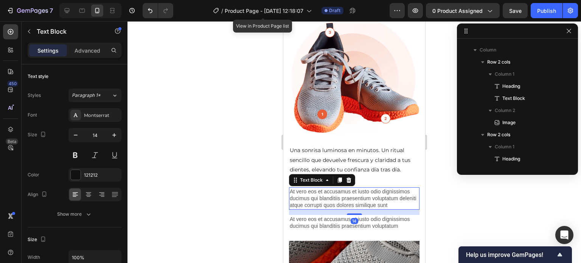
scroll to position [635, 0]
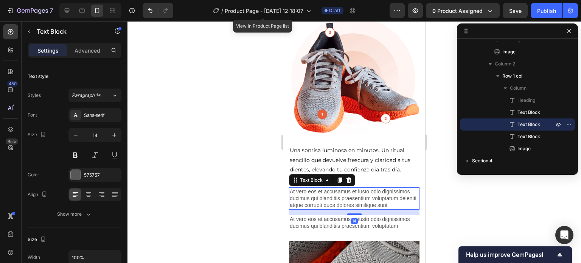
click at [349, 177] on icon at bounding box center [349, 180] width 6 height 6
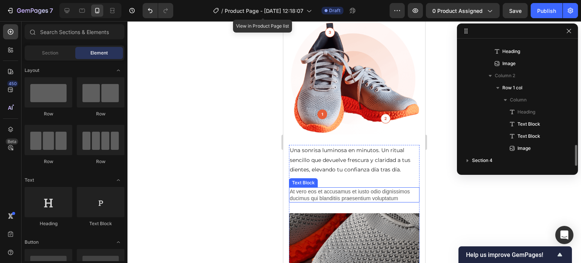
scroll to position [622, 0]
click at [350, 188] on p "At vero eos et accusamus et iusto odio dignissimos ducimus qui blanditiis praes…" at bounding box center [354, 195] width 129 height 14
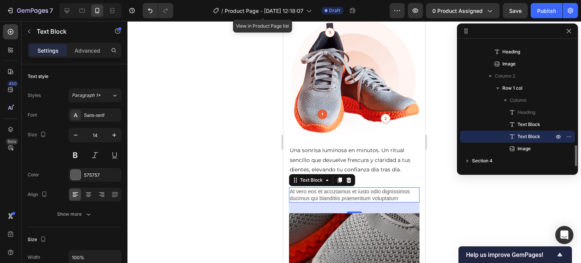
click at [342, 188] on p "At vero eos et accusamus et iusto odio dignissimos ducimus qui blanditiis praes…" at bounding box center [354, 195] width 129 height 14
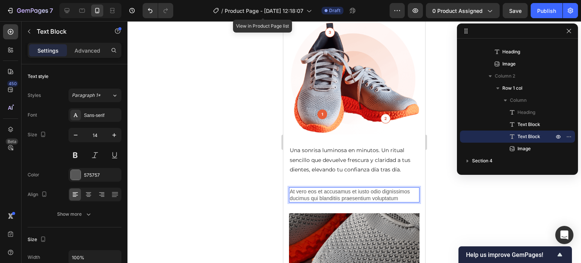
click at [339, 174] on div "Lorem ipsum dolor sit amet, consectetur Heading Una sonrisa luminosa en minutos…" at bounding box center [354, 214] width 131 height 139
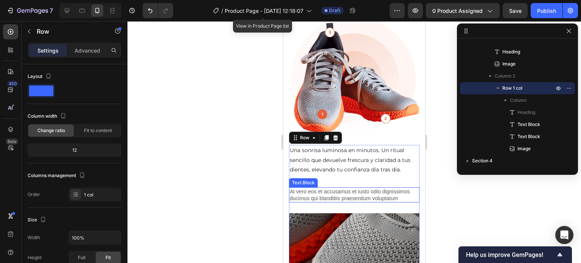
click at [335, 188] on p "At vero eos et accusamus et iusto odio dignissimos ducimus qui blanditiis praes…" at bounding box center [354, 195] width 129 height 14
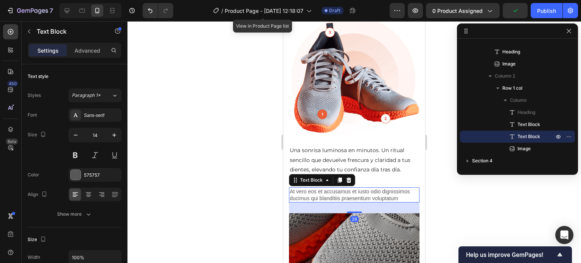
click at [349, 177] on icon at bounding box center [349, 179] width 5 height 5
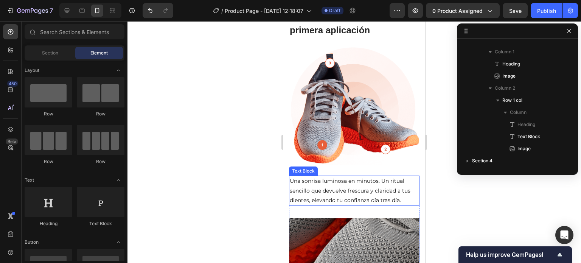
scroll to position [494, 0]
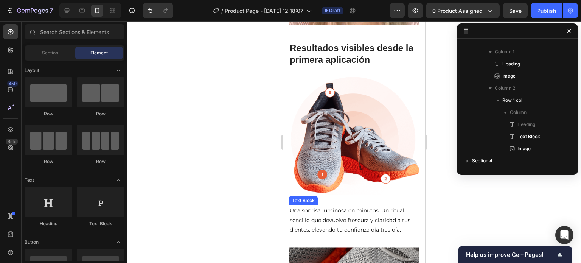
click at [355, 207] on p "Una sonrisa luminosa en minutos. Un ritual sencillo que devuelve frescura y cla…" at bounding box center [354, 220] width 129 height 29
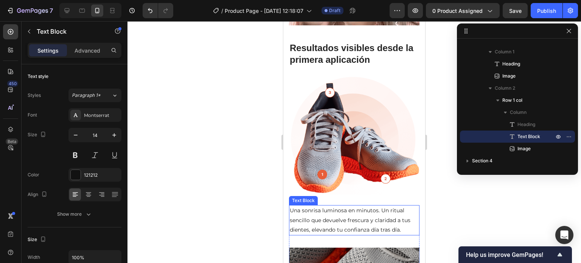
click at [355, 207] on p "Una sonrisa luminosa en minutos. Un ritual sencillo que devuelve frescura y cla…" at bounding box center [354, 220] width 129 height 29
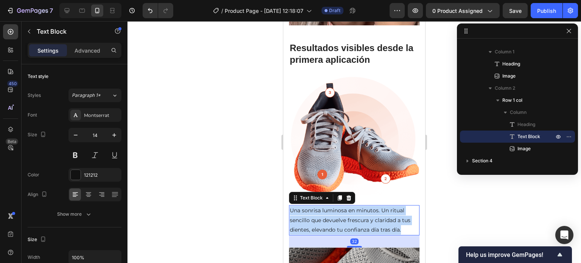
click at [355, 207] on p "Una sonrisa luminosa en minutos. Un ritual sencillo que devuelve frescura y cla…" at bounding box center [354, 220] width 129 height 29
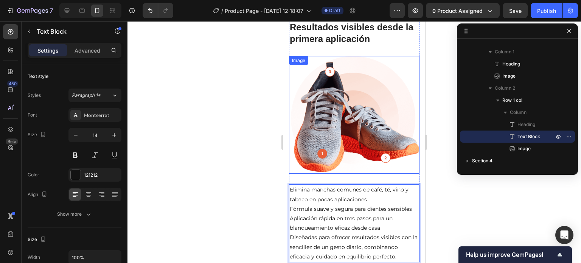
scroll to position [518, 0]
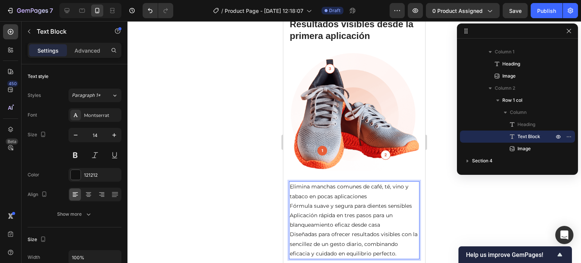
click at [315, 182] on p "Elimina manchas comunes de café, té, vino y tabaco en pocas aplicaciones" at bounding box center [354, 191] width 129 height 19
drag, startPoint x: 315, startPoint y: 177, endPoint x: 334, endPoint y: 177, distance: 18.9
click at [334, 182] on p "Elimina manchas comunes de café, té, vino y tabaco en pocas aplicaciones" at bounding box center [354, 191] width 129 height 19
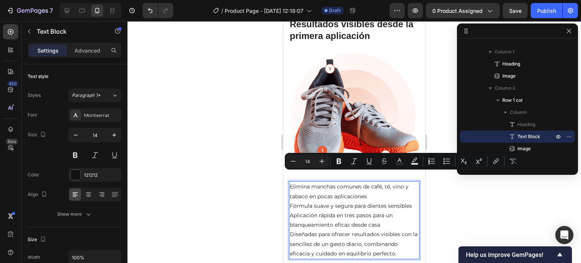
click at [367, 189] on p "Elimina manchas comunes de café, té, vino y tabaco en pocas aplicaciones" at bounding box center [354, 191] width 129 height 19
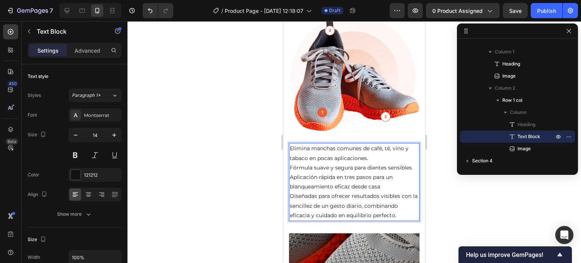
scroll to position [593, 0]
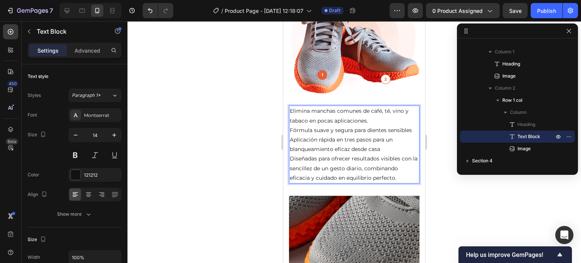
click at [311, 138] on p "Aplicación rápida en tres pasos para un blanqueamiento eficaz desde casa" at bounding box center [354, 144] width 129 height 19
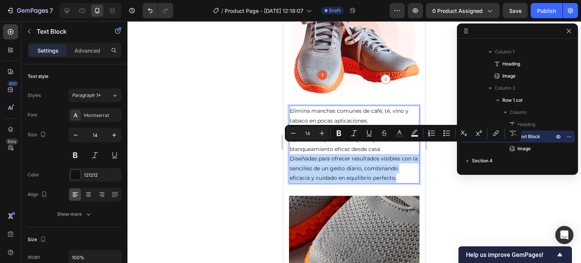
drag, startPoint x: 291, startPoint y: 148, endPoint x: 404, endPoint y: 171, distance: 115.2
click at [404, 171] on p "Diseñadas para ofrecer resultados visibles con la sencillez de un gesto diario,…" at bounding box center [354, 168] width 129 height 29
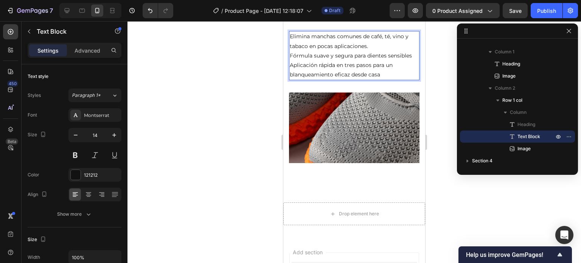
scroll to position [669, 0]
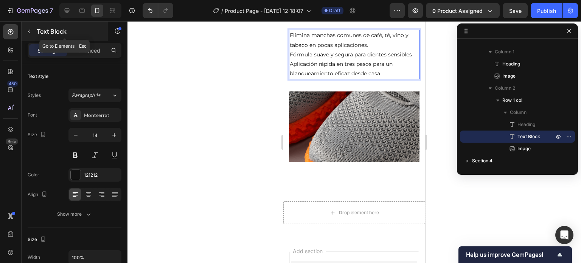
click at [30, 31] on icon "button" at bounding box center [29, 31] width 6 height 6
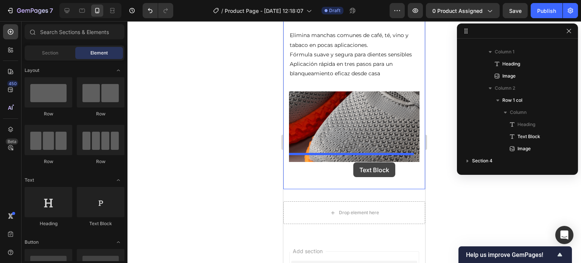
drag, startPoint x: 376, startPoint y: 154, endPoint x: 353, endPoint y: 162, distance: 23.8
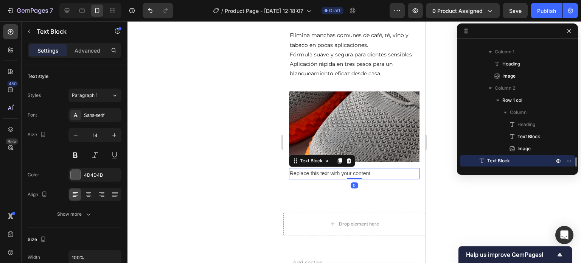
scroll to position [622, 0]
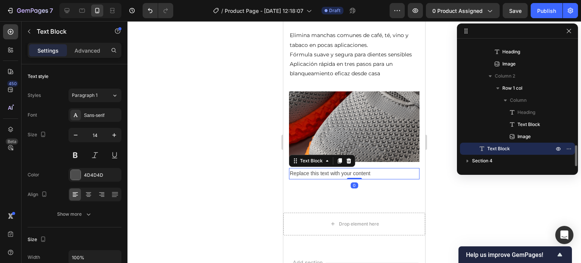
click at [356, 168] on div "Replace this text with your content" at bounding box center [354, 173] width 131 height 11
click at [356, 169] on p "Replace this text with your content" at bounding box center [354, 173] width 129 height 9
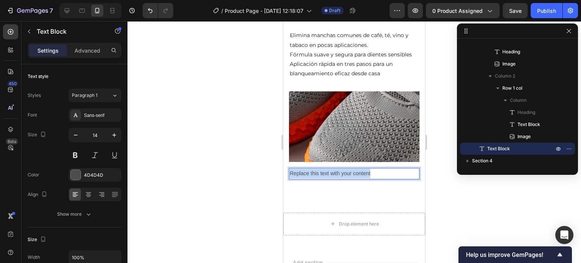
click at [356, 169] on p "Replace this text with your content" at bounding box center [354, 173] width 129 height 9
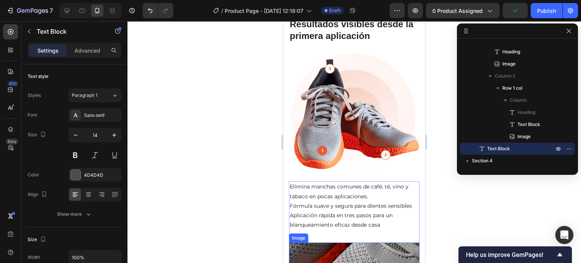
scroll to position [518, 0]
click at [366, 201] on p "Fórmula suave y segura para dientes sensibles" at bounding box center [354, 205] width 129 height 9
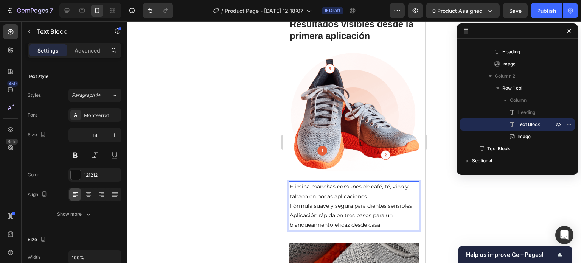
click at [384, 211] on p "Aplicación rápida en tres pasos para un blanqueamiento eficaz desde casa" at bounding box center [354, 220] width 129 height 19
drag, startPoint x: 345, startPoint y: 204, endPoint x: 366, endPoint y: 204, distance: 21.2
click at [366, 211] on p "Aplicación rápida en tres pasos para un blanqueamiento eficaz desde casa" at bounding box center [354, 220] width 129 height 19
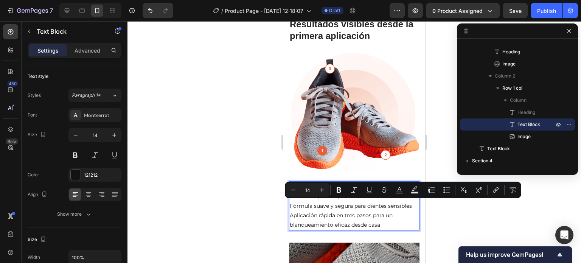
click at [307, 211] on p "Aplicación rápida en tres pasos para un blanqueamiento eficaz desde casa" at bounding box center [354, 220] width 129 height 19
drag, startPoint x: 291, startPoint y: 204, endPoint x: 335, endPoint y: 204, distance: 43.5
click at [335, 211] on p "Aplicación rápida en tres pasos para un blanqueamiento eficaz desde casa" at bounding box center [354, 220] width 129 height 19
click at [326, 211] on p "Aplicación rápida en tres pasos para un blanqueamiento eficaz desde casa" at bounding box center [354, 220] width 129 height 19
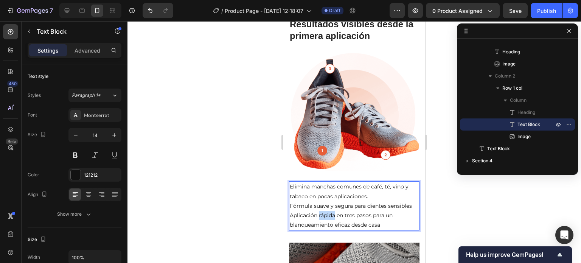
drag, startPoint x: 319, startPoint y: 204, endPoint x: 336, endPoint y: 202, distance: 16.3
click at [336, 211] on p "Aplicación rápida en tres pasos para un blanqueamiento eficaz desde casa" at bounding box center [354, 220] width 129 height 19
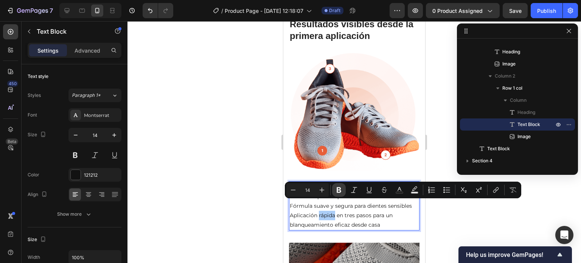
click at [337, 190] on icon "Editor contextual toolbar" at bounding box center [339, 190] width 8 height 8
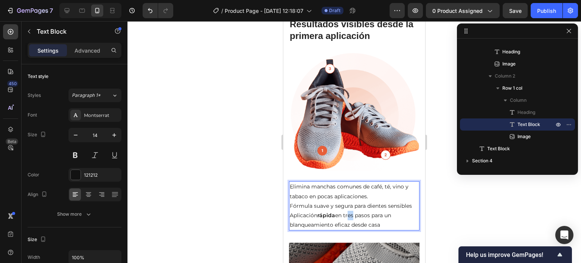
click at [354, 211] on p "Aplicación rápida en tres pasos para un blanqueamiento eficaz desde casa" at bounding box center [354, 220] width 129 height 19
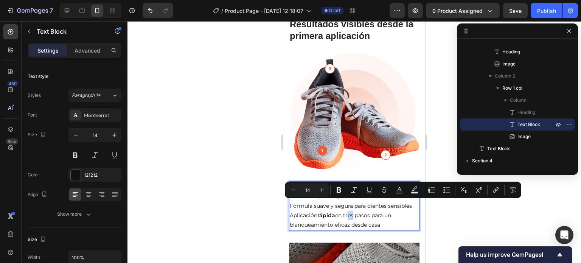
click at [347, 211] on p "Aplicación rápida en tres pasos para un blanqueamiento eficaz desde casa" at bounding box center [354, 220] width 129 height 19
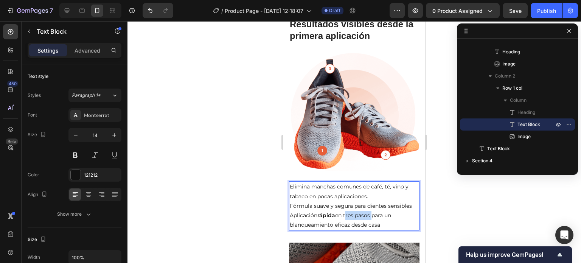
drag, startPoint x: 347, startPoint y: 206, endPoint x: 352, endPoint y: 199, distance: 9.2
click at [370, 211] on p "Aplicación rápida en tres pasos para un blanqueamiento eficaz desde casa" at bounding box center [354, 220] width 129 height 19
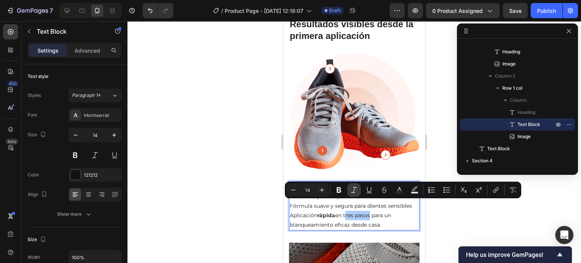
drag, startPoint x: 61, startPoint y: 171, endPoint x: 347, endPoint y: 192, distance: 287.2
click at [342, 192] on icon "Editor contextual toolbar" at bounding box center [339, 190] width 8 height 8
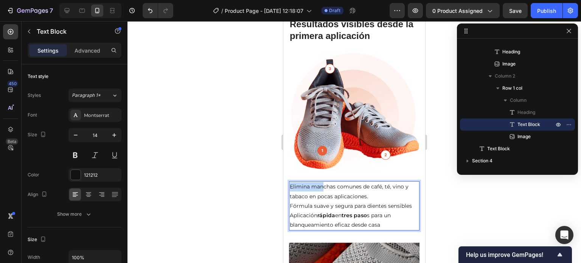
drag, startPoint x: 291, startPoint y: 175, endPoint x: 325, endPoint y: 178, distance: 33.8
click at [325, 182] on p "Elimina manchas comunes de café, té, vino y tabaco en pocas aplicaciones." at bounding box center [354, 191] width 129 height 19
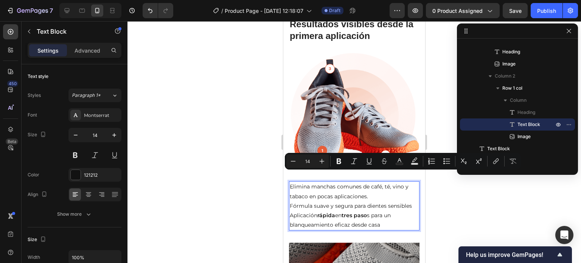
click at [359, 182] on p "Elimina manchas comunes de café, té, vino y tabaco en pocas aplicaciones." at bounding box center [354, 191] width 129 height 19
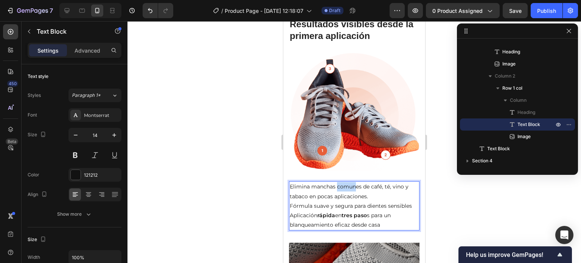
drag, startPoint x: 338, startPoint y: 177, endPoint x: 357, endPoint y: 174, distance: 19.1
click at [358, 182] on p "Elimina manchas comunes de café, té, vino y tabaco en pocas aplicaciones." at bounding box center [354, 191] width 129 height 19
click at [355, 190] on p "Elimina manchas comunes de café, té, vino y tabaco en pocas aplicaciones." at bounding box center [354, 191] width 129 height 19
drag, startPoint x: 313, startPoint y: 176, endPoint x: 336, endPoint y: 175, distance: 23.1
click at [336, 182] on p "Elimina manchas comunes de café, té, vino y tabaco en pocas aplicaciones." at bounding box center [354, 191] width 129 height 19
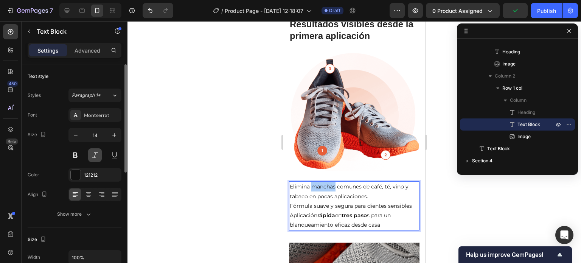
click at [73, 157] on button at bounding box center [75, 155] width 14 height 14
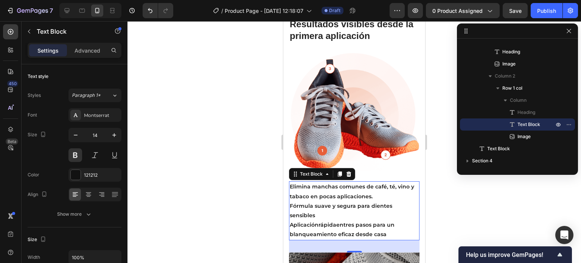
click at [359, 186] on p "Elimina manchas comunes de café, té, vino y tabaco en pocas aplicaciones." at bounding box center [354, 191] width 129 height 19
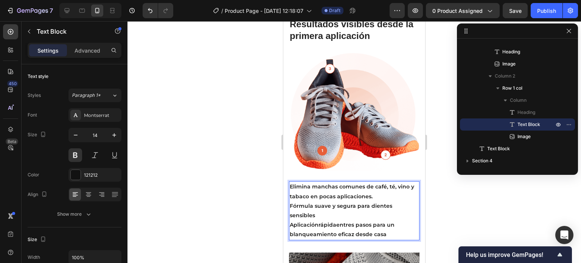
click at [338, 185] on p "Elimina manchas comunes de café, té, vino y tabaco en pocas aplicaciones." at bounding box center [354, 191] width 129 height 19
click at [381, 223] on p "Aplicación rápida en tres paso s para un blanqueamiento eficaz desde casa" at bounding box center [354, 229] width 129 height 19
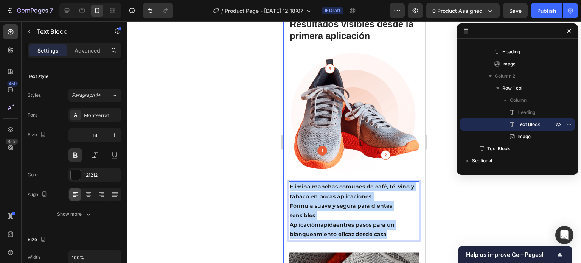
drag, startPoint x: 386, startPoint y: 221, endPoint x: 286, endPoint y: 175, distance: 110.4
click at [286, 175] on div "Desarrollado por profesionales Heading Una sonrisa luminosa en minutos. Un ritu…" at bounding box center [354, 90] width 142 height 580
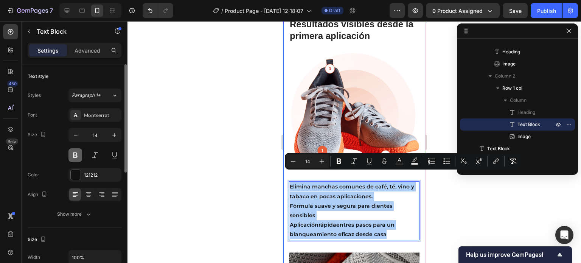
click at [79, 153] on button at bounding box center [75, 155] width 14 height 14
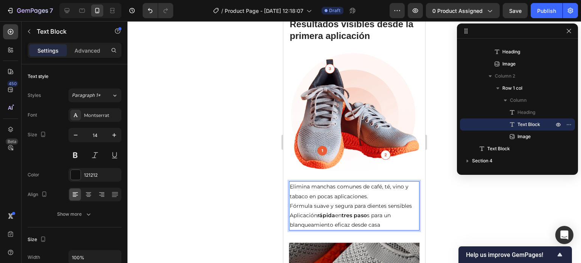
click at [364, 201] on p "Fórmula suave y segura para dientes sensibles" at bounding box center [354, 205] width 129 height 9
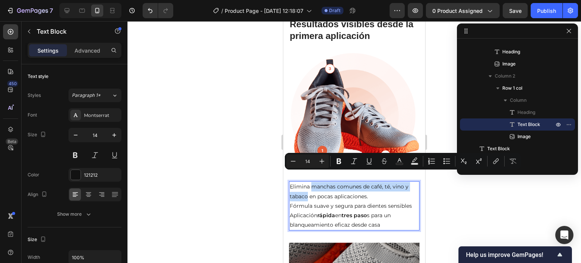
drag, startPoint x: 312, startPoint y: 174, endPoint x: 307, endPoint y: 187, distance: 13.3
click at [307, 187] on p "Elimina manchas comunes de café, té, vino y tabaco en pocas aplicaciones." at bounding box center [354, 191] width 129 height 19
click at [341, 163] on icon "Editor contextual toolbar" at bounding box center [339, 161] width 8 height 8
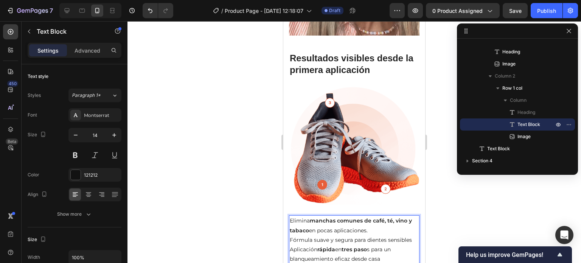
scroll to position [480, 0]
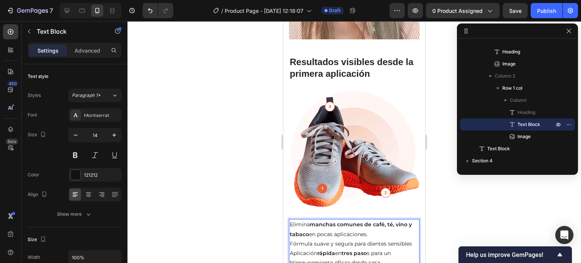
click at [319, 224] on p "Elimina manchas comunes de café, té, vino y tabaco en pocas aplicaciones." at bounding box center [354, 229] width 129 height 19
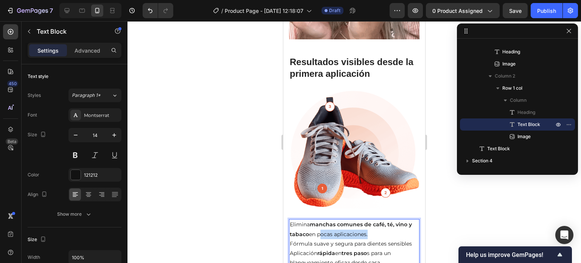
drag, startPoint x: 319, startPoint y: 224, endPoint x: 363, endPoint y: 224, distance: 43.5
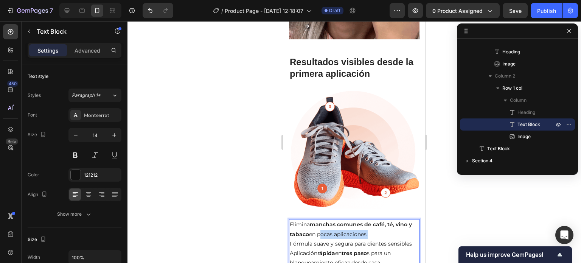
click at [363, 224] on p "Elimina manchas comunes de café, té, vino y tabaco en pocas aplicaciones." at bounding box center [354, 229] width 129 height 19
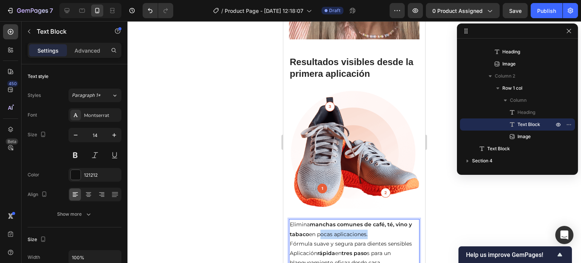
drag, startPoint x: 339, startPoint y: 222, endPoint x: 333, endPoint y: 223, distance: 6.1
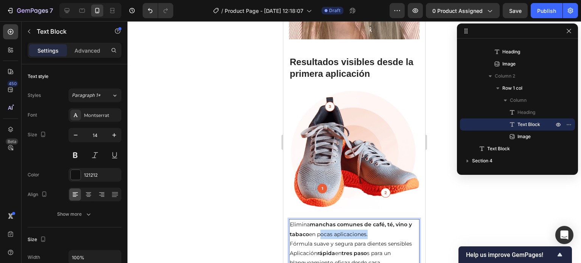
click at [333, 223] on p "Elimina manchas comunes de café, té, vino y tabaco en pocas aplicaciones." at bounding box center [354, 229] width 129 height 19
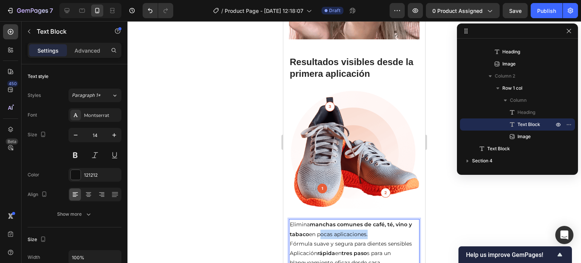
click at [333, 223] on p "Elimina manchas comunes de café, té, vino y tabaco en pocas aplicaciones." at bounding box center [354, 229] width 129 height 19
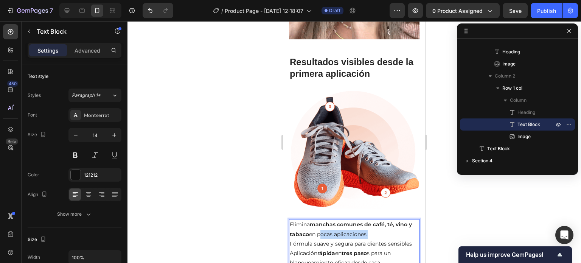
click at [328, 225] on p "Elimina manchas comunes de café, té, vino y tabaco en pocas aplicaciones." at bounding box center [354, 229] width 129 height 19
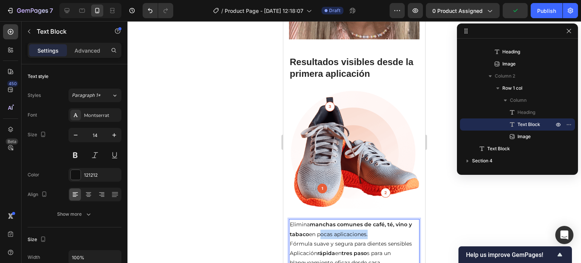
drag, startPoint x: 319, startPoint y: 224, endPoint x: 368, endPoint y: 223, distance: 48.8
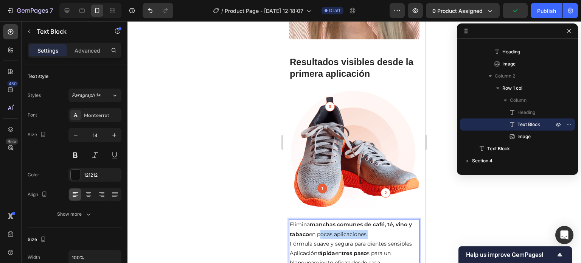
click at [368, 223] on p "Elimina manchas comunes de café, té, vino y tabaco en pocas aplicaciones." at bounding box center [354, 229] width 129 height 19
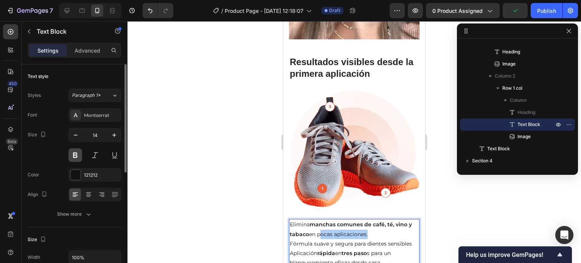
click at [78, 157] on button at bounding box center [75, 155] width 14 height 14
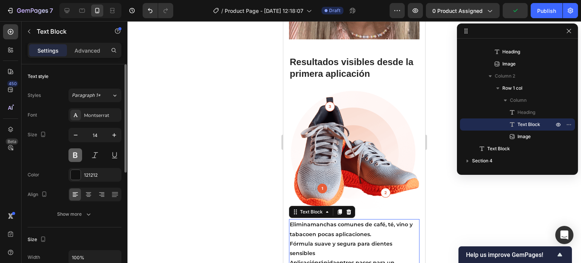
click at [78, 157] on button at bounding box center [75, 155] width 14 height 14
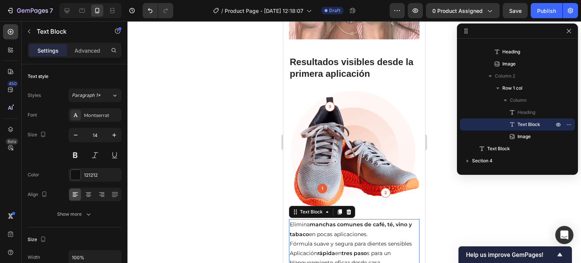
click at [337, 239] on p "Fórmula suave y segura para dientes sensibles" at bounding box center [354, 243] width 129 height 9
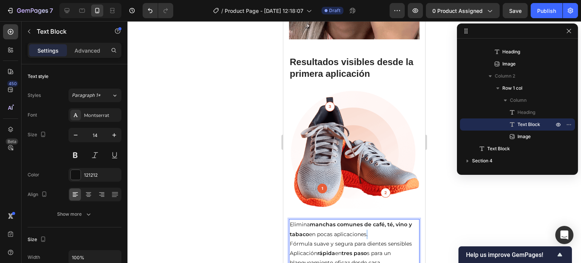
click at [366, 224] on p "Elimina manchas comunes de café, té, vino y tabaco en pocas aplicaciones." at bounding box center [354, 229] width 129 height 19
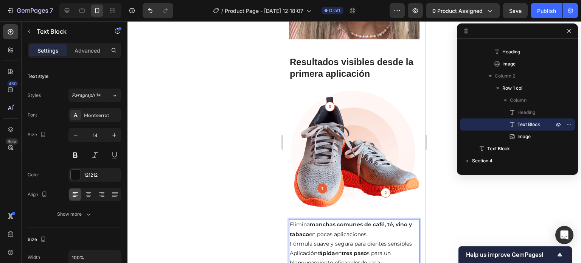
click at [369, 225] on p "Elimina manchas comunes de café, té, vino y tabaco en pocas aplicaciones." at bounding box center [354, 229] width 129 height 19
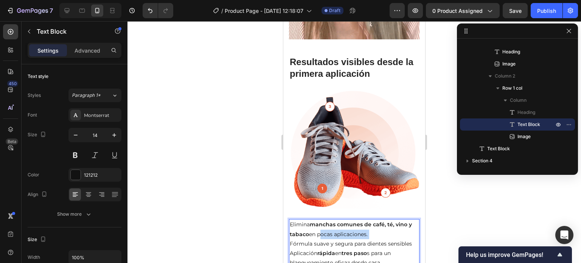
drag, startPoint x: 369, startPoint y: 225, endPoint x: 319, endPoint y: 224, distance: 50.0
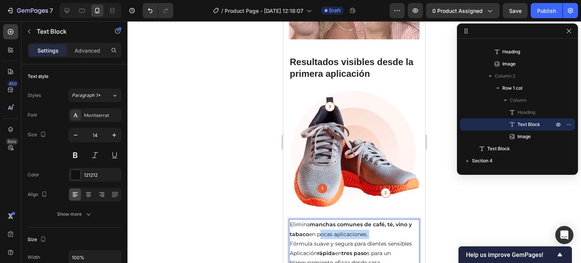
click at [319, 224] on p "Elimina manchas comunes de café, té, vino y tabaco en pocas aplicaciones." at bounding box center [354, 229] width 129 height 19
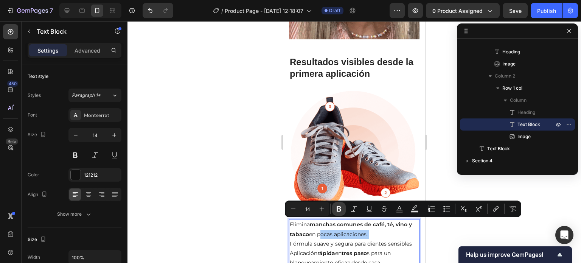
click at [339, 213] on button "Bold" at bounding box center [339, 209] width 14 height 14
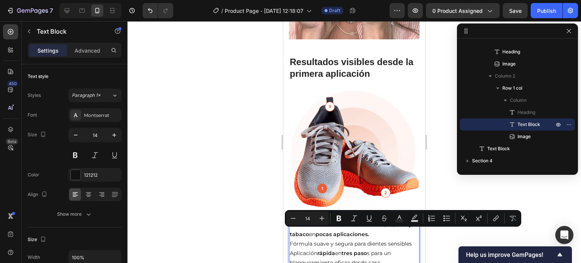
click at [404, 249] on p "Aplicación rápida en tres paso s para un blanqueamiento eficaz desde casa" at bounding box center [354, 258] width 129 height 19
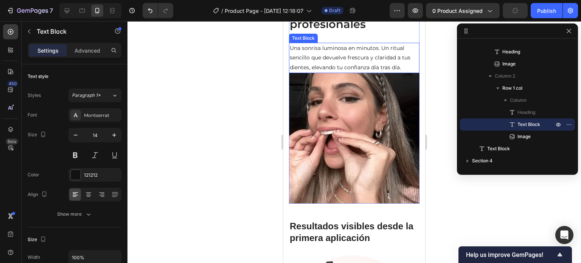
scroll to position [177, 0]
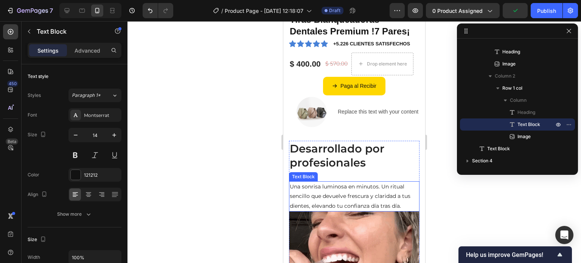
click at [324, 189] on p "Una sonrisa luminosa en minutos. Un ritual sencillo que devuelve frescura y cla…" at bounding box center [354, 196] width 129 height 29
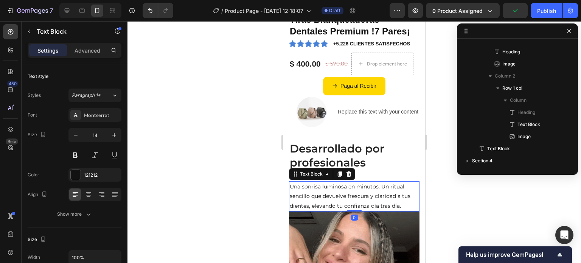
scroll to position [515, 0]
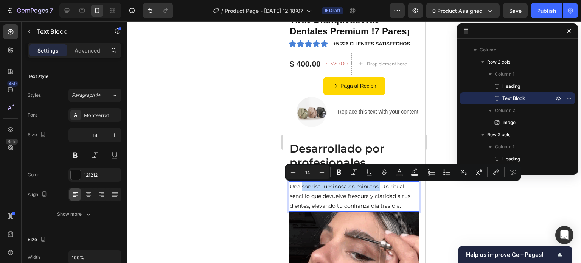
drag, startPoint x: 303, startPoint y: 185, endPoint x: 380, endPoint y: 185, distance: 77.2
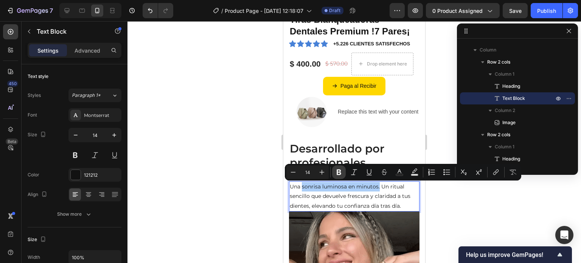
click at [341, 174] on icon "Editor contextual toolbar" at bounding box center [339, 173] width 5 height 6
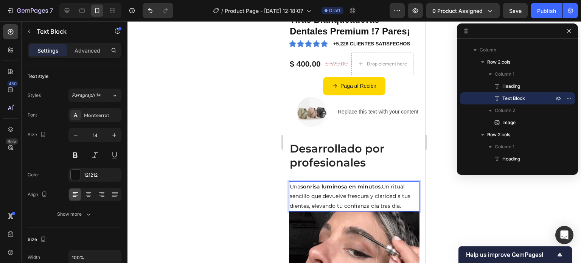
click at [370, 199] on p "Una sonrisa luminosa en minutos. Un ritual sencillo que devuelve frescura y cla…" at bounding box center [354, 196] width 129 height 29
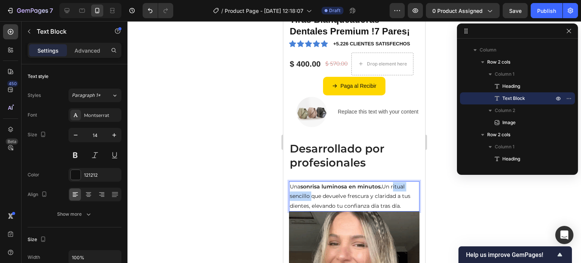
drag, startPoint x: 394, startPoint y: 188, endPoint x: 308, endPoint y: 198, distance: 86.0
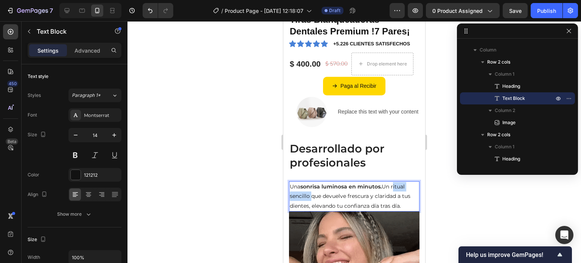
click at [308, 198] on p "Una sonrisa luminosa en minutos. Un ritual sencillo que devuelve frescura y cla…" at bounding box center [354, 196] width 129 height 29
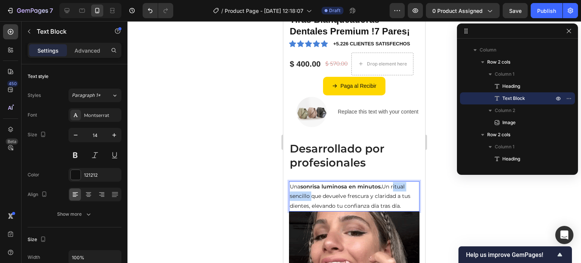
click at [296, 198] on p "Una sonrisa luminosa en minutos. Un ritual sencillo que devuelve frescura y cla…" at bounding box center [354, 196] width 129 height 29
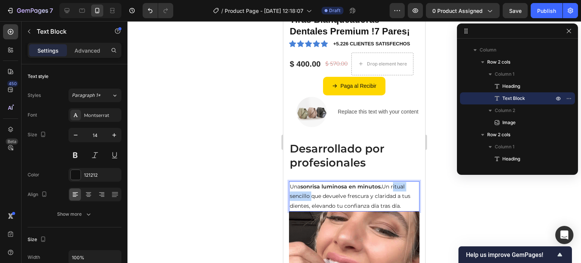
drag, startPoint x: 310, startPoint y: 195, endPoint x: 392, endPoint y: 186, distance: 83.0
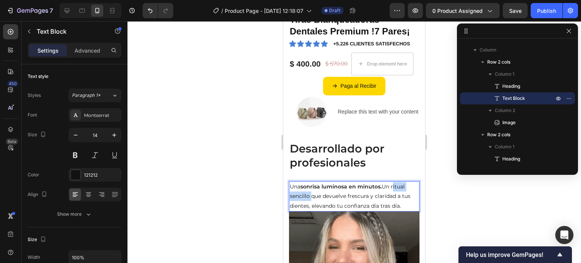
click at [392, 186] on p "Una sonrisa luminosa en minutos. Un ritual sencillo que devuelve frescura y cla…" at bounding box center [354, 196] width 129 height 29
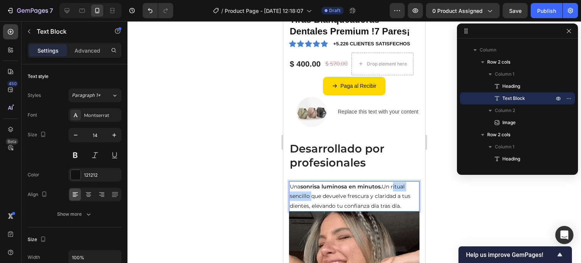
click at [396, 186] on p "Una sonrisa luminosa en minutos. Un ritual sencillo que devuelve frescura y cla…" at bounding box center [354, 196] width 129 height 29
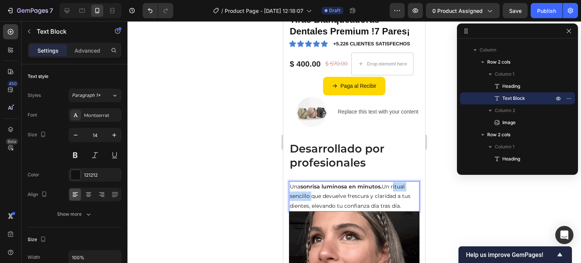
click at [396, 186] on p "Una sonrisa luminosa en minutos. Un ritual sencillo que devuelve frescura y cla…" at bounding box center [354, 196] width 129 height 29
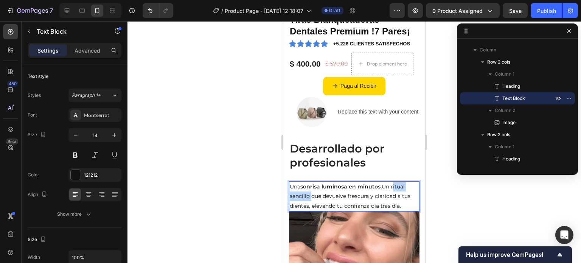
click at [396, 186] on p "Una sonrisa luminosa en minutos. Un ritual sencillo que devuelve frescura y cla…" at bounding box center [354, 196] width 129 height 29
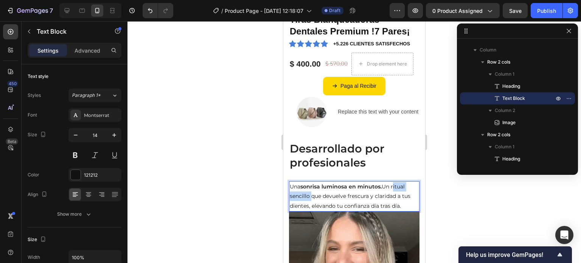
click at [396, 186] on p "Una sonrisa luminosa en minutos. Un ritual sencillo que devuelve frescura y cla…" at bounding box center [354, 196] width 129 height 29
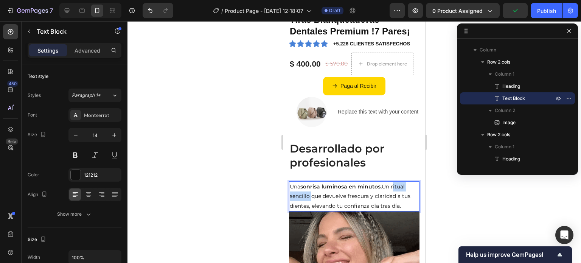
click at [396, 186] on p "Una sonrisa luminosa en minutos. Un ritual sencillo que devuelve frescura y cla…" at bounding box center [354, 196] width 129 height 29
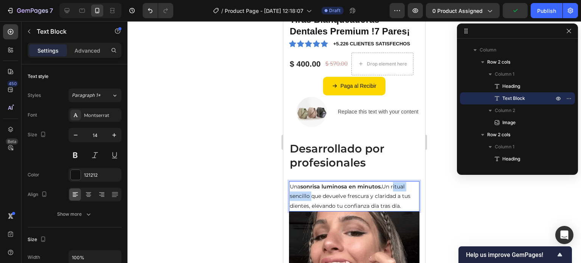
click at [382, 188] on p "Una sonrisa luminosa en minutos. Un ritual sencillo que devuelve frescura y cla…" at bounding box center [354, 196] width 129 height 29
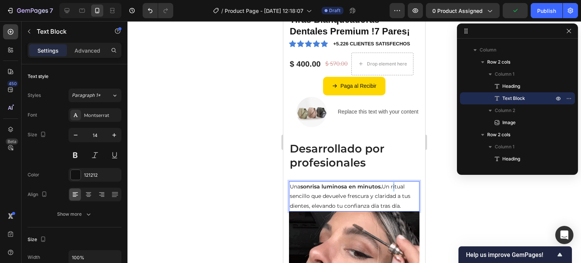
click at [394, 187] on p "Una sonrisa luminosa en minutos. Un ritual sencillo que devuelve frescura y cla…" at bounding box center [354, 196] width 129 height 29
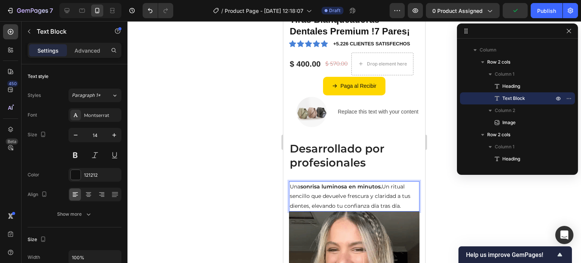
drag, startPoint x: 387, startPoint y: 187, endPoint x: 375, endPoint y: 190, distance: 12.4
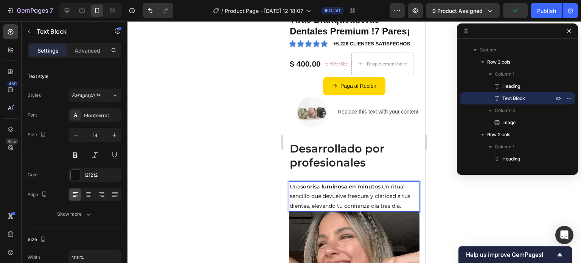
click at [388, 187] on p "Una sonrisa luminosa en minutos. Un ritual sencillo que devuelve frescura y cla…" at bounding box center [354, 196] width 129 height 29
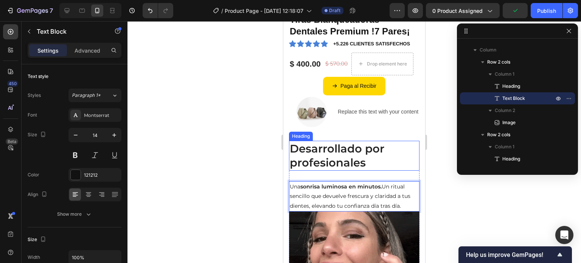
click at [372, 166] on h2 "Desarrollado por profesionales" at bounding box center [354, 156] width 131 height 30
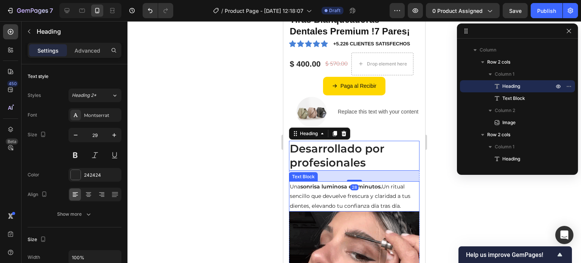
click at [387, 190] on p "Una sonrisa luminosa en minutos. Un ritual sencillo que devuelve frescura y cla…" at bounding box center [354, 196] width 129 height 29
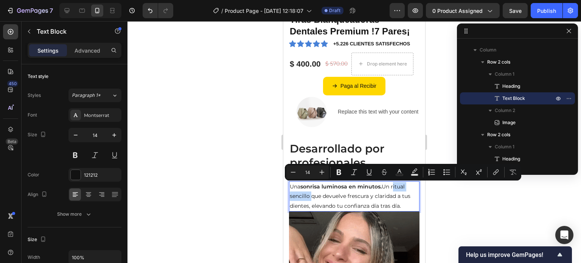
drag, startPoint x: 392, startPoint y: 185, endPoint x: 309, endPoint y: 197, distance: 84.1
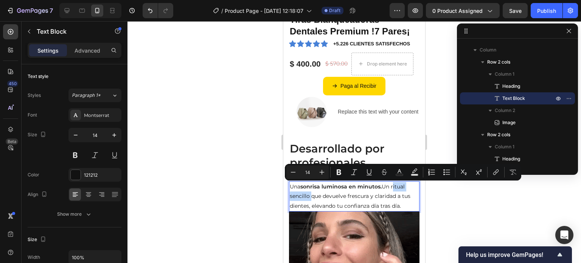
click at [309, 197] on p "Una sonrisa luminosa en minutos. Un ritual sencillo que devuelve frescura y cla…" at bounding box center [354, 196] width 129 height 29
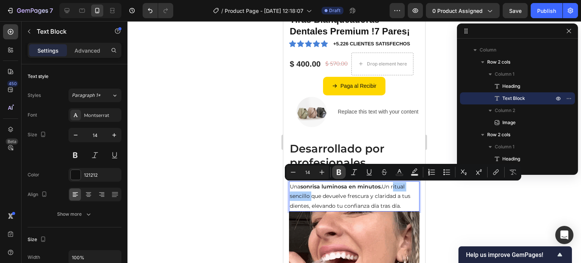
click at [338, 173] on icon "Editor contextual toolbar" at bounding box center [339, 173] width 5 height 6
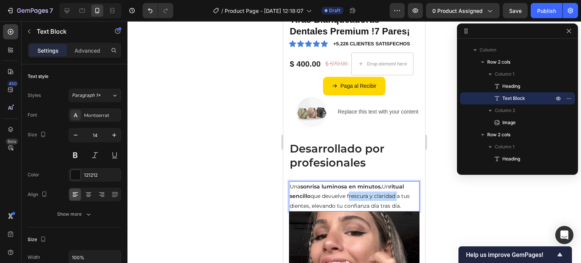
drag, startPoint x: 350, startPoint y: 196, endPoint x: 397, endPoint y: 196, distance: 47.3
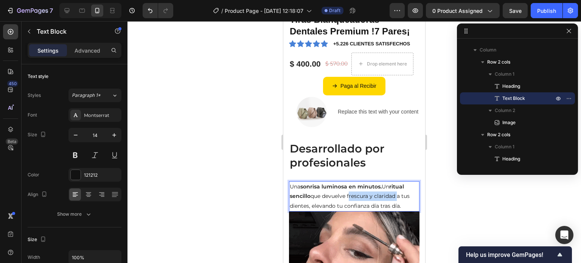
click at [397, 196] on p "Una sonrisa luminosa en minutos. Un ritual sencillo que devuelve frescura y cla…" at bounding box center [354, 196] width 129 height 29
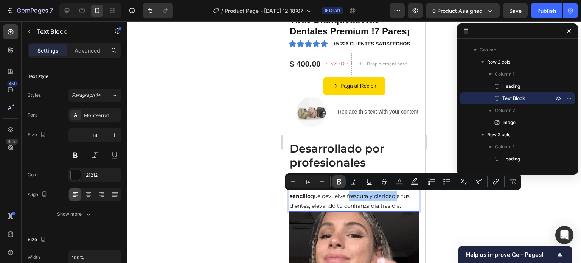
click at [342, 181] on icon "Editor contextual toolbar" at bounding box center [339, 182] width 8 height 8
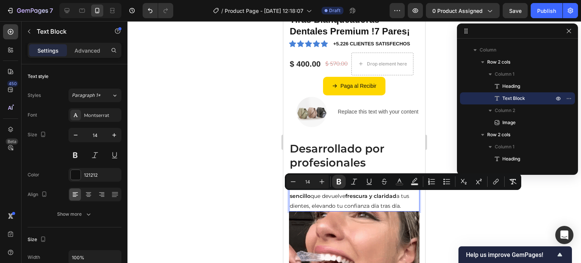
click at [380, 202] on p "Una sonrisa luminosa en minutos. Un ritual sencillo que devuelve frescura y cla…" at bounding box center [354, 196] width 129 height 29
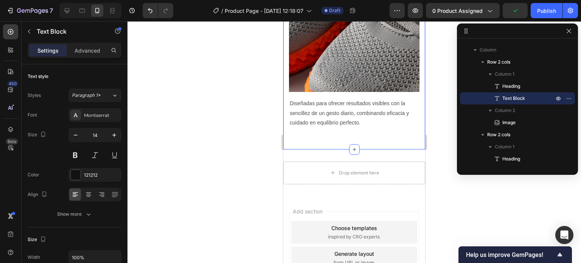
scroll to position [707, 0]
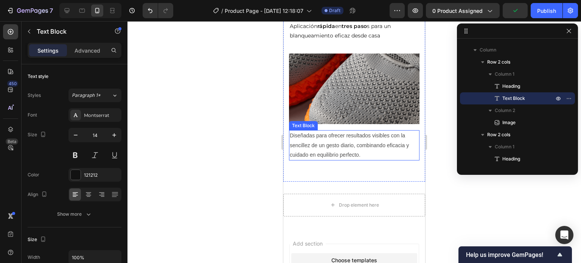
click at [320, 131] on p "Diseñadas para ofrecer resultados visibles con la sencillez de un gesto diario,…" at bounding box center [354, 145] width 129 height 29
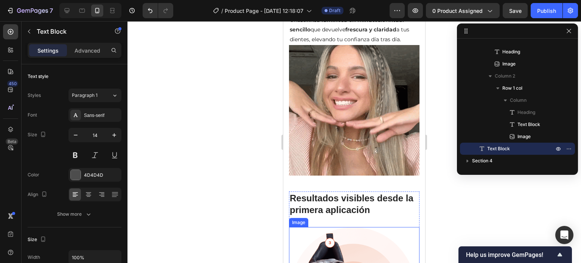
scroll to position [291, 0]
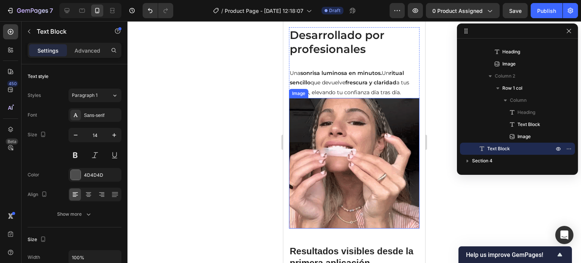
click at [342, 149] on img at bounding box center [354, 163] width 131 height 131
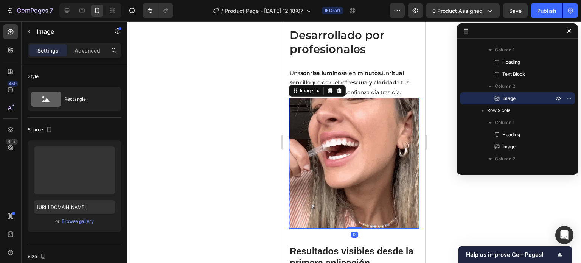
scroll to position [480, 0]
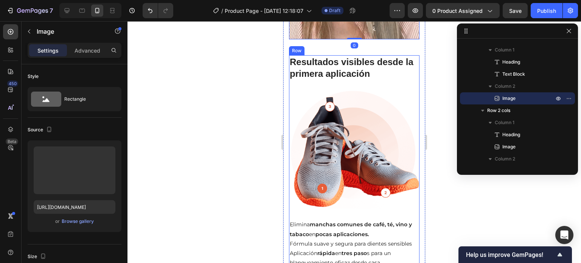
click at [324, 160] on img at bounding box center [354, 150] width 131 height 118
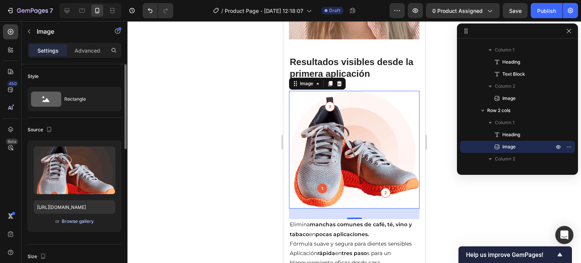
click at [79, 224] on button "Browse gallery" at bounding box center [77, 222] width 33 height 8
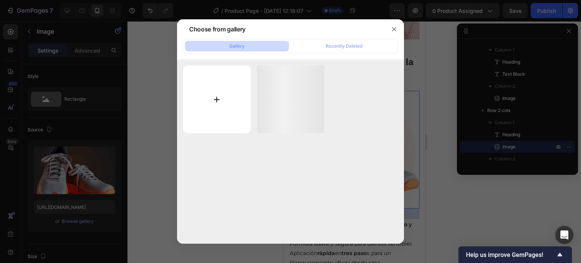
click at [240, 93] on input "file" at bounding box center [217, 99] width 68 height 68
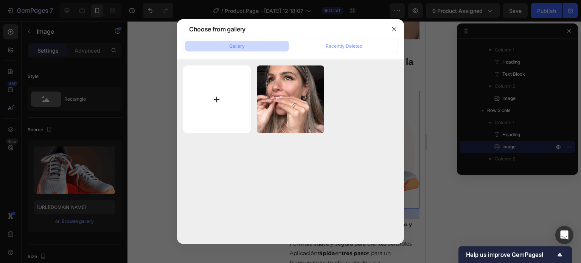
type input "C:\fakepath\ezgif.com-video-to-gif_9_480x480.webp"
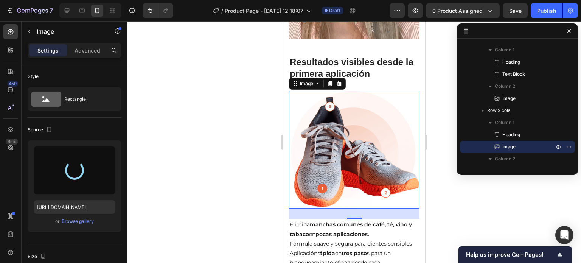
type input "https://cdn.shopify.com/s/files/1/0952/1335/5313/files/gempages_586159366181225…"
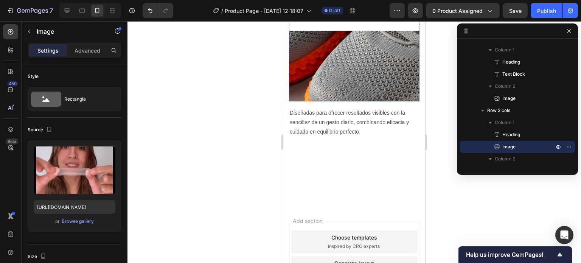
scroll to position [745, 0]
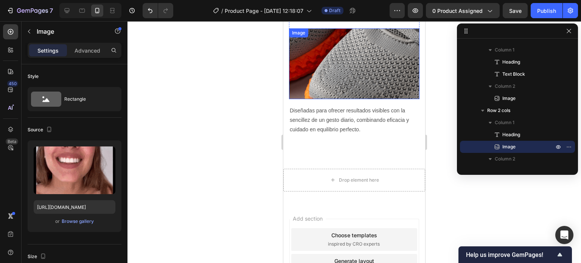
click at [377, 65] on img at bounding box center [354, 63] width 131 height 71
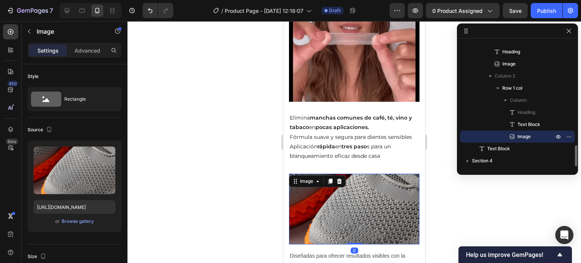
scroll to position [593, 0]
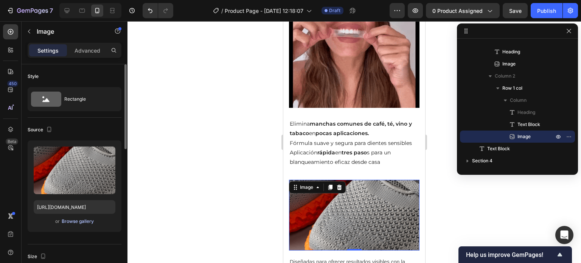
click at [86, 220] on div "Browse gallery" at bounding box center [78, 221] width 32 height 7
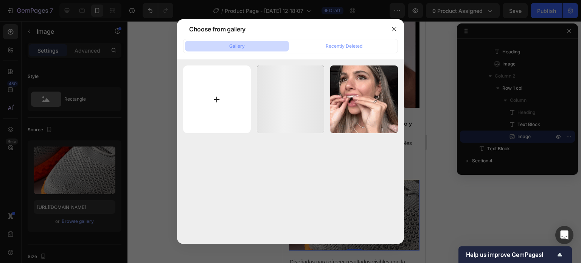
click at [233, 110] on input "file" at bounding box center [217, 99] width 68 height 68
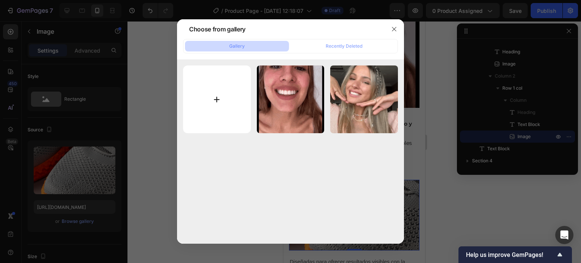
type input "C:\fakepath\5D_Teeth_Whitening_Strips_480x480.webp"
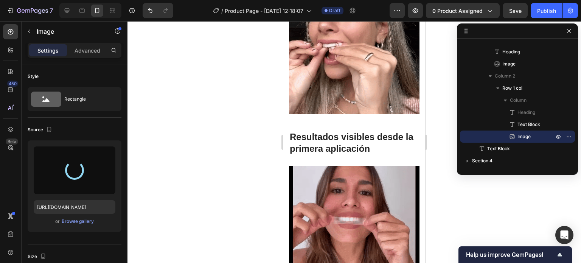
scroll to position [404, 0]
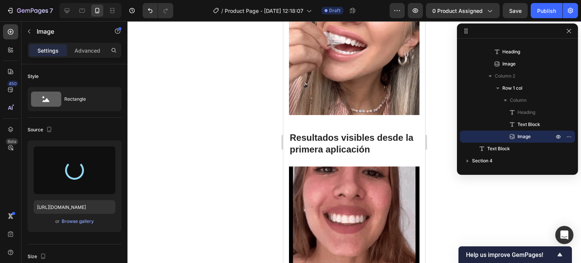
type input "https://cdn.shopify.com/s/files/1/0952/1335/5313/files/gempages_586159366181225…"
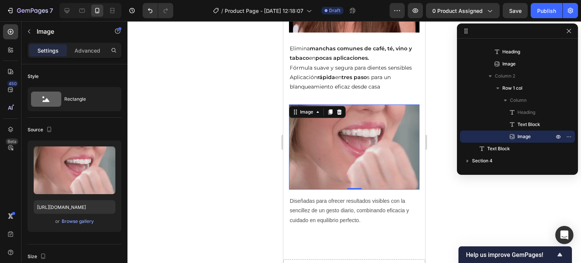
scroll to position [669, 0]
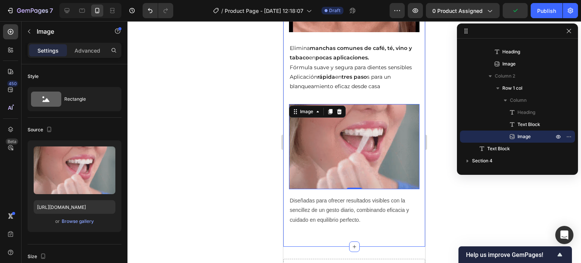
click at [381, 208] on p "Diseñadas para ofrecer resultados visibles con la sencillez de un gesto diario,…" at bounding box center [354, 210] width 129 height 29
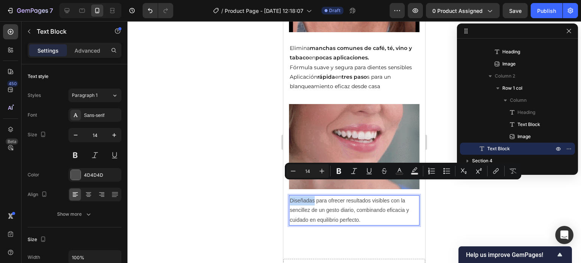
drag, startPoint x: 291, startPoint y: 184, endPoint x: 315, endPoint y: 184, distance: 24.2
click at [315, 196] on p "Diseñadas para ofrecer resultados visibles con la sencillez de un gesto diario,…" at bounding box center [354, 210] width 129 height 29
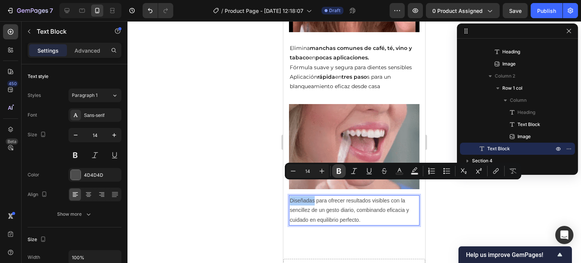
click at [341, 172] on icon "Editor contextual toolbar" at bounding box center [339, 171] width 8 height 8
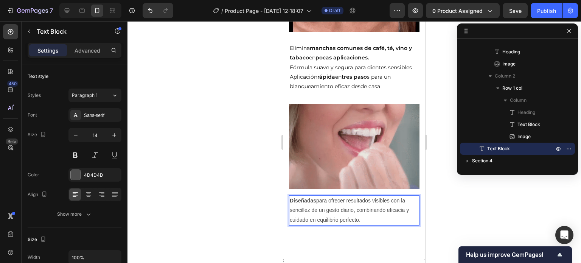
click at [351, 196] on p "Diseñadas para ofrecer resultados visibles con la sencillez de un gesto diario,…" at bounding box center [354, 210] width 129 height 29
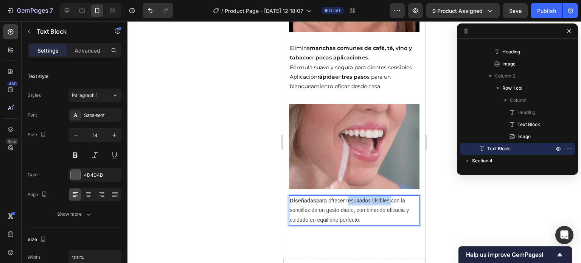
drag, startPoint x: 347, startPoint y: 184, endPoint x: 392, endPoint y: 185, distance: 44.7
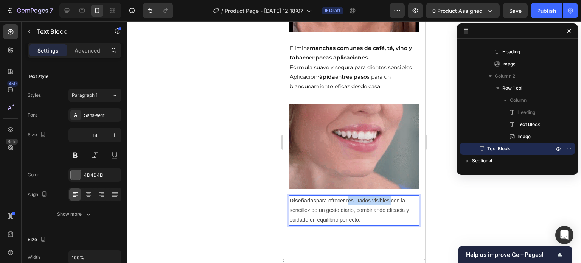
click at [392, 196] on p "Diseñadas para ofrecer resultados visibles con la sencillez de un gesto diario,…" at bounding box center [354, 210] width 129 height 29
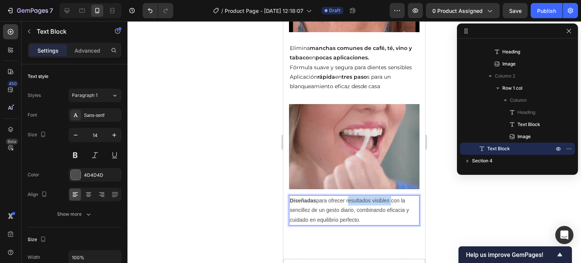
click at [375, 196] on p "Diseñadas para ofrecer resultados visibles con la sencillez de un gesto diario,…" at bounding box center [354, 210] width 129 height 29
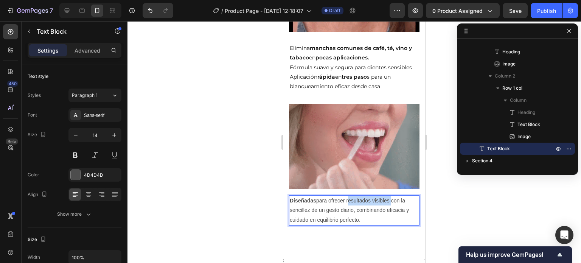
click at [375, 196] on p "Diseñadas para ofrecer resultados visibles con la sencillez de un gesto diario,…" at bounding box center [354, 210] width 129 height 29
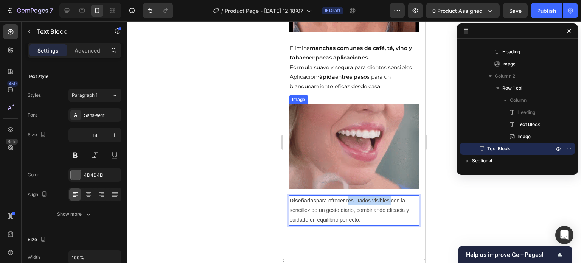
click at [356, 165] on img at bounding box center [354, 146] width 131 height 85
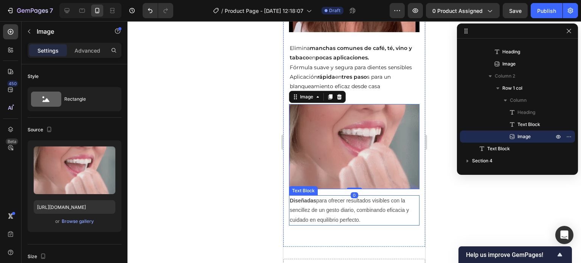
click at [363, 196] on p "Diseñadas para ofrecer resultados visibles con la sencillez de un gesto diario,…" at bounding box center [354, 210] width 129 height 29
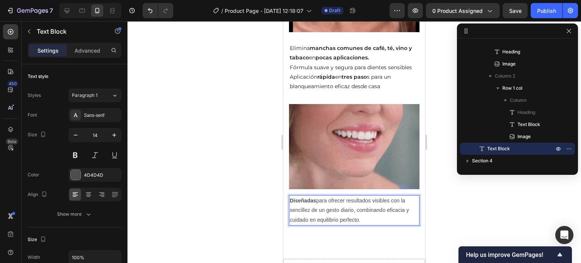
click at [348, 196] on p "Diseñadas para ofrecer resultados visibles con la sencillez de un gesto diario,…" at bounding box center [354, 210] width 129 height 29
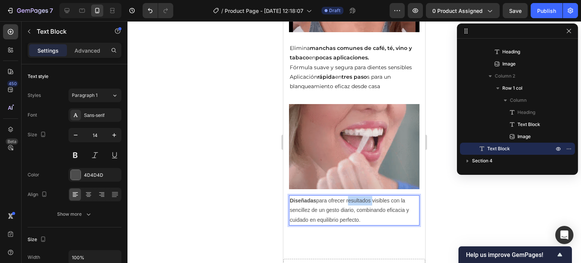
click at [349, 196] on p "Diseñadas para ofrecer resultados visibles con la sencillez de un gesto diario,…" at bounding box center [354, 210] width 129 height 29
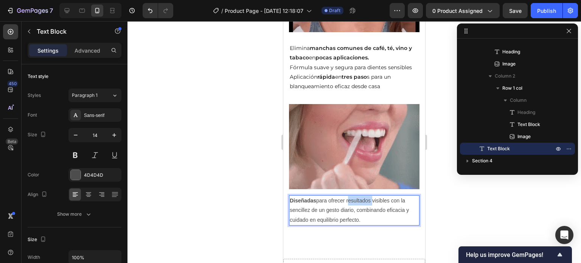
click at [349, 196] on p "Diseñadas para ofrecer resultados visibles con la sencillez de un gesto diario,…" at bounding box center [354, 210] width 129 height 29
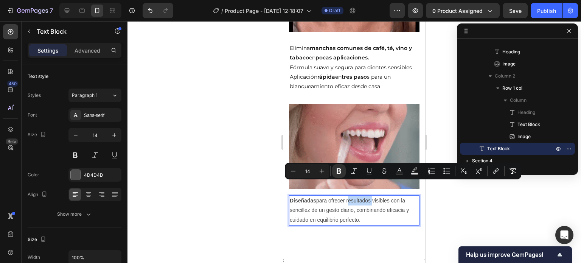
click at [347, 196] on p "Diseñadas para ofrecer resultados visibles con la sencillez de un gesto diario,…" at bounding box center [354, 210] width 129 height 29
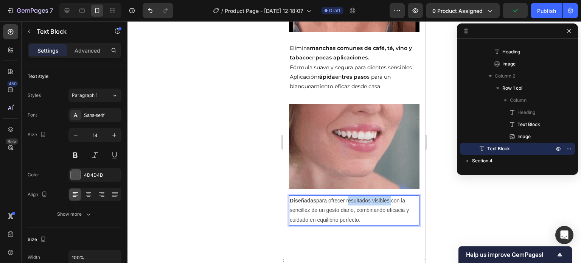
drag, startPoint x: 348, startPoint y: 184, endPoint x: 390, endPoint y: 184, distance: 42.4
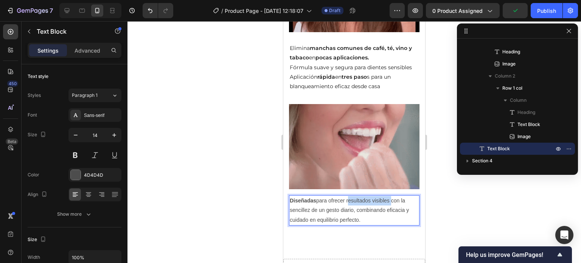
click at [390, 196] on p "Diseñadas para ofrecer resultados visibles con la sencillez de un gesto diario,…" at bounding box center [354, 210] width 129 height 29
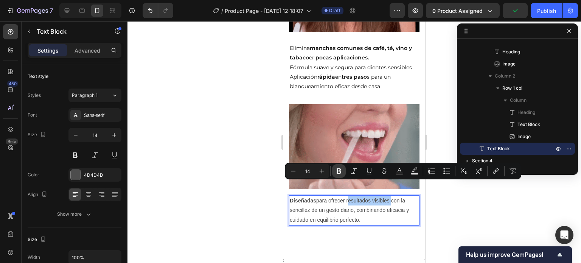
click at [344, 171] on button "Bold" at bounding box center [339, 171] width 14 height 14
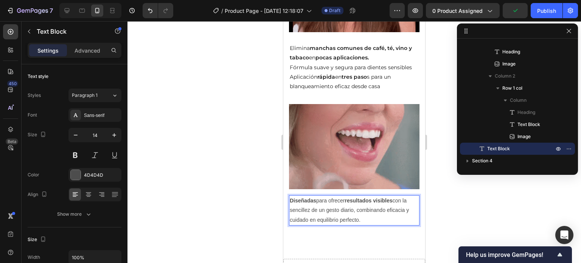
click at [368, 200] on p "Diseñadas para ofrecer resultados visibles con la sencillez de un gesto diario,…" at bounding box center [354, 210] width 129 height 29
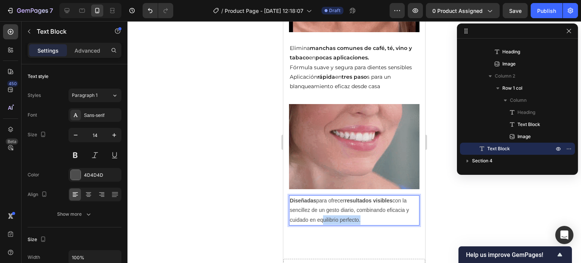
drag, startPoint x: 327, startPoint y: 205, endPoint x: 359, endPoint y: 207, distance: 31.8
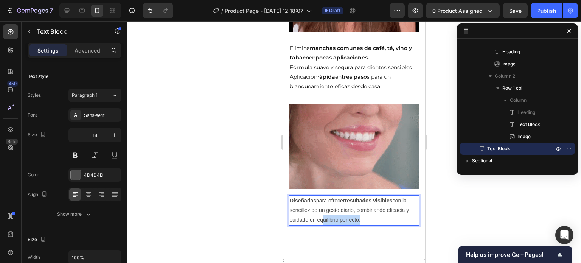
click at [359, 207] on p "Diseñadas para ofrecer resultados visibles con la sencillez de un gesto diario,…" at bounding box center [354, 210] width 129 height 29
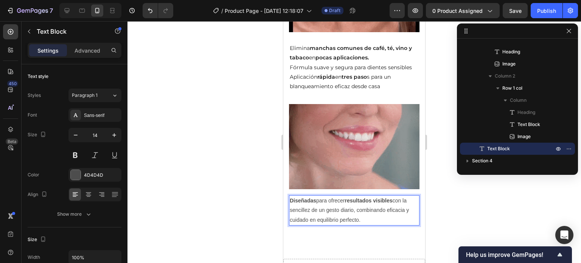
click at [383, 196] on p "Diseñadas para ofrecer resultados visibles con la sencillez de un gesto diario,…" at bounding box center [354, 210] width 129 height 29
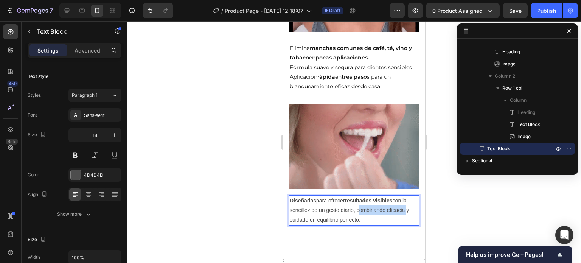
drag, startPoint x: 357, startPoint y: 195, endPoint x: 403, endPoint y: 198, distance: 45.5
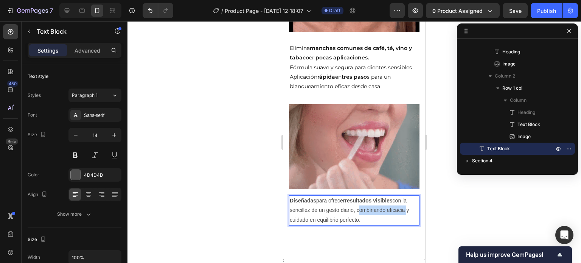
click at [404, 199] on p "Diseñadas para ofrecer resultados visibles con la sencillez de un gesto diario,…" at bounding box center [354, 210] width 129 height 29
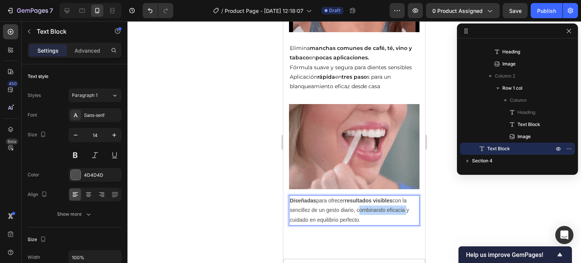
click at [390, 199] on p "Diseñadas para ofrecer resultados visibles con la sencillez de un gesto diario,…" at bounding box center [354, 210] width 129 height 29
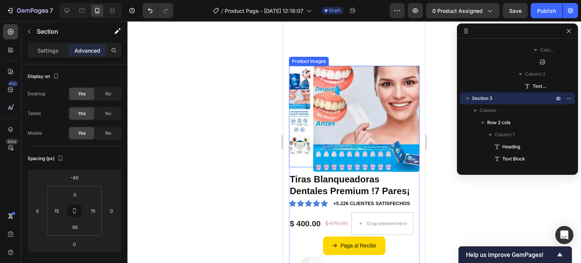
scroll to position [76, 0]
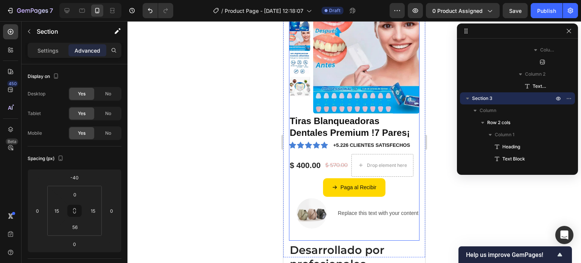
click at [312, 217] on img at bounding box center [312, 213] width 30 height 30
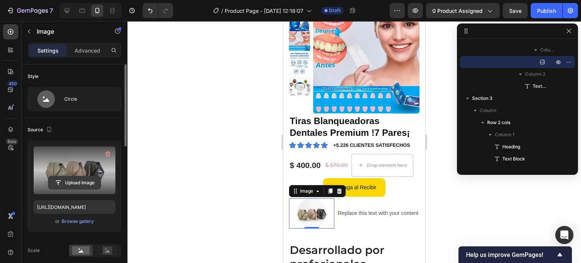
click at [71, 184] on input "file" at bounding box center [74, 182] width 52 height 13
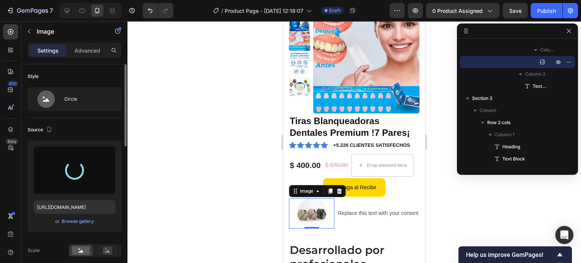
type input "https://cdn.shopify.com/s/files/1/0952/1335/5313/files/gempages_586159366181225…"
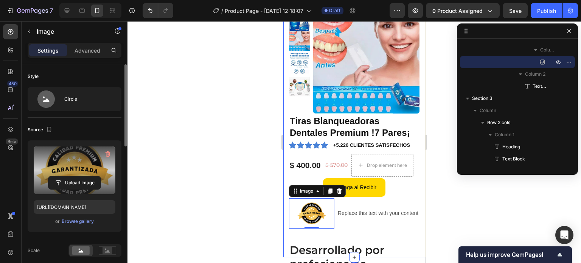
click at [236, 226] on div at bounding box center [355, 142] width 454 height 242
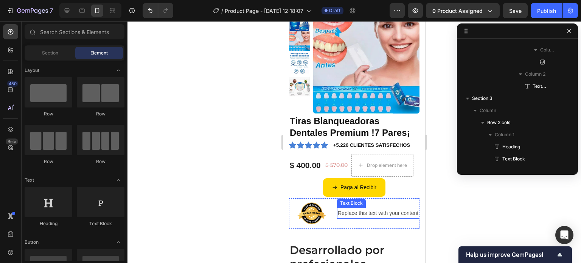
click at [392, 210] on div "Replace this text with your content" at bounding box center [378, 213] width 82 height 11
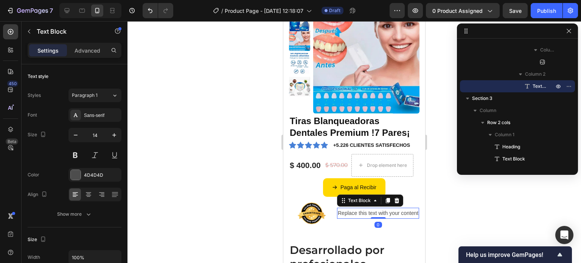
click at [392, 210] on div "Replace this text with your content" at bounding box center [378, 213] width 82 height 11
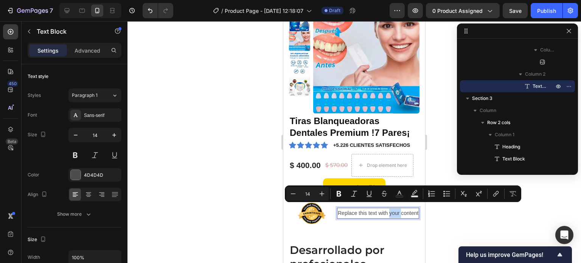
click at [390, 209] on p "Replace this text with your content" at bounding box center [378, 212] width 81 height 9
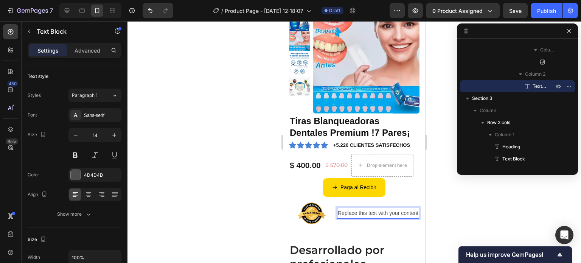
click at [367, 208] on p "Replace this text with your content" at bounding box center [378, 212] width 81 height 9
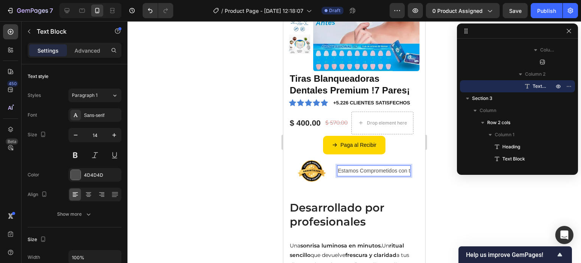
scroll to position [114, 0]
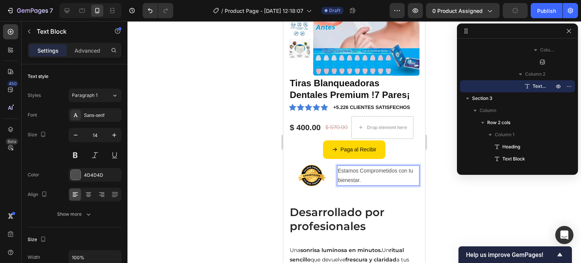
click at [363, 168] on p "Estamos Comprometidos con tu bienestar." at bounding box center [378, 175] width 81 height 19
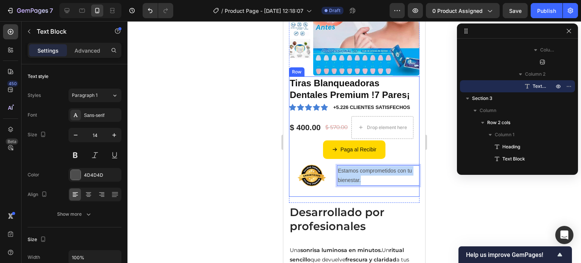
drag, startPoint x: 367, startPoint y: 179, endPoint x: 328, endPoint y: 159, distance: 44.5
click at [328, 159] on div "Tiras Blanqueadoras Dentales Premium !7 Pares¡ Product Title Icon Icon Icon Ico…" at bounding box center [354, 136] width 131 height 120
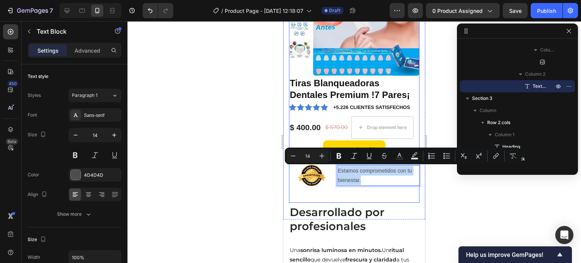
copy p "Estamos comprometidos con tu bienestar."
click at [377, 177] on p "Estamos comprometidos con tu bienestar." at bounding box center [378, 175] width 81 height 19
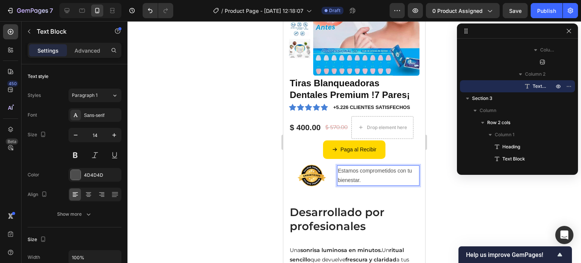
click at [377, 177] on p "Estamos comprometidos con tu bienestar." at bounding box center [378, 175] width 81 height 19
click at [362, 176] on p "Estamos comprometidos con tu bienestar." at bounding box center [378, 175] width 81 height 19
click at [363, 176] on p "Estamos comprometidos con tu bienestar." at bounding box center [378, 175] width 81 height 19
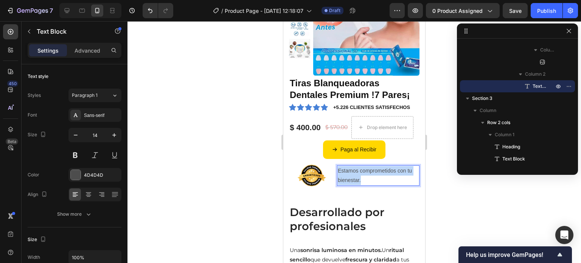
click at [363, 176] on p "Estamos comprometidos con tu bienestar." at bounding box center [378, 175] width 81 height 19
click at [384, 182] on p "Estamos comprometidos con tu bienestar." at bounding box center [378, 175] width 81 height 19
click at [442, 197] on div at bounding box center [355, 142] width 454 height 242
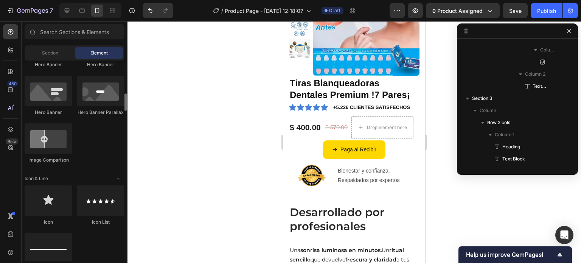
scroll to position [454, 0]
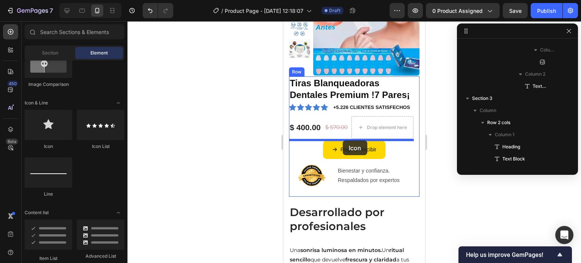
drag, startPoint x: 346, startPoint y: 152, endPoint x: 468, endPoint y: 181, distance: 125.3
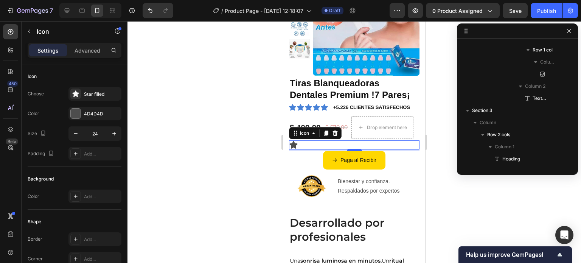
scroll to position [358, 0]
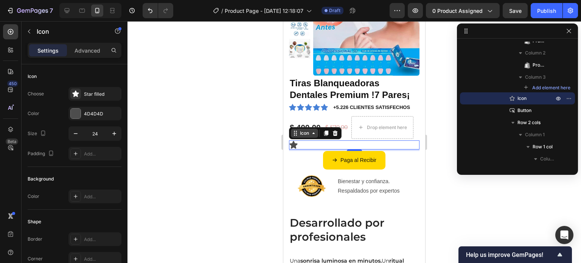
click at [312, 135] on icon at bounding box center [314, 133] width 6 height 6
click at [323, 145] on div "Icon 4" at bounding box center [354, 144] width 131 height 9
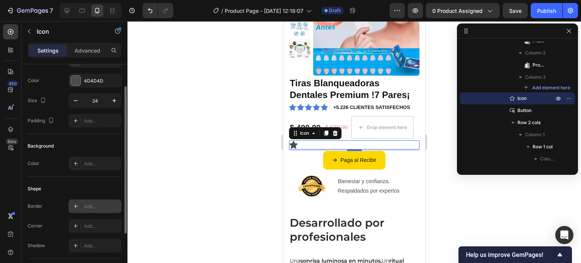
scroll to position [0, 0]
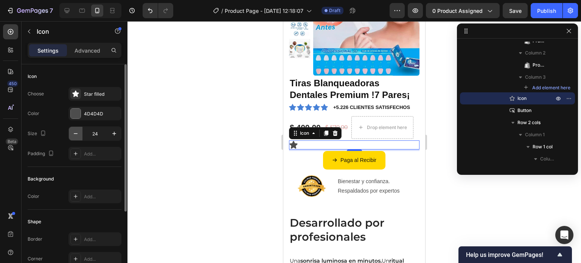
click at [77, 136] on icon "button" at bounding box center [76, 134] width 8 height 8
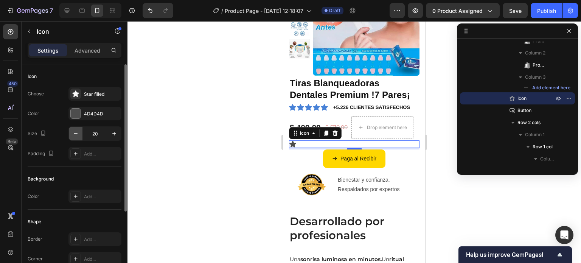
click at [77, 136] on icon "button" at bounding box center [76, 134] width 8 height 8
type input "16"
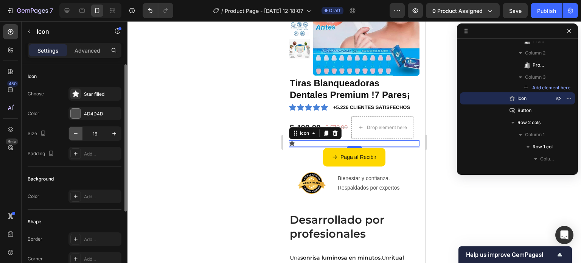
scroll to position [109, 0]
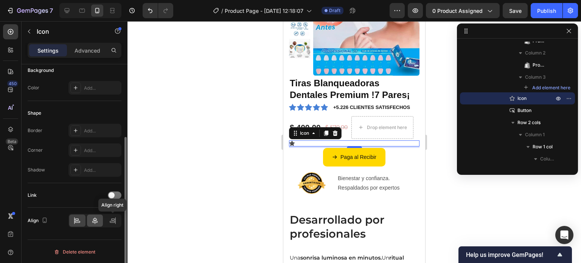
click at [97, 219] on icon at bounding box center [95, 221] width 8 height 8
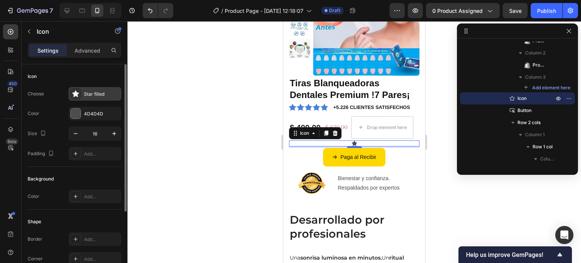
click at [79, 95] on div at bounding box center [75, 94] width 11 height 11
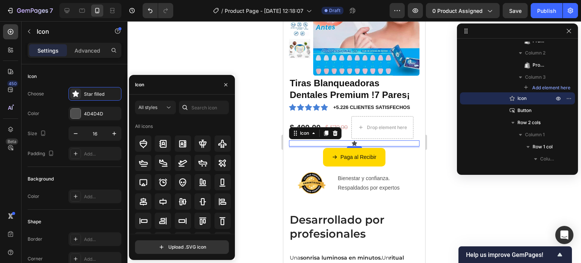
click at [176, 90] on div "Icon" at bounding box center [182, 85] width 106 height 20
click at [213, 104] on input "text" at bounding box center [204, 108] width 50 height 14
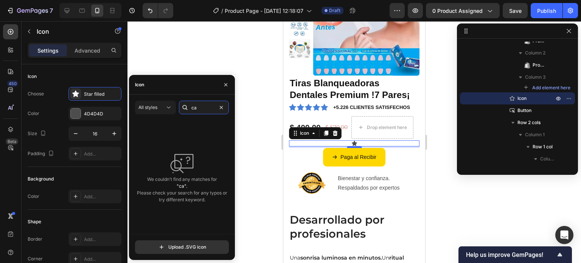
type input "c"
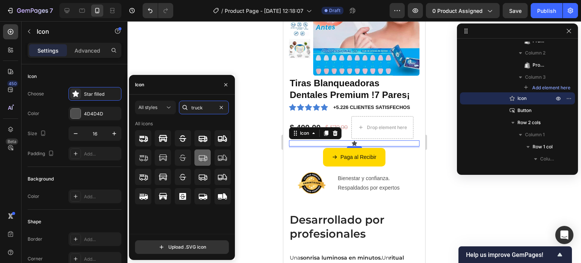
type input "truck"
click at [207, 163] on div at bounding box center [202, 157] width 16 height 16
click at [210, 175] on div at bounding box center [202, 177] width 16 height 16
click at [204, 131] on div at bounding box center [202, 138] width 16 height 16
click at [91, 57] on div "Settings Advanced" at bounding box center [75, 50] width 94 height 15
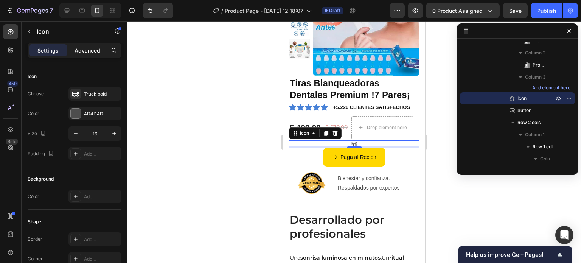
click at [91, 53] on p "Advanced" at bounding box center [88, 51] width 26 height 8
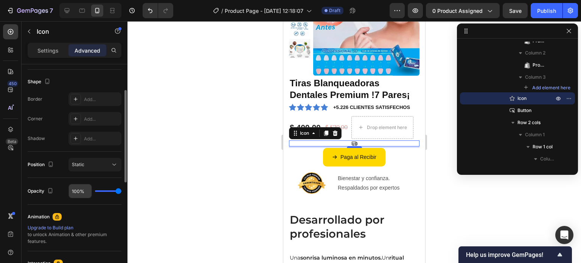
scroll to position [227, 0]
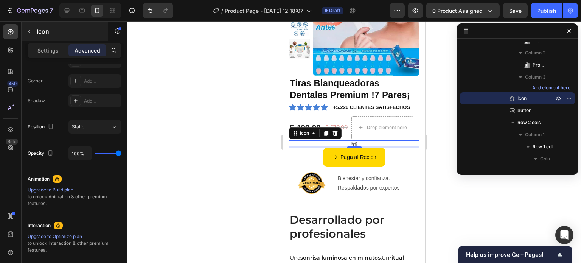
click at [27, 34] on button "button" at bounding box center [29, 31] width 12 height 12
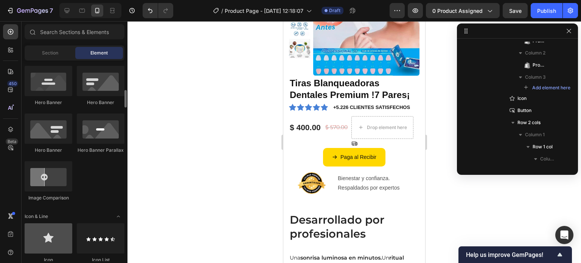
scroll to position [114, 0]
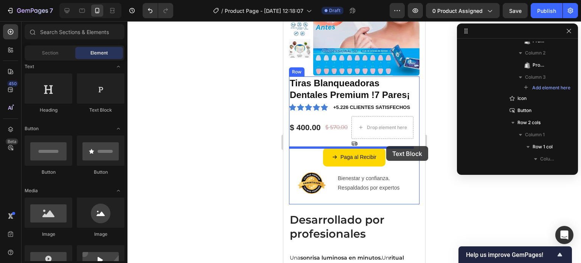
drag, startPoint x: 380, startPoint y: 118, endPoint x: 386, endPoint y: 146, distance: 29.1
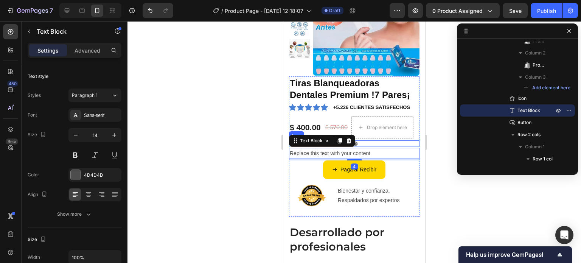
click at [370, 144] on div "Icon" at bounding box center [354, 143] width 131 height 6
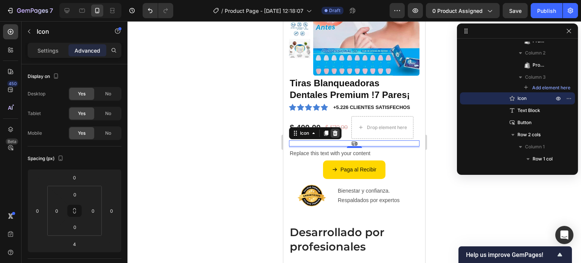
click at [339, 132] on div at bounding box center [335, 133] width 9 height 9
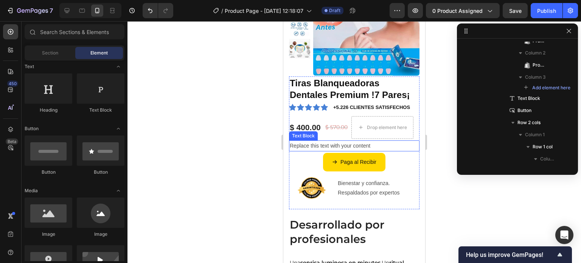
click at [360, 147] on div "Replace this text with your content" at bounding box center [354, 145] width 131 height 11
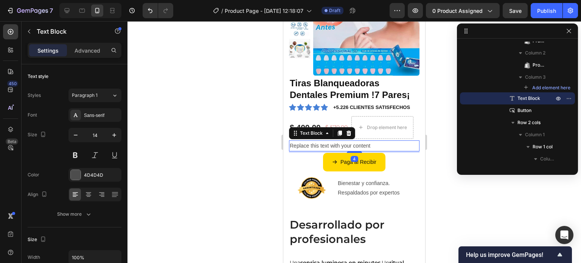
click at [352, 136] on div at bounding box center [348, 133] width 9 height 9
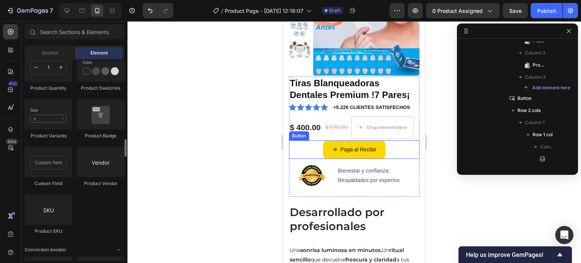
scroll to position [1335, 0]
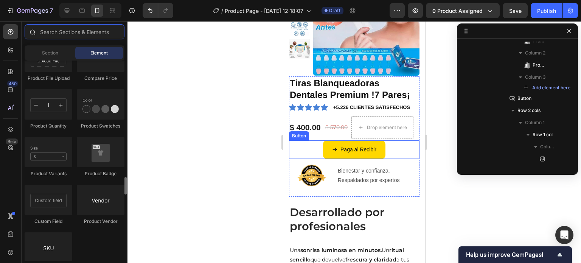
click at [54, 31] on input "text" at bounding box center [75, 31] width 100 height 15
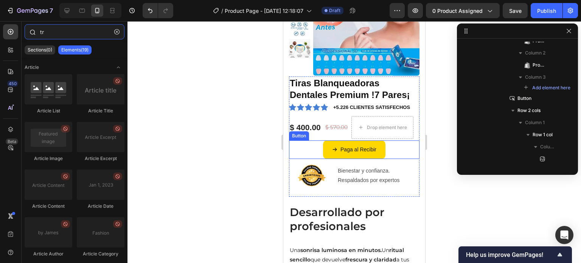
type input "t"
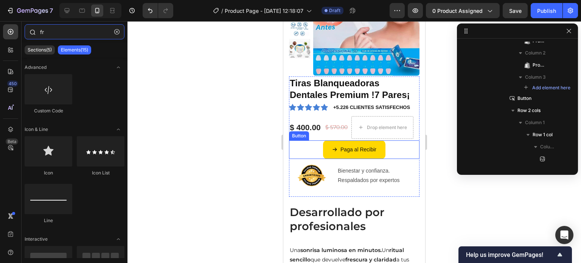
type input "f"
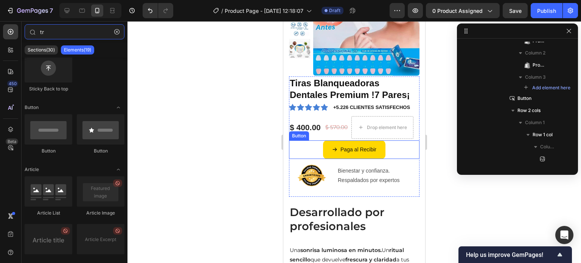
scroll to position [0, 0]
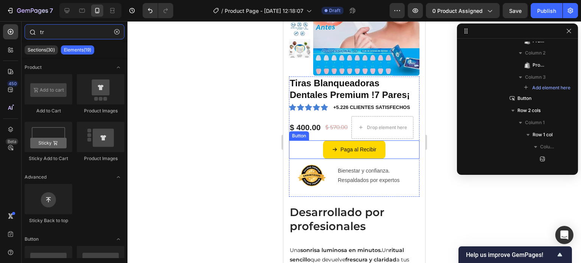
click at [78, 36] on input "tr" at bounding box center [75, 31] width 100 height 15
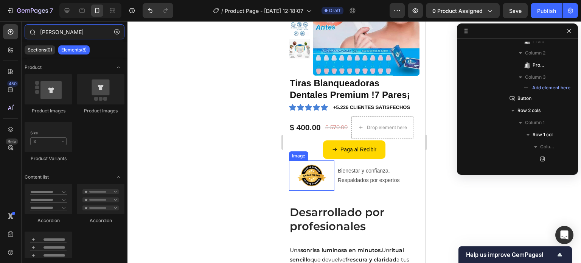
click at [96, 29] on input "prodi" at bounding box center [75, 31] width 100 height 15
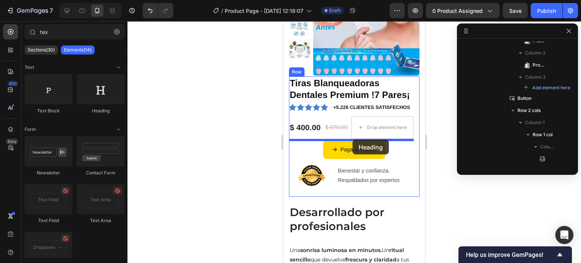
drag, startPoint x: 393, startPoint y: 114, endPoint x: 352, endPoint y: 140, distance: 48.7
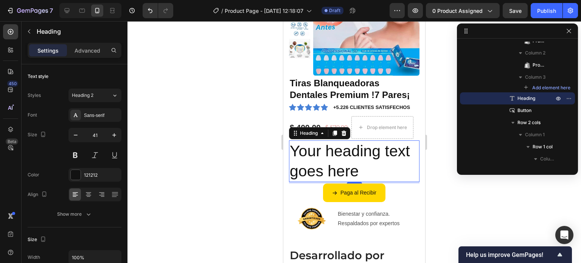
type input "te"
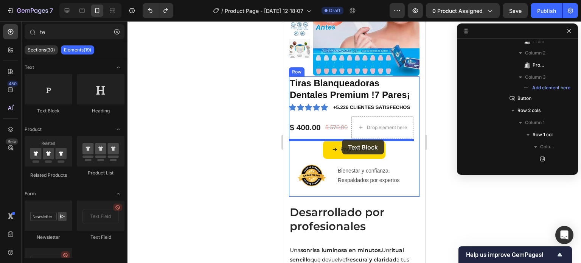
drag, startPoint x: 343, startPoint y: 110, endPoint x: 342, endPoint y: 140, distance: 29.1
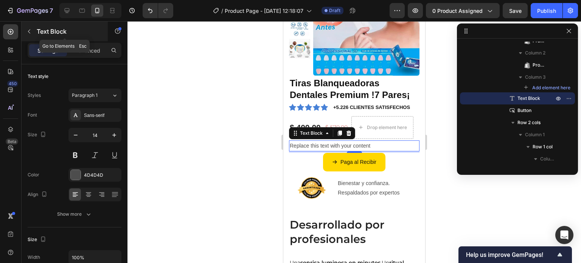
click at [28, 31] on icon "button" at bounding box center [29, 31] width 6 height 6
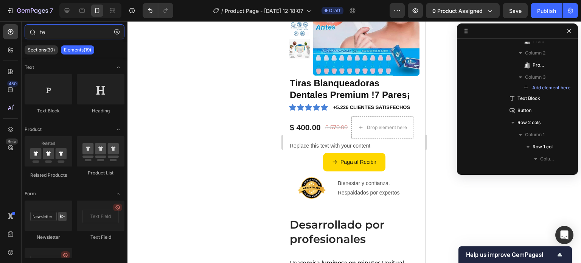
click at [87, 24] on input "te" at bounding box center [75, 31] width 100 height 15
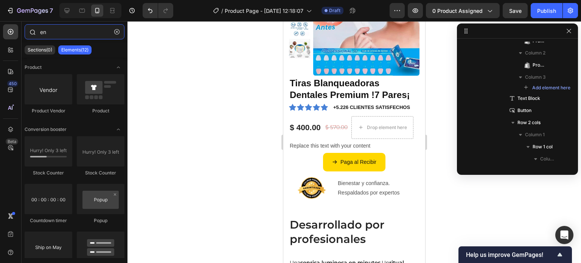
type input "e"
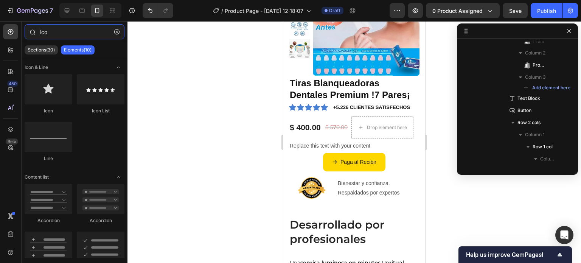
type input "icon"
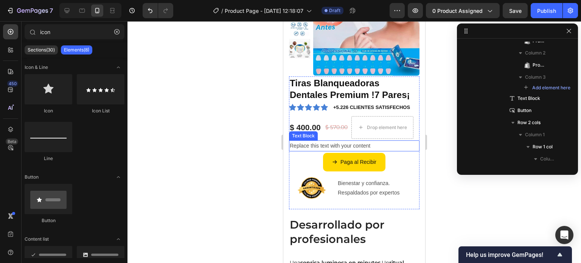
click at [372, 148] on div "Replace this text with your content" at bounding box center [354, 145] width 131 height 11
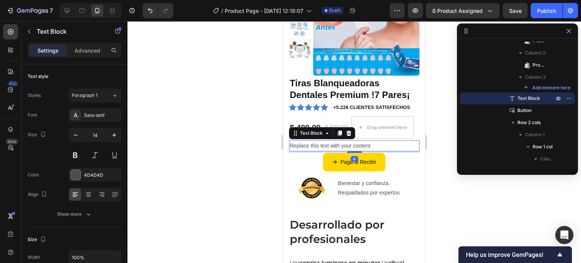
click at [375, 146] on div "Replace this text with your content" at bounding box center [354, 145] width 131 height 11
click at [375, 146] on p "Replace this text with your content" at bounding box center [354, 145] width 129 height 9
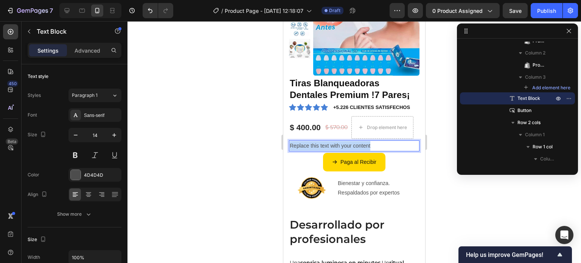
click at [375, 146] on p "Replace this text with your content" at bounding box center [354, 145] width 129 height 9
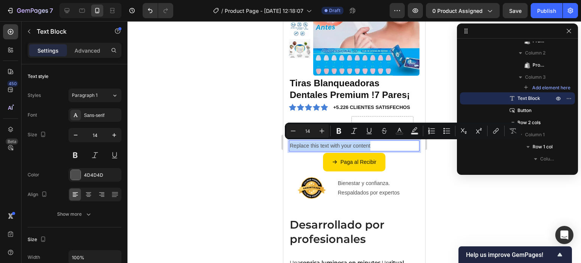
click at [373, 145] on p "Replace this text with your content" at bounding box center [354, 145] width 129 height 9
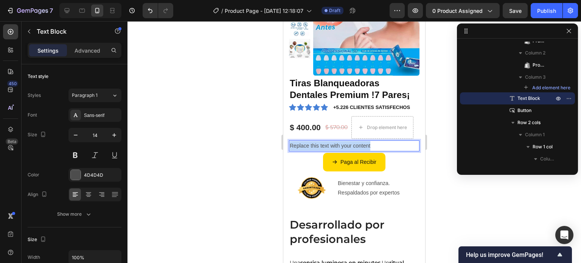
click at [373, 145] on p "Replace this text with your content" at bounding box center [354, 145] width 129 height 9
click at [300, 145] on p "⛟ envios Gratis" at bounding box center [354, 145] width 129 height 9
click at [341, 145] on p "⛟ Envios Gratis" at bounding box center [354, 145] width 129 height 9
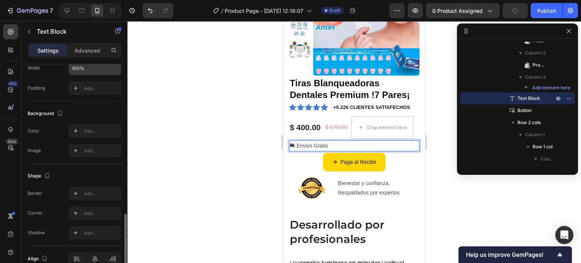
scroll to position [227, 0]
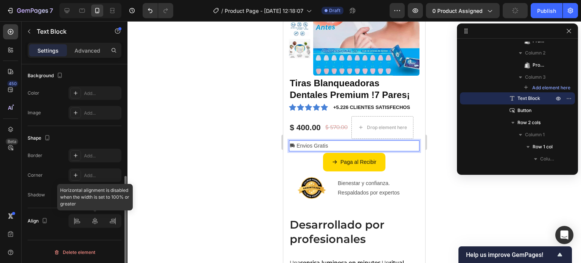
click at [96, 225] on div at bounding box center [94, 221] width 53 height 14
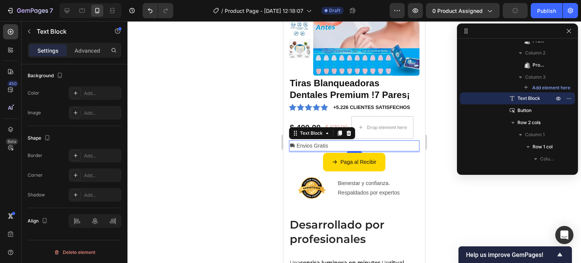
click at [348, 147] on p "⛟ Envios Gratis" at bounding box center [354, 145] width 129 height 9
drag, startPoint x: 348, startPoint y: 147, endPoint x: 405, endPoint y: 219, distance: 91.7
click at [348, 147] on p "⛟ Envios Gratis" at bounding box center [354, 145] width 129 height 9
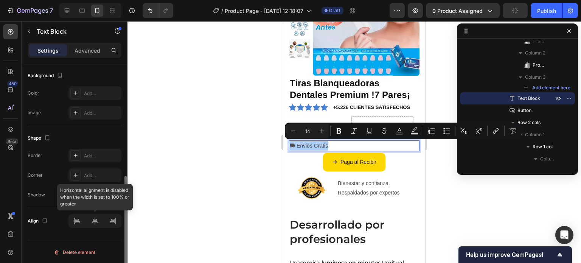
click at [93, 222] on div at bounding box center [94, 221] width 53 height 14
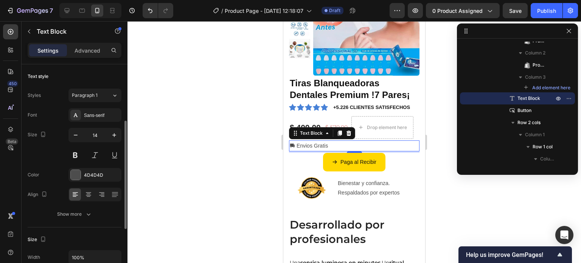
scroll to position [76, 0]
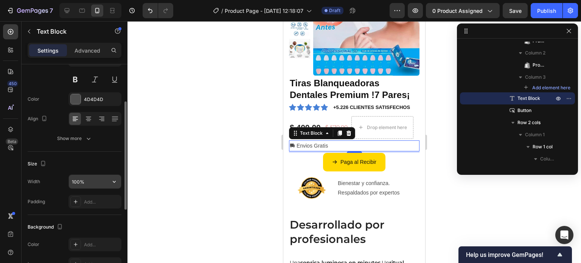
click at [105, 179] on input "100%" at bounding box center [95, 182] width 52 height 14
click at [117, 179] on icon "button" at bounding box center [114, 182] width 8 height 8
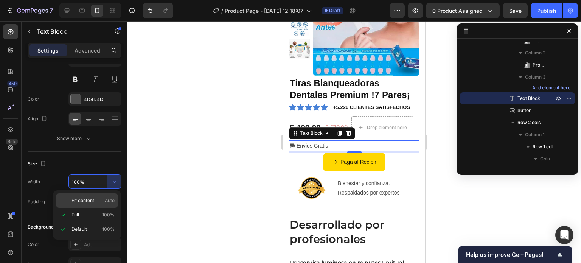
click at [105, 202] on span "Auto" at bounding box center [110, 200] width 10 height 7
type input "Auto"
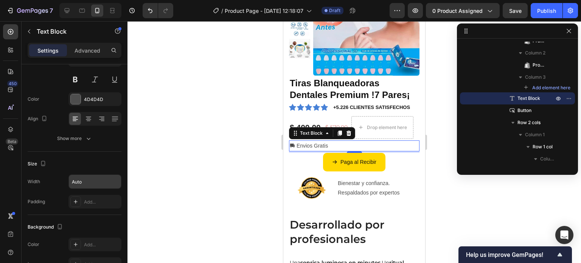
scroll to position [227, 0]
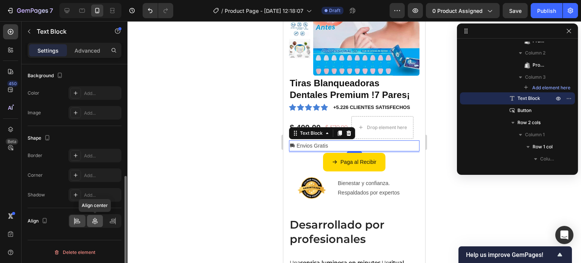
click at [94, 221] on icon at bounding box center [95, 221] width 8 height 8
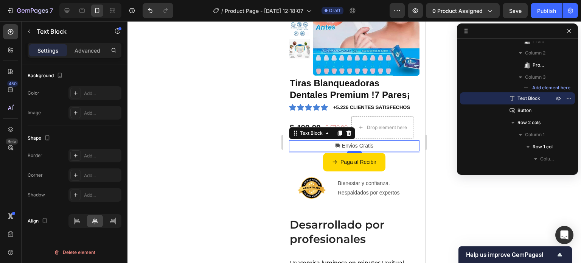
click at [354, 145] on p "⛟ Envios Gratis" at bounding box center [354, 145] width 38 height 9
click at [381, 145] on div "⛟ Envios Gratis" at bounding box center [354, 145] width 131 height 11
click at [369, 146] on p "⛟ Envios Gratis" at bounding box center [354, 145] width 38 height 9
click at [354, 142] on p "⛟ Envios Gratis" at bounding box center [354, 145] width 38 height 9
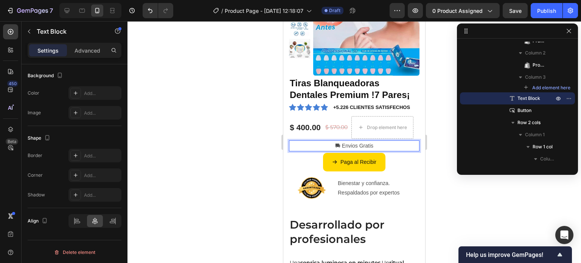
click at [347, 148] on p "⛟ Envios Gratis" at bounding box center [354, 145] width 38 height 9
click at [380, 148] on div "⛟ Envío Gratis" at bounding box center [354, 145] width 131 height 11
click at [353, 144] on p "⛟ Envío Gratis" at bounding box center [354, 145] width 36 height 9
click at [373, 148] on div "⛟ Envío Gratis" at bounding box center [354, 145] width 131 height 11
click at [337, 145] on p "⛟ Envío Gratis" at bounding box center [354, 145] width 36 height 9
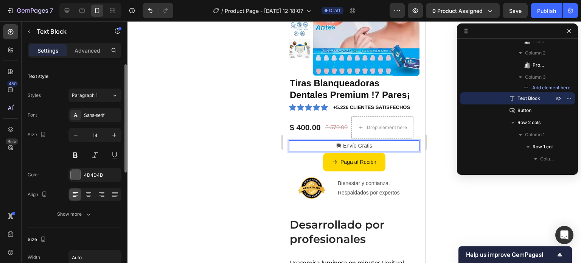
scroll to position [0, 0]
click at [82, 50] on p "Advanced" at bounding box center [88, 51] width 26 height 8
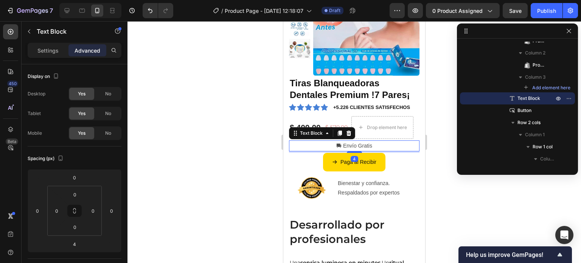
click at [363, 144] on p "⛟ Envío Gratis" at bounding box center [354, 145] width 36 height 9
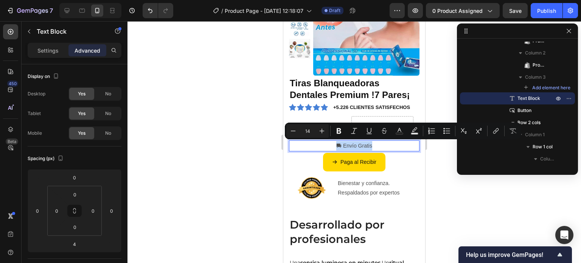
click at [365, 143] on p "⛟ Envío Gratis" at bounding box center [354, 145] width 36 height 9
click at [291, 133] on icon "Editor contextual toolbar" at bounding box center [293, 131] width 8 height 8
type input "12"
click at [312, 151] on div "⛟ Envío Gratis" at bounding box center [354, 145] width 131 height 11
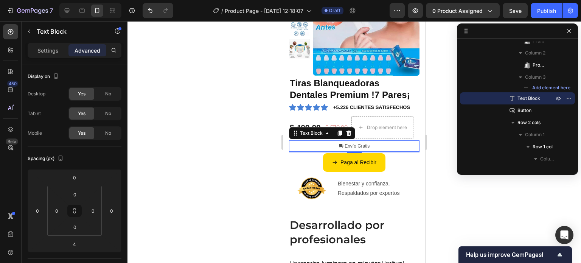
click at [381, 144] on div "⛟ Envío Gratis" at bounding box center [354, 145] width 131 height 11
click at [388, 145] on div "⛟ Envío Gratis" at bounding box center [354, 145] width 131 height 11
click at [409, 162] on div "Paga al Recibir Button" at bounding box center [354, 162] width 131 height 19
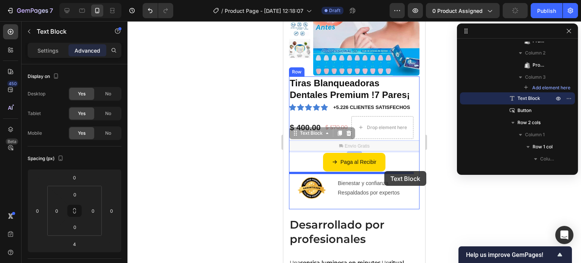
drag, startPoint x: 387, startPoint y: 145, endPoint x: 384, endPoint y: 171, distance: 26.3
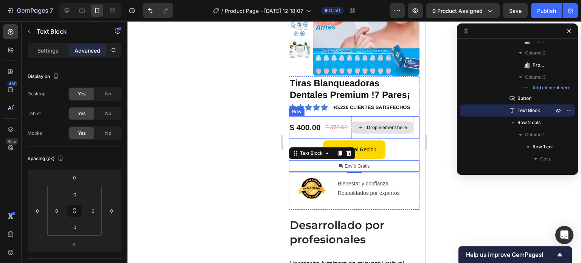
click at [390, 133] on div "Drop element here" at bounding box center [382, 127] width 61 height 12
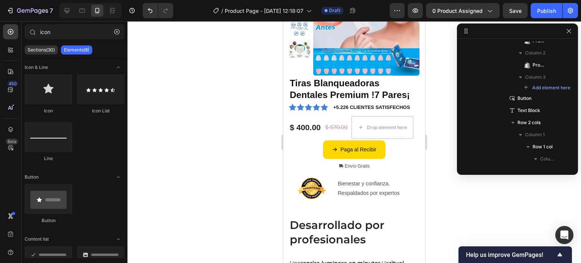
click at [442, 150] on div at bounding box center [355, 142] width 454 height 242
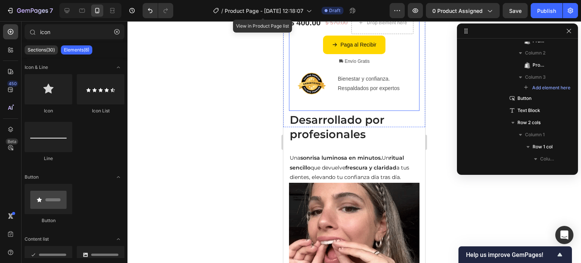
scroll to position [89, 0]
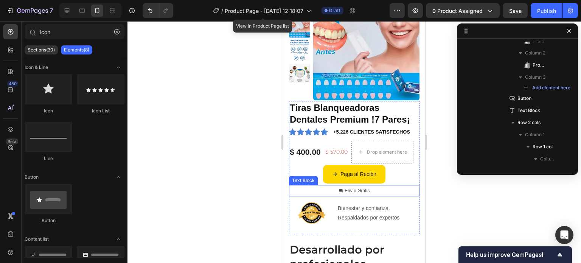
click at [359, 193] on p "⛟ Envío Gratis" at bounding box center [354, 191] width 31 height 10
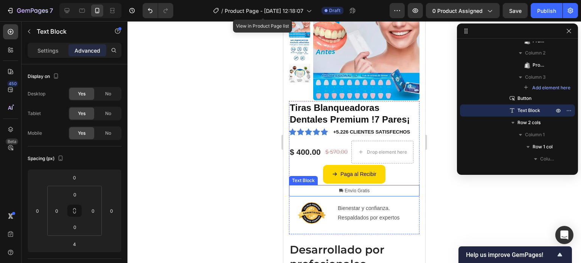
click at [367, 190] on div "⛟ Envío Gratis" at bounding box center [354, 190] width 32 height 11
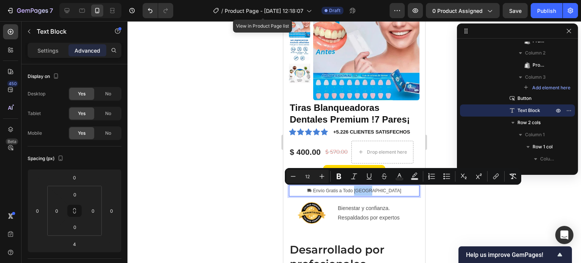
drag, startPoint x: 92, startPoint y: 168, endPoint x: 227, endPoint y: 184, distance: 136.3
click at [227, 184] on div at bounding box center [355, 142] width 454 height 242
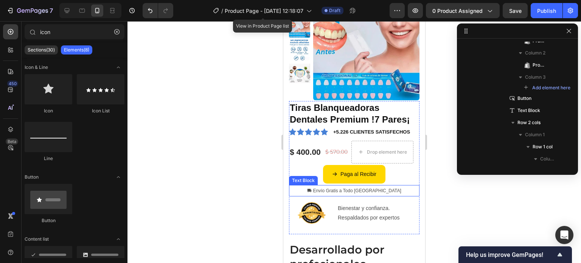
click at [332, 194] on p "⛟ Envío Gratis a Todo Mexico" at bounding box center [354, 191] width 94 height 10
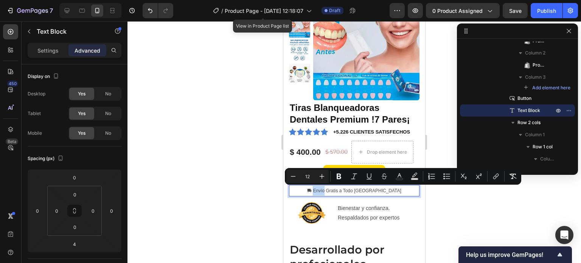
click at [405, 192] on div "⛟ Envío Gratis a Todo Mexico" at bounding box center [354, 190] width 131 height 11
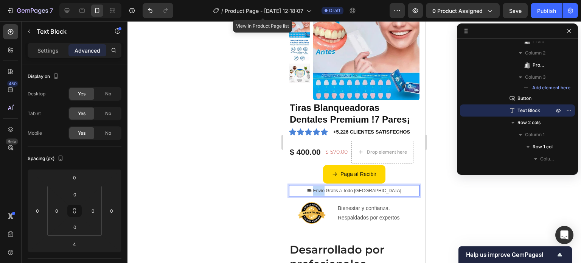
click at [397, 190] on div "⛟ Envío Gratis a Todo Mexico" at bounding box center [354, 190] width 131 height 11
click at [392, 190] on div "⛟ Envío Gratis a Todo Mexico" at bounding box center [354, 190] width 131 height 11
click at [384, 189] on div "⛟ Envío Gratis a Todo Mexico" at bounding box center [354, 190] width 131 height 11
click at [382, 189] on span "⛟ Envío Gratis a Todo Mexico" at bounding box center [354, 190] width 94 height 5
click at [439, 193] on div at bounding box center [355, 142] width 454 height 242
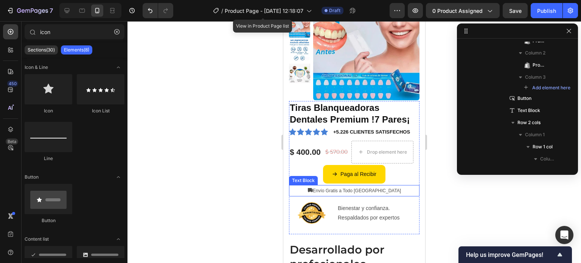
click at [360, 190] on span "Envío Gratis a Todo Mexico" at bounding box center [357, 190] width 88 height 5
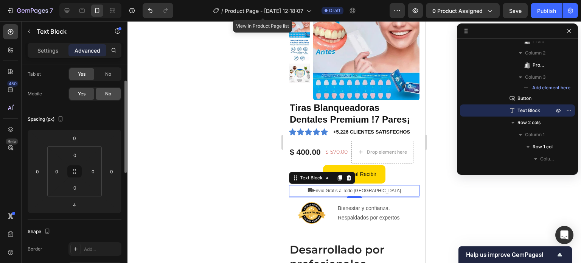
scroll to position [0, 0]
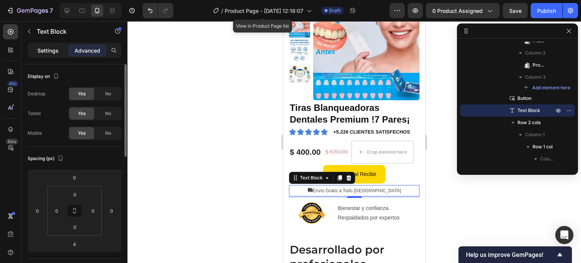
click at [49, 50] on p "Settings" at bounding box center [47, 51] width 21 height 8
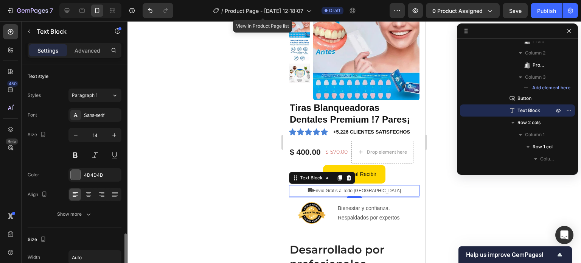
scroll to position [151, 0]
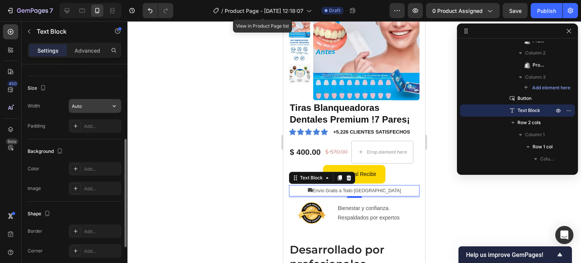
click at [84, 102] on input "Auto" at bounding box center [95, 106] width 52 height 14
click at [115, 105] on icon "button" at bounding box center [114, 106] width 8 height 8
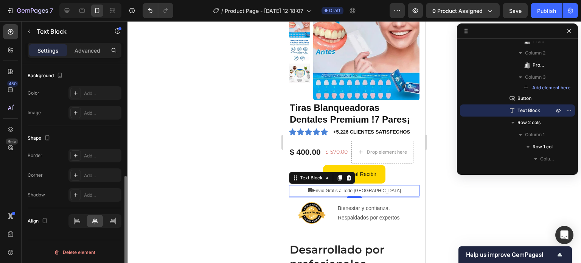
click at [232, 176] on div at bounding box center [355, 142] width 454 height 242
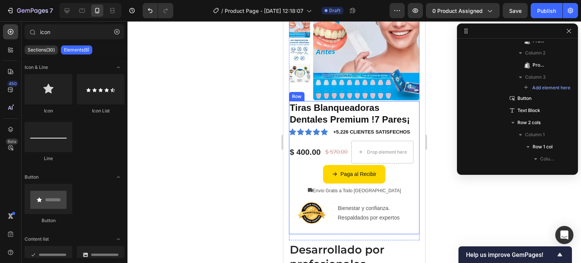
click at [390, 221] on p "Bienestar y confianza. Respaldados por expertos" at bounding box center [378, 213] width 81 height 19
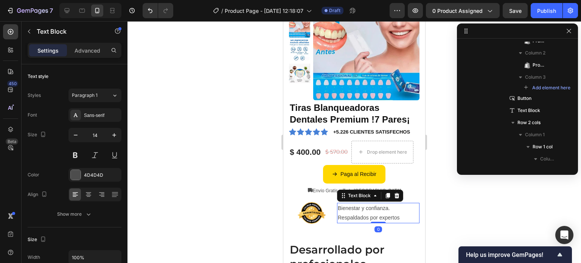
scroll to position [455, 0]
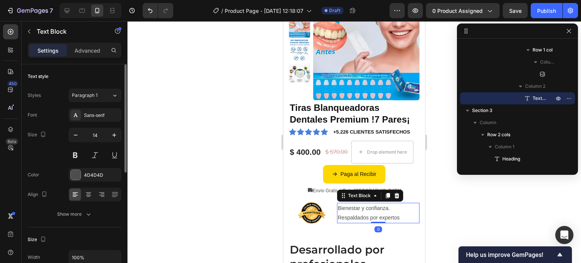
click at [94, 48] on p "Advanced" at bounding box center [88, 51] width 26 height 8
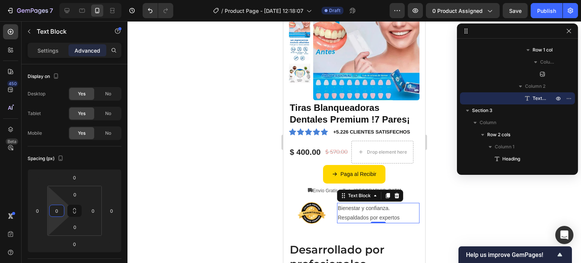
drag, startPoint x: 54, startPoint y: 218, endPoint x: 49, endPoint y: 218, distance: 5.0
click at [49, 0] on html "7 / Product Page - Sep 27, 12:18:07 Draft Preview 0 product assigned Save Publi…" at bounding box center [290, 0] width 581 height 0
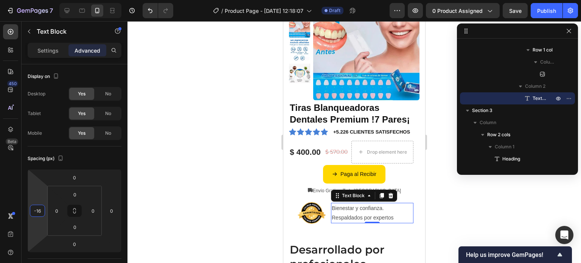
type input "-20"
click at [42, 0] on html "7 / Product Page - Sep 27, 12:18:07 Draft Preview 0 product assigned Save Publi…" at bounding box center [290, 0] width 581 height 0
click at [190, 172] on div at bounding box center [355, 142] width 454 height 242
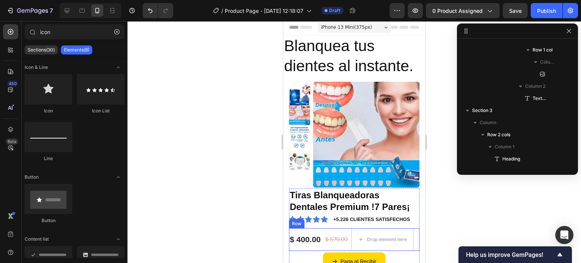
scroll to position [0, 0]
